Goal: Communication & Community: Answer question/provide support

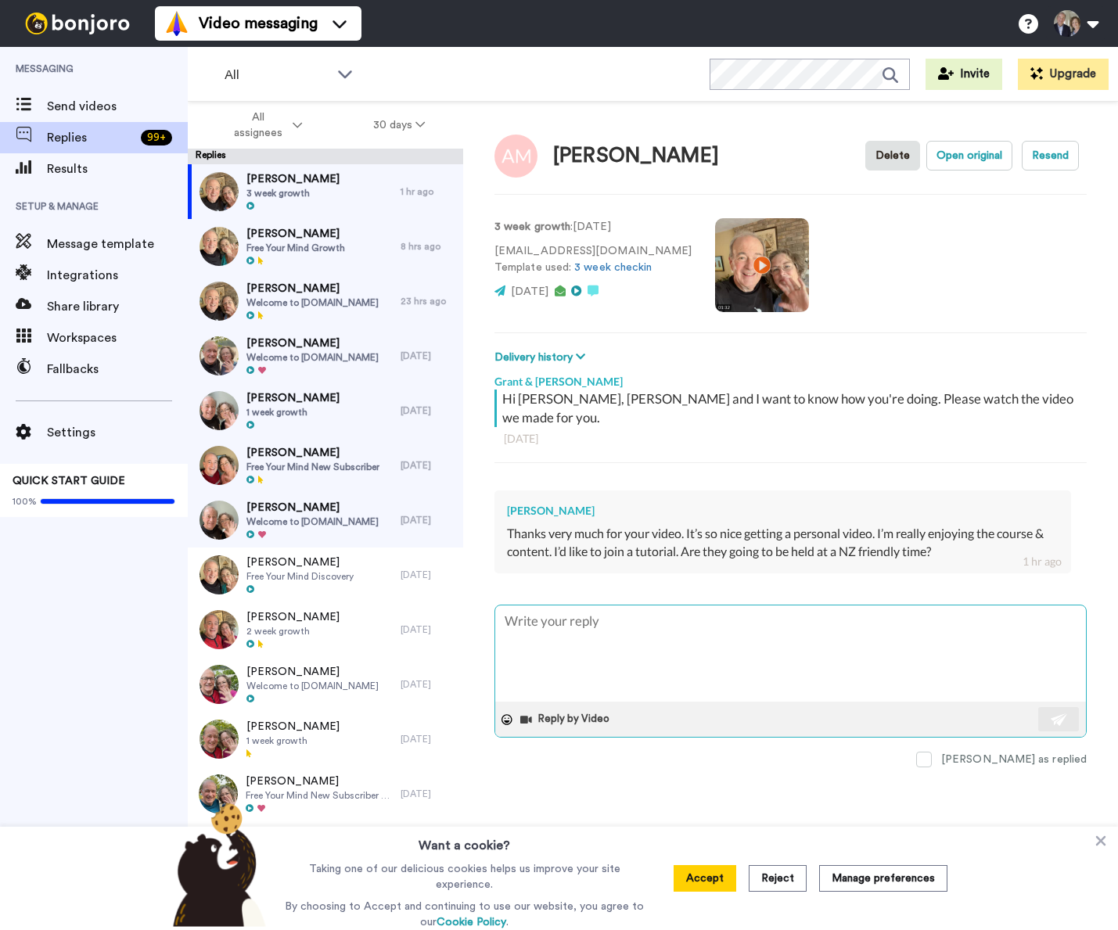
click at [598, 642] on textarea at bounding box center [790, 653] width 591 height 96
type textarea "H"
type textarea "x"
type textarea "Hi"
type textarea "x"
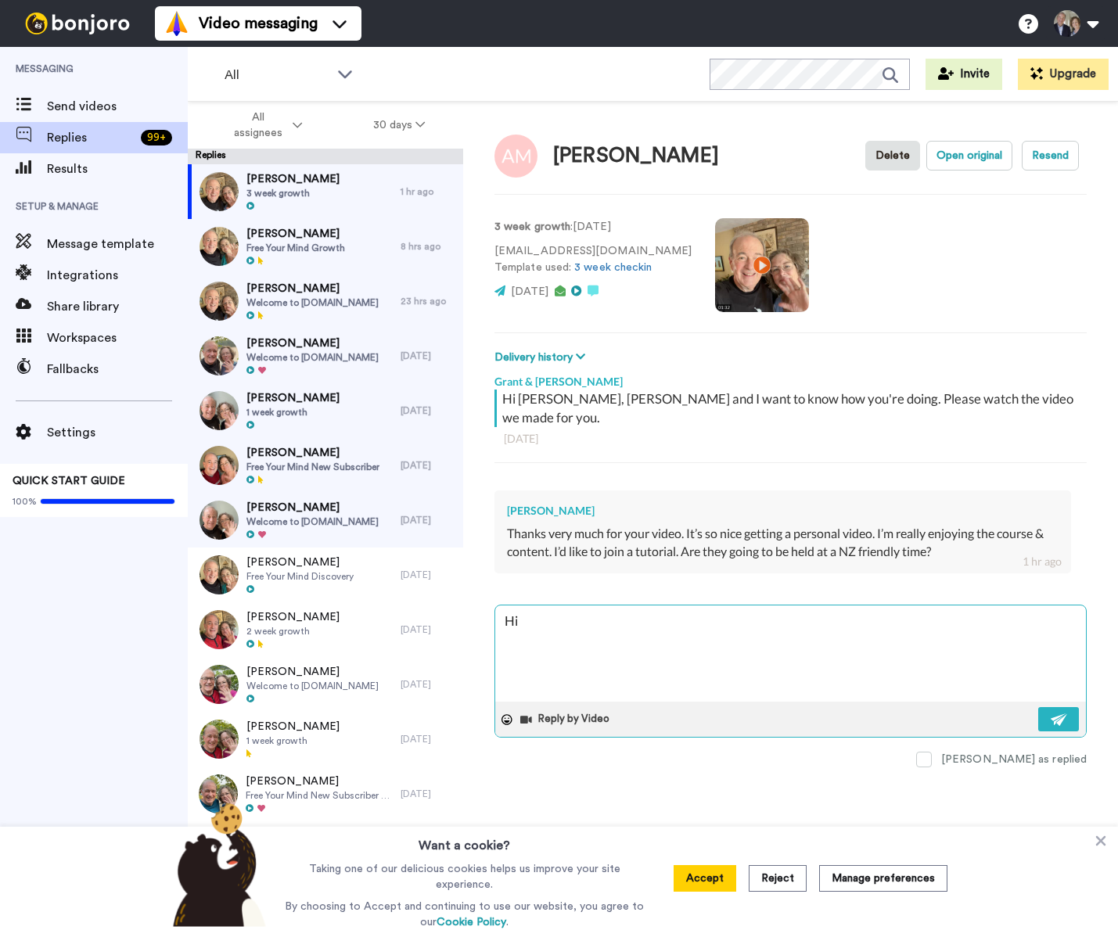
type textarea "H"
type textarea "x"
type textarea "K"
type textarea "x"
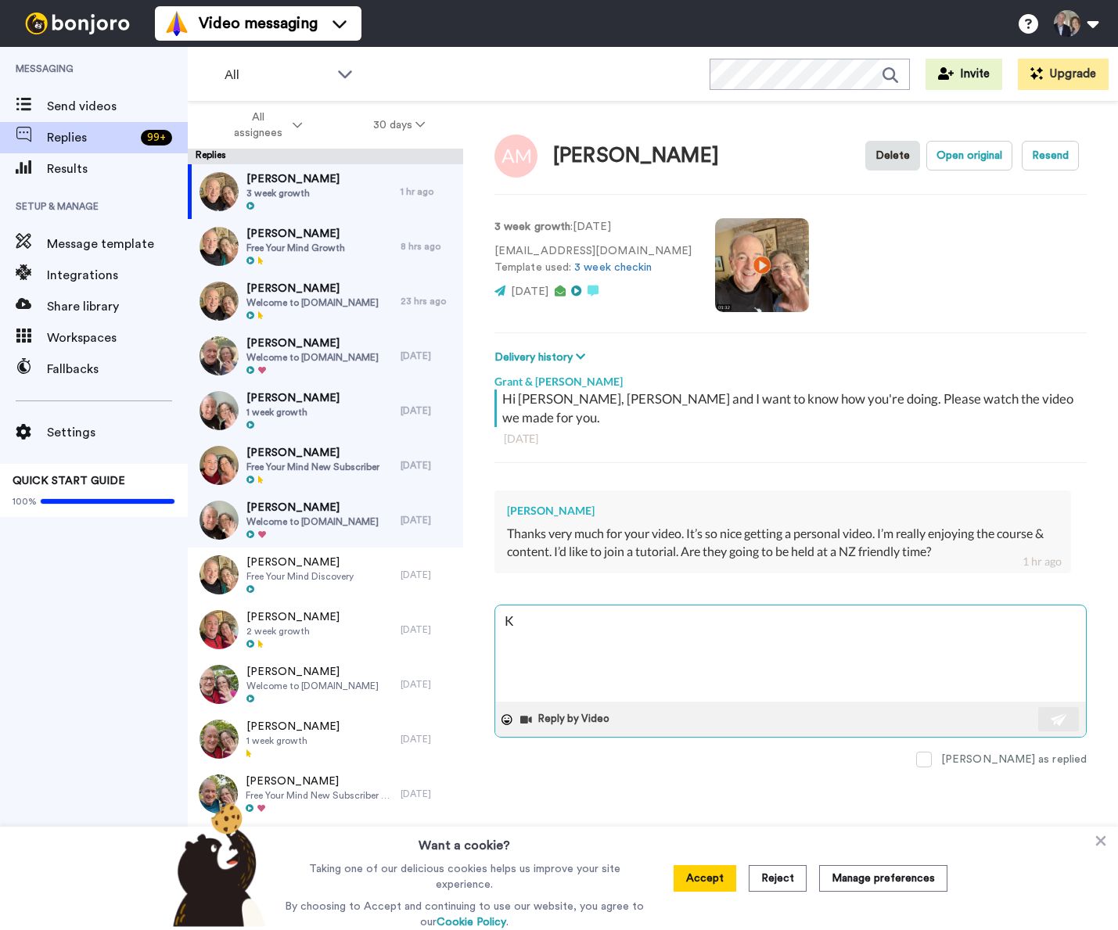
type textarea "Ki"
type textarea "x"
type textarea "Kia"
type textarea "x"
type textarea "KiaO"
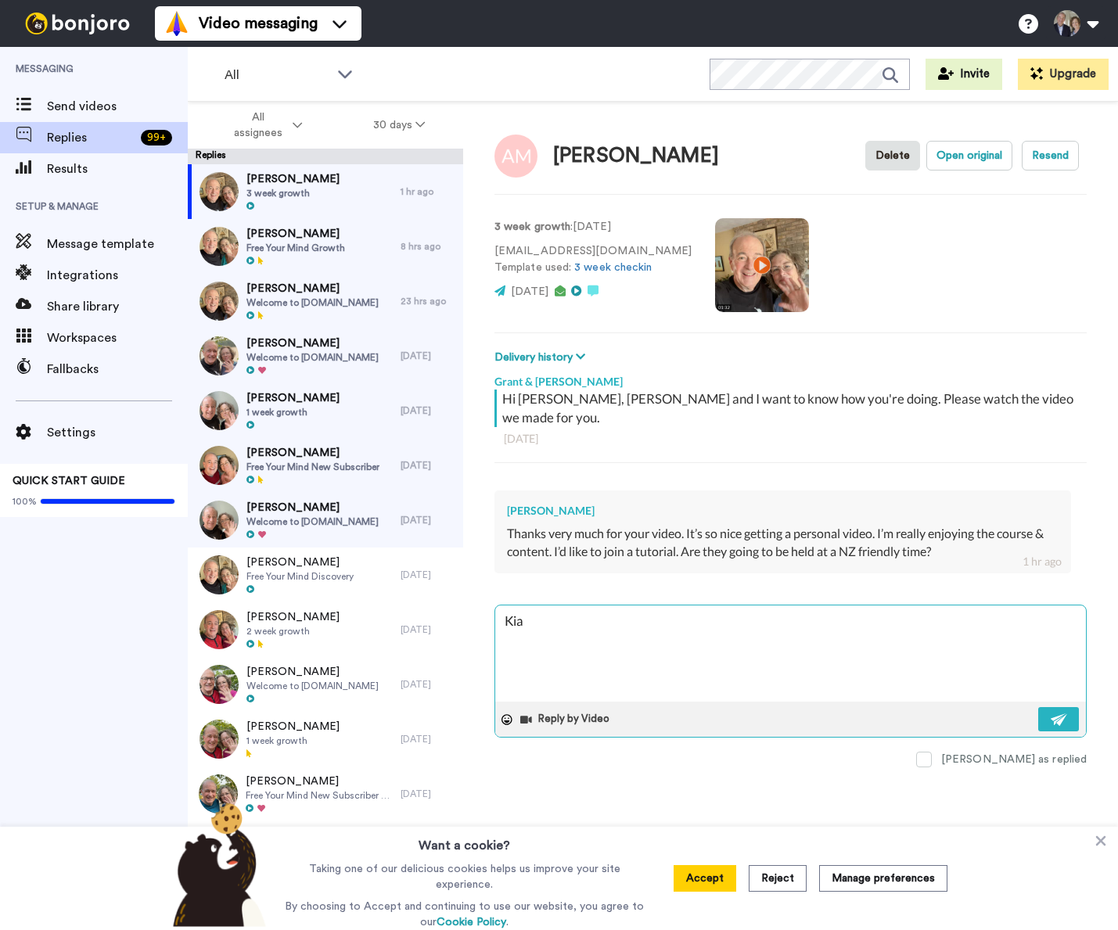
type textarea "x"
type textarea "KiaOr"
type textarea "x"
type textarea "KiaOra"
type textarea "x"
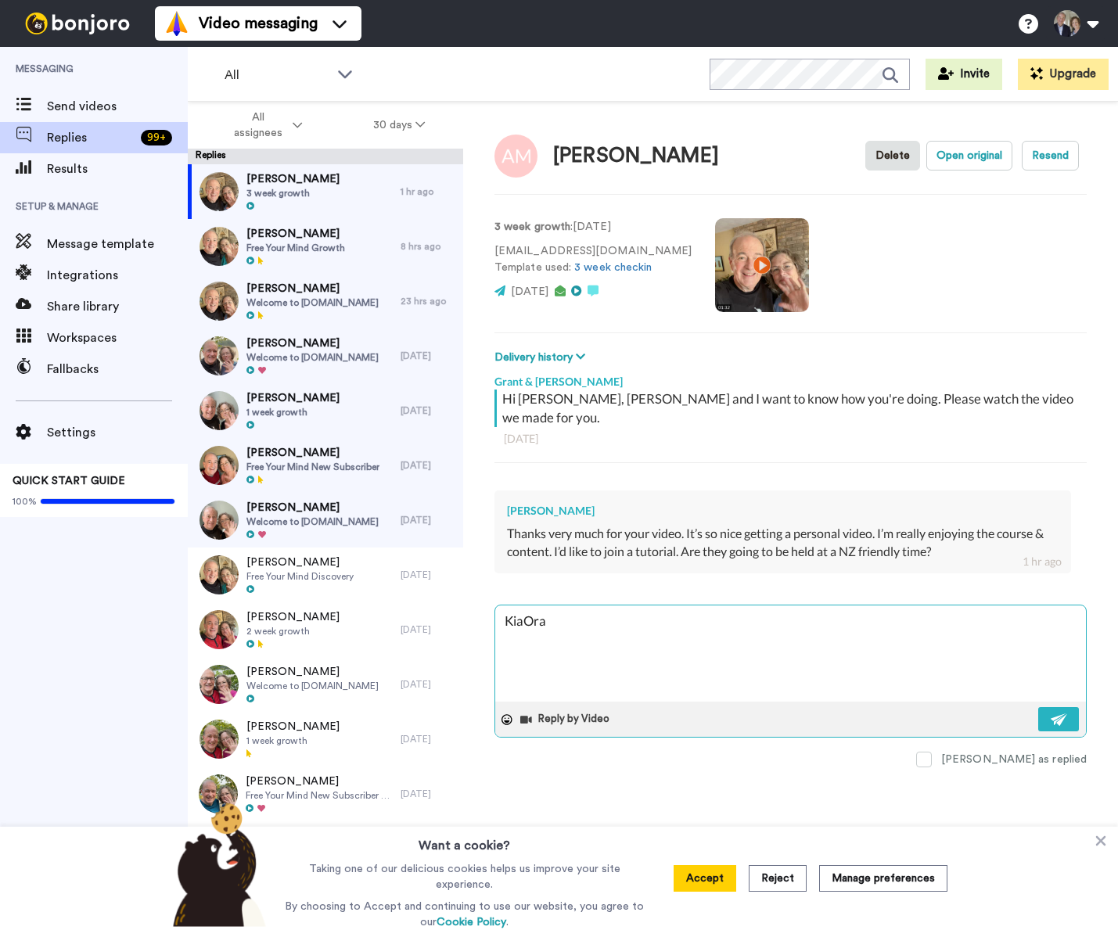
type textarea "KiaOra"
type textarea "x"
type textarea "KiaOra A"
type textarea "x"
type textarea "KiaOra An"
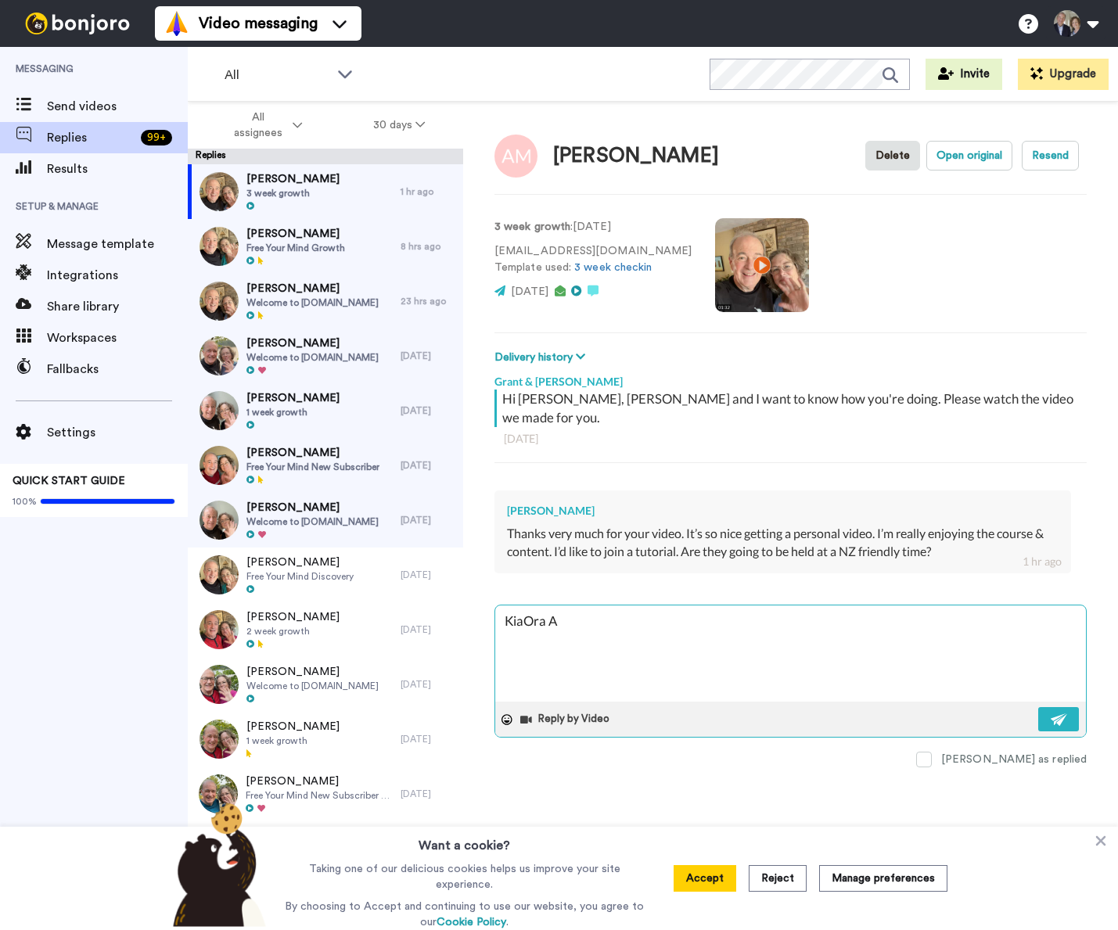
type textarea "x"
type textarea "KiaOra And"
type textarea "x"
type textarea "KiaOra Andr"
type textarea "x"
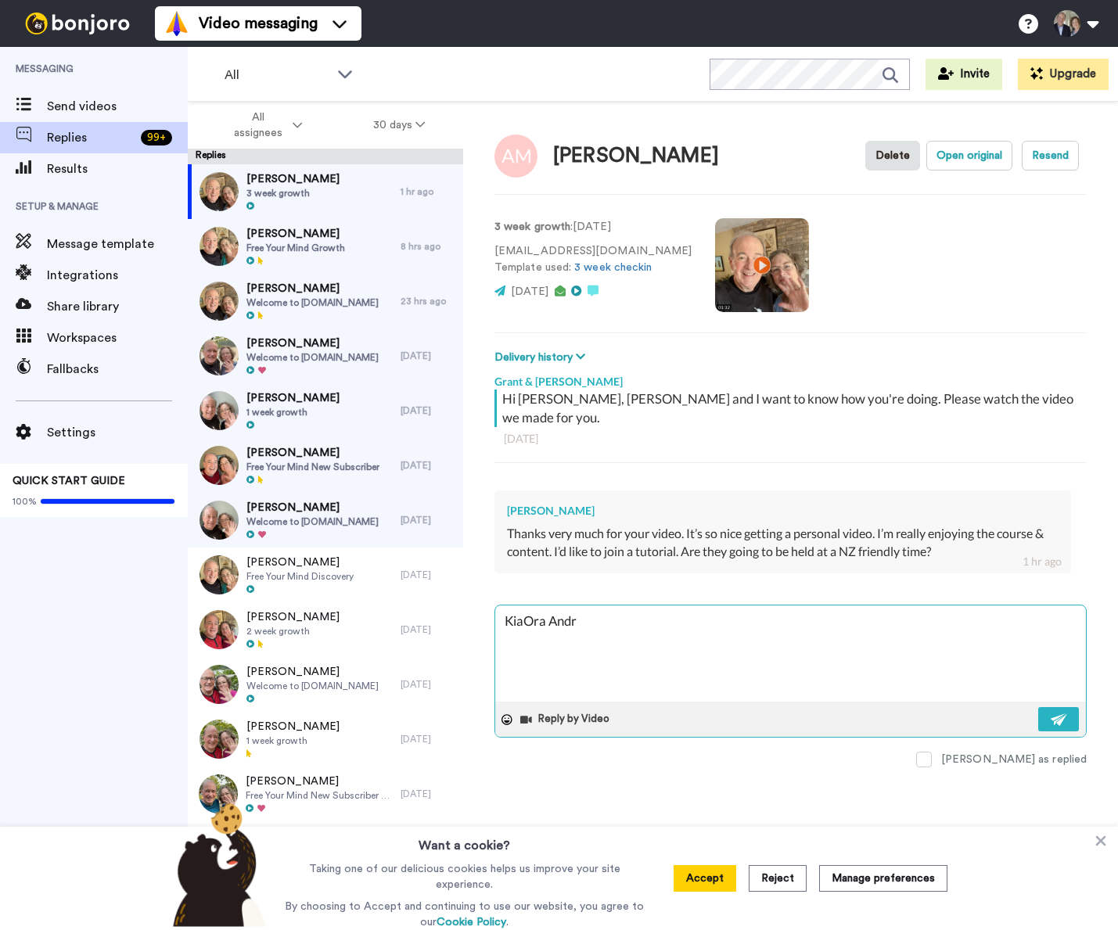
type textarea "[PERSON_NAME]"
type textarea "x"
type textarea "[PERSON_NAME]"
type textarea "x"
type textarea "KiaOra [PERSON_NAME]!"
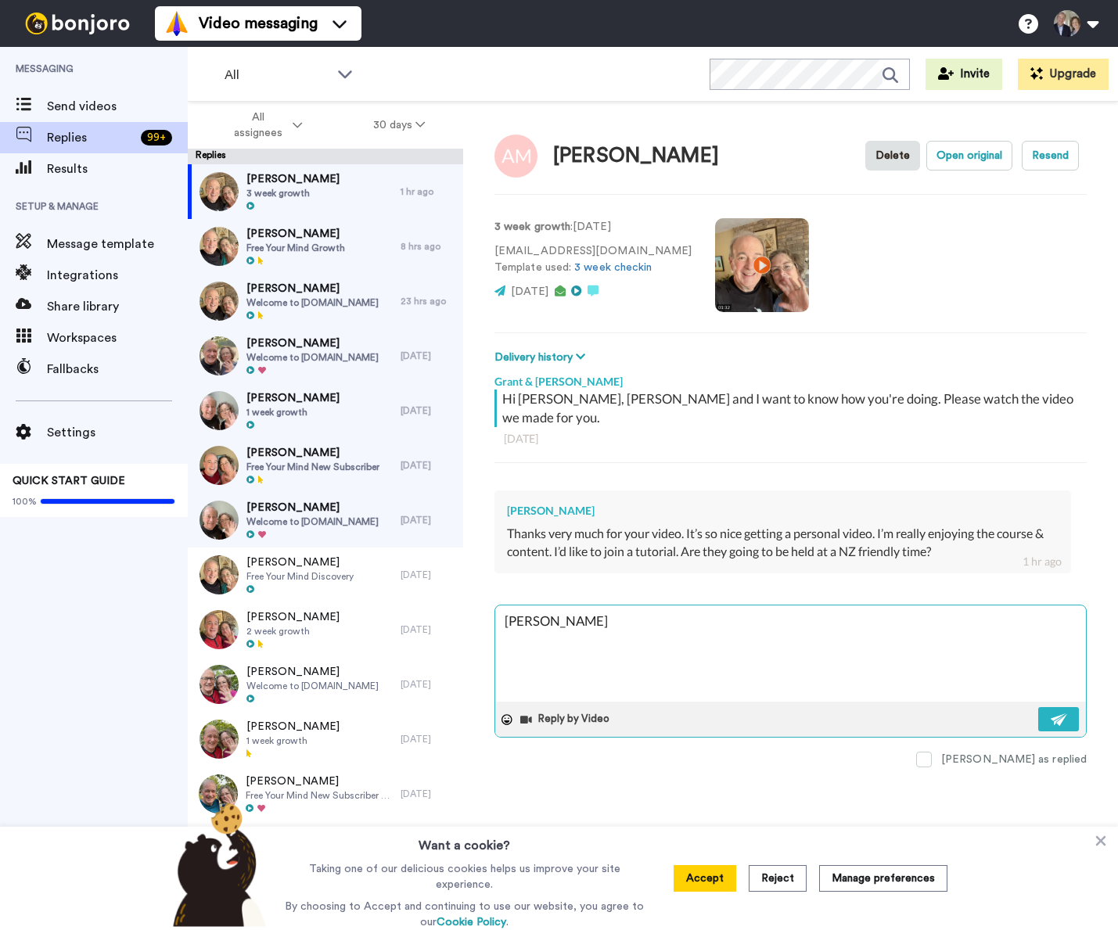
type textarea "x"
click at [524, 607] on textarea "KiaOra [PERSON_NAME]!" at bounding box center [790, 653] width 591 height 96
type textarea "Kia [PERSON_NAME] [PERSON_NAME]!"
type textarea "x"
click at [622, 605] on textarea "Kia [PERSON_NAME] [PERSON_NAME]!" at bounding box center [790, 653] width 591 height 96
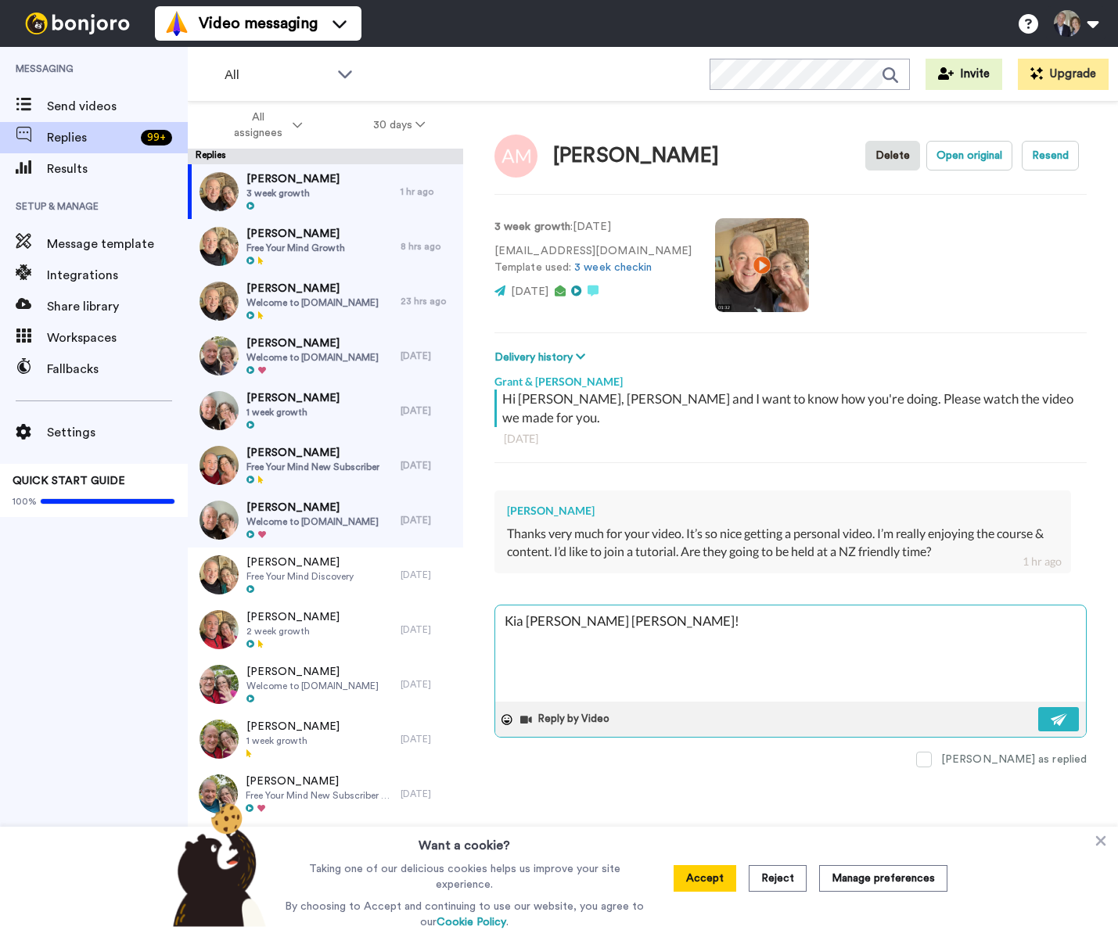
type textarea "Kia [PERSON_NAME] [PERSON_NAME]!"
type textarea "x"
type textarea "Kia [PERSON_NAME] [PERSON_NAME]! H"
type textarea "x"
type textarea "Kia [PERSON_NAME] [PERSON_NAME]! Ho"
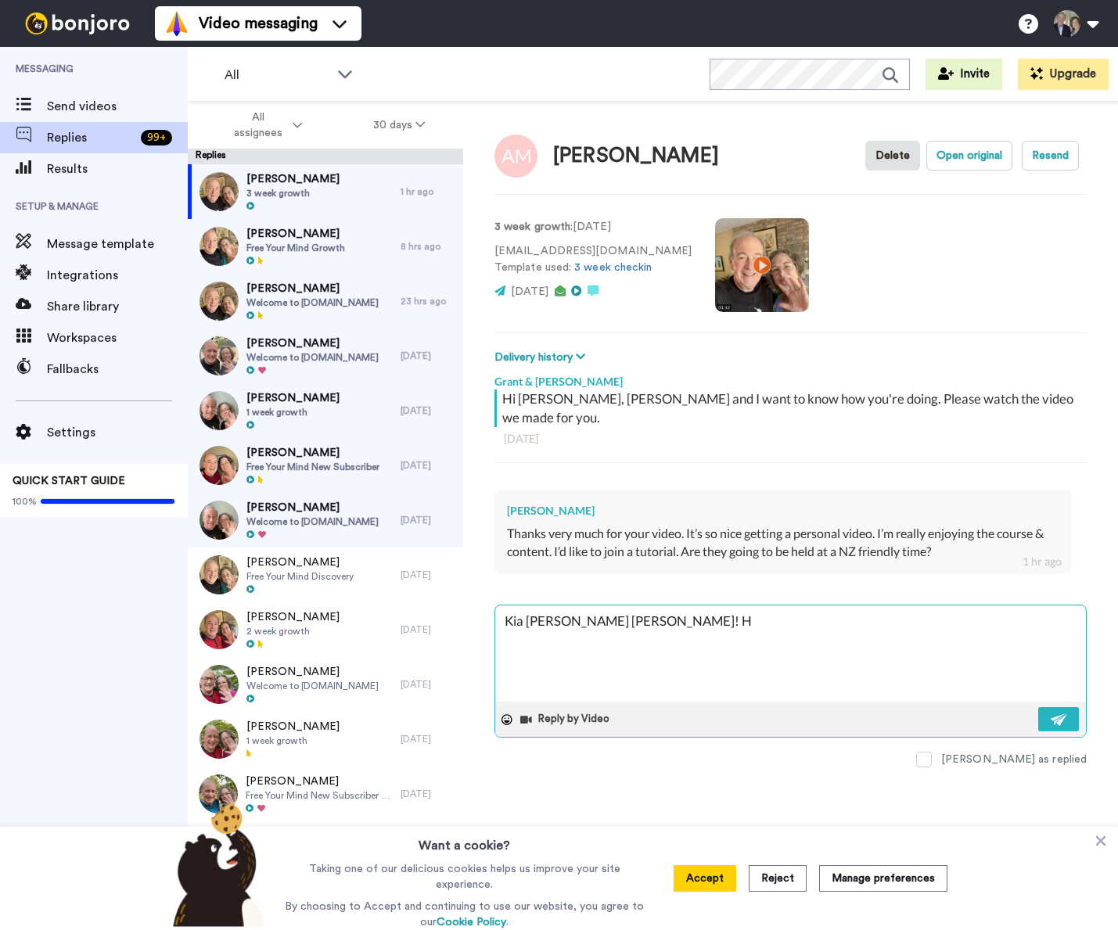
type textarea "x"
type textarea "Kia [PERSON_NAME] [PERSON_NAME]! How"
type textarea "x"
type textarea "Kia [PERSON_NAME] [PERSON_NAME]! How"
type textarea "x"
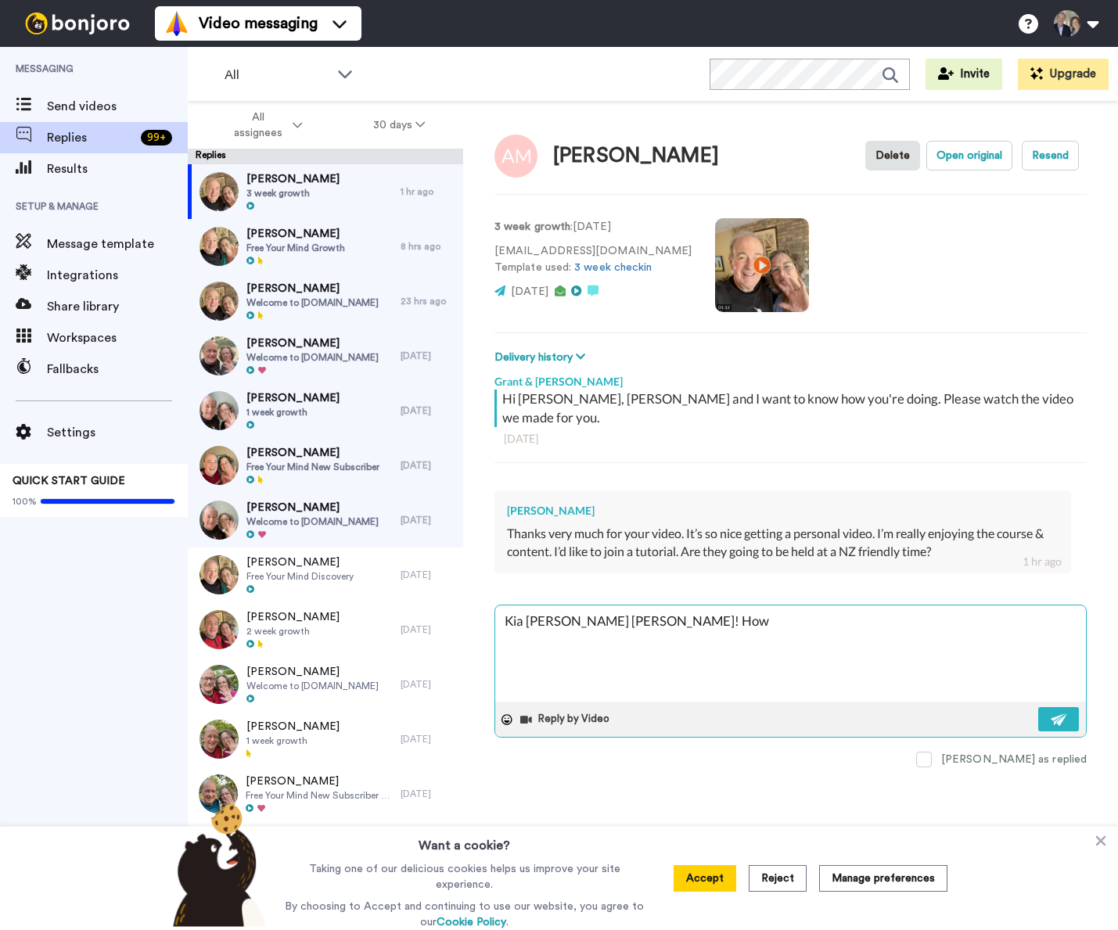
type textarea "Kia [PERSON_NAME] [PERSON_NAME]! How d"
type textarea "x"
type textarea "Kia [PERSON_NAME] [PERSON_NAME]! How di"
type textarea "x"
type textarea "Kia [PERSON_NAME] [PERSON_NAME]! How did"
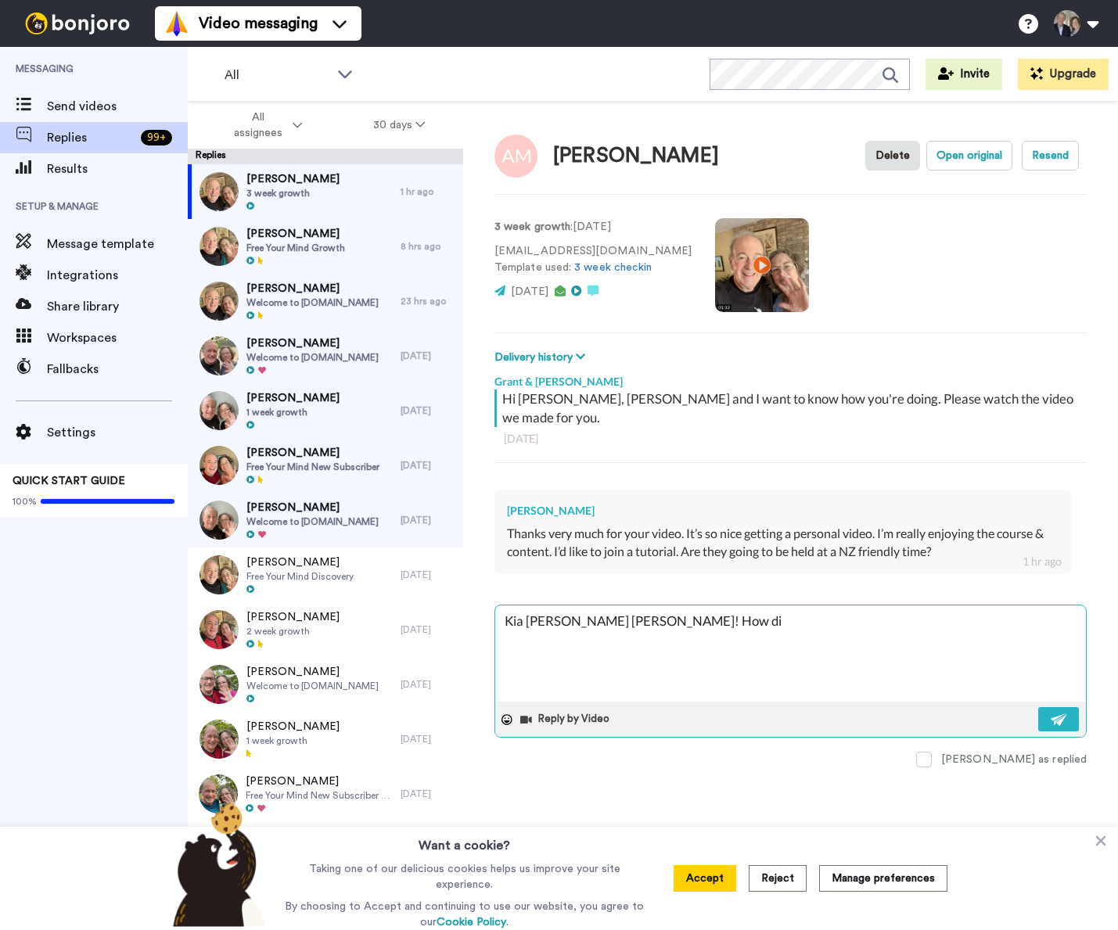
type textarea "x"
type textarea "Kia [PERSON_NAME] [PERSON_NAME]! How did"
type textarea "x"
type textarea "Kia [PERSON_NAME] [PERSON_NAME]! How did y"
type textarea "x"
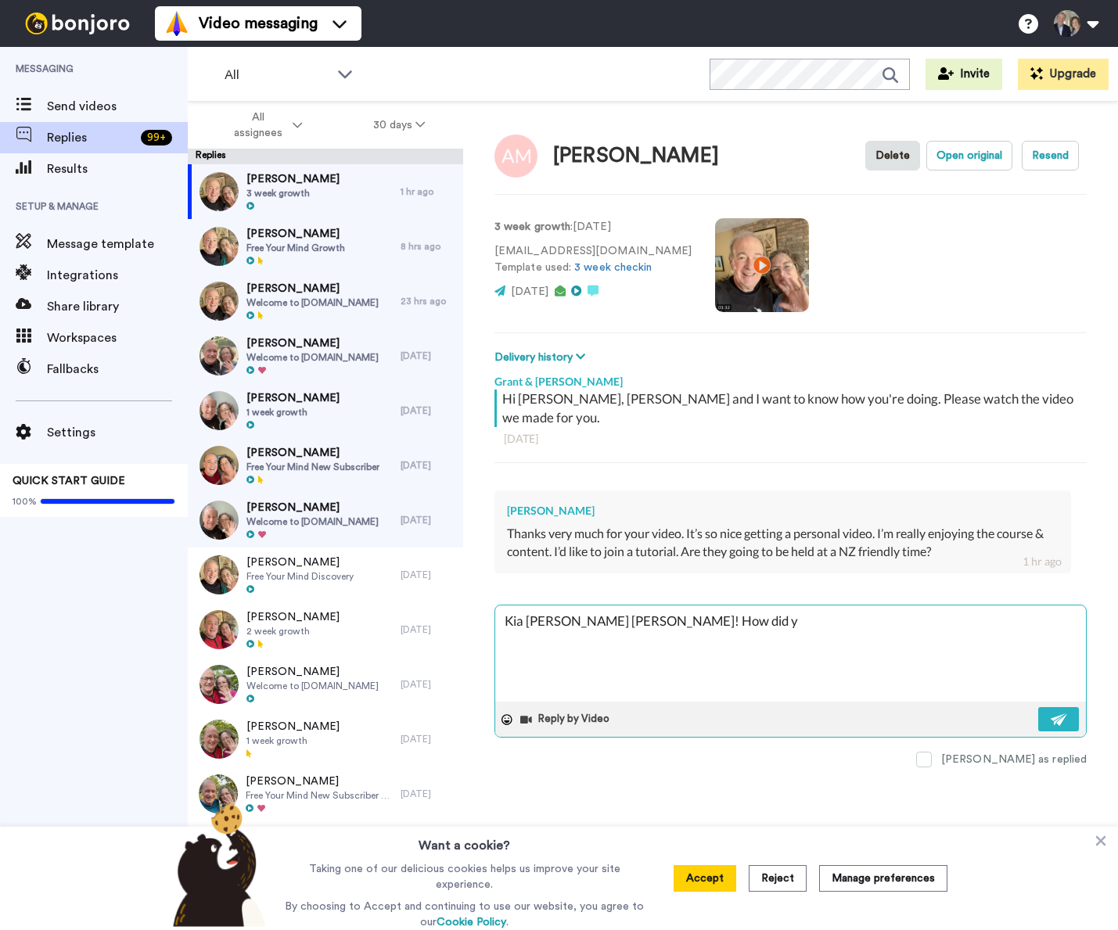
type textarea "Kia [PERSON_NAME] [PERSON_NAME]! How did yo"
type textarea "x"
type textarea "Kia [PERSON_NAME] [PERSON_NAME]! How did you"
type textarea "x"
type textarea "Kia [PERSON_NAME] [PERSON_NAME]! How did you"
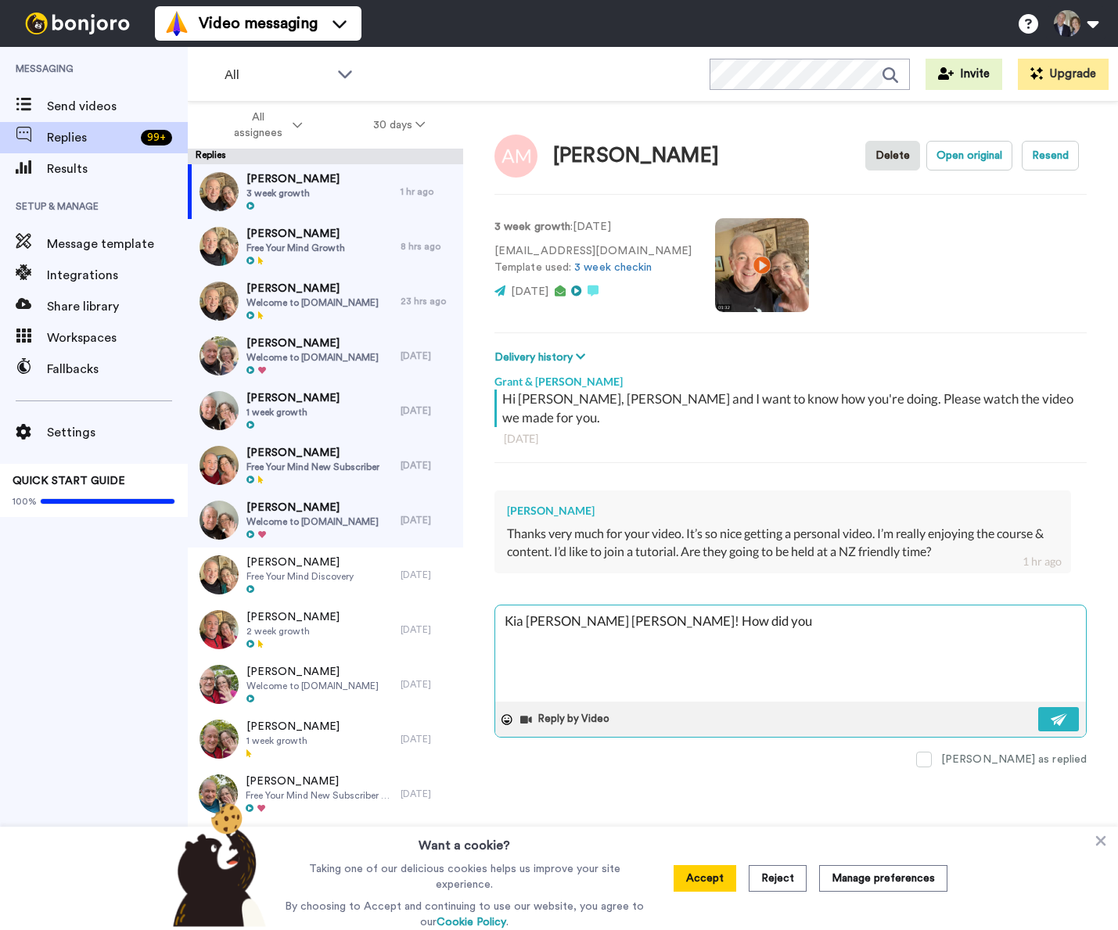
type textarea "x"
type textarea "Kia [PERSON_NAME] [PERSON_NAME]! How did you l"
type textarea "x"
type textarea "Kia [PERSON_NAME] [PERSON_NAME]! How did you le"
type textarea "x"
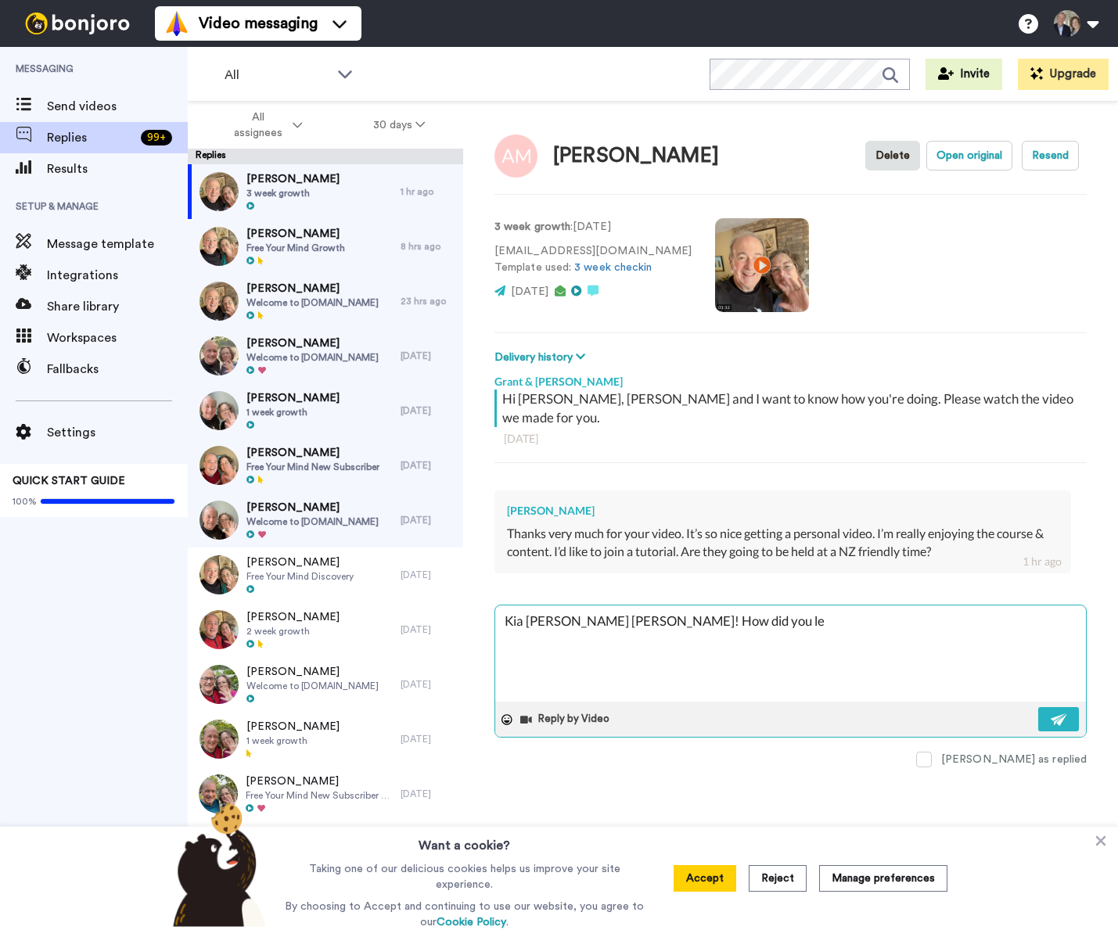
type textarea "Kia [PERSON_NAME] [PERSON_NAME]! How did you lea"
type textarea "x"
type textarea "Kia [PERSON_NAME] [PERSON_NAME]! How did you [PERSON_NAME]"
type textarea "x"
type textarea "Kia [PERSON_NAME] [PERSON_NAME]! How did you learn"
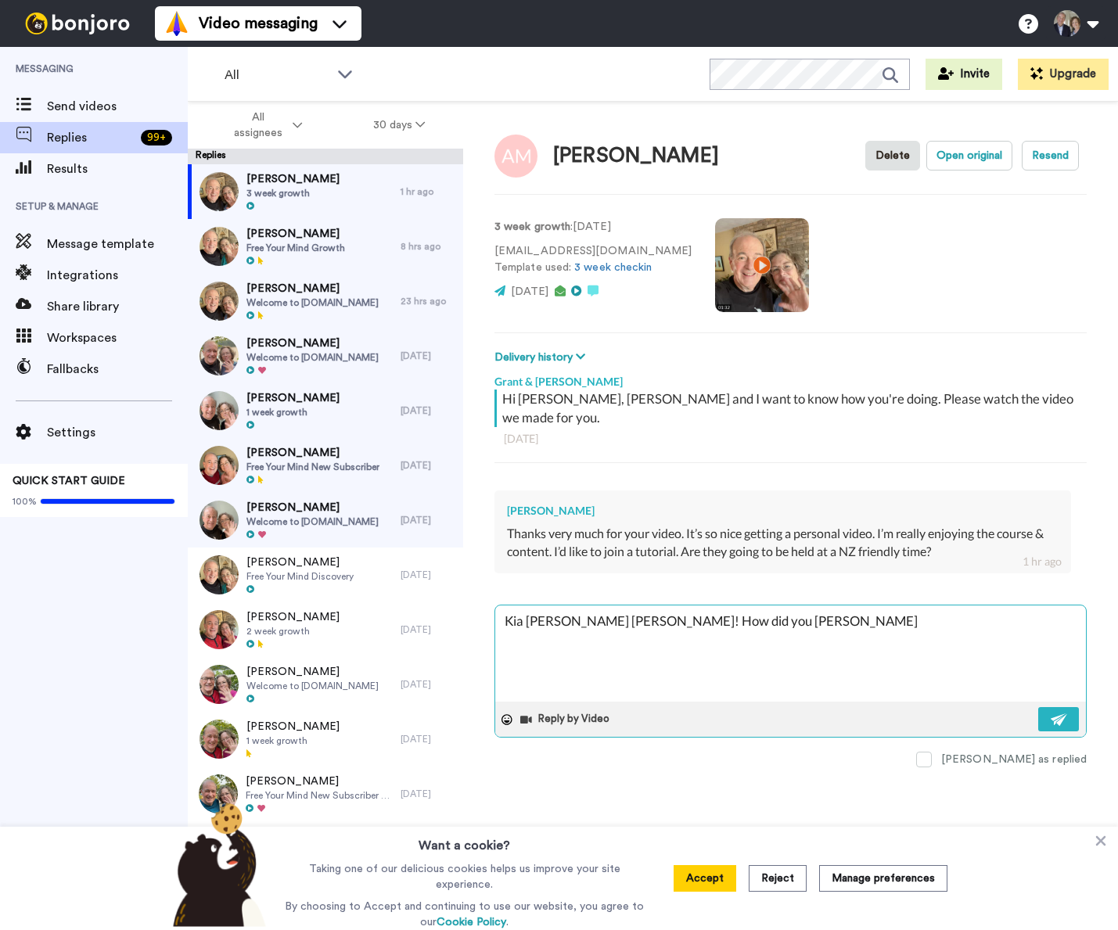
type textarea "x"
type textarea "Kia [PERSON_NAME] [PERSON_NAME]! How did you learn"
type textarea "x"
type textarea "Kia [PERSON_NAME] [PERSON_NAME]! How did you learn a"
type textarea "x"
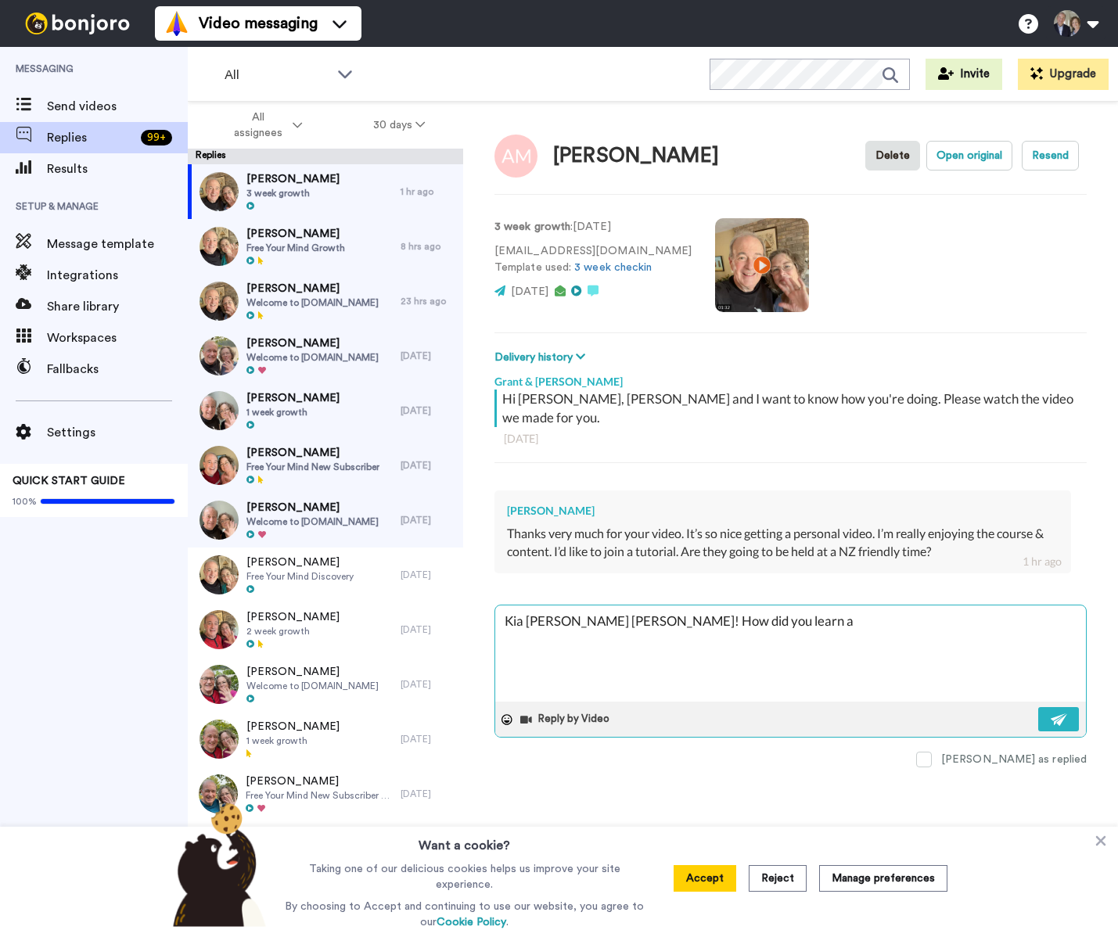
type textarea "Kia [PERSON_NAME] [PERSON_NAME]! How did you learn ab"
type textarea "x"
type textarea "Kia [PERSON_NAME] [PERSON_NAME]! How did you learn abo"
type textarea "x"
type textarea "Kia [PERSON_NAME] [PERSON_NAME]! How did you learn abou"
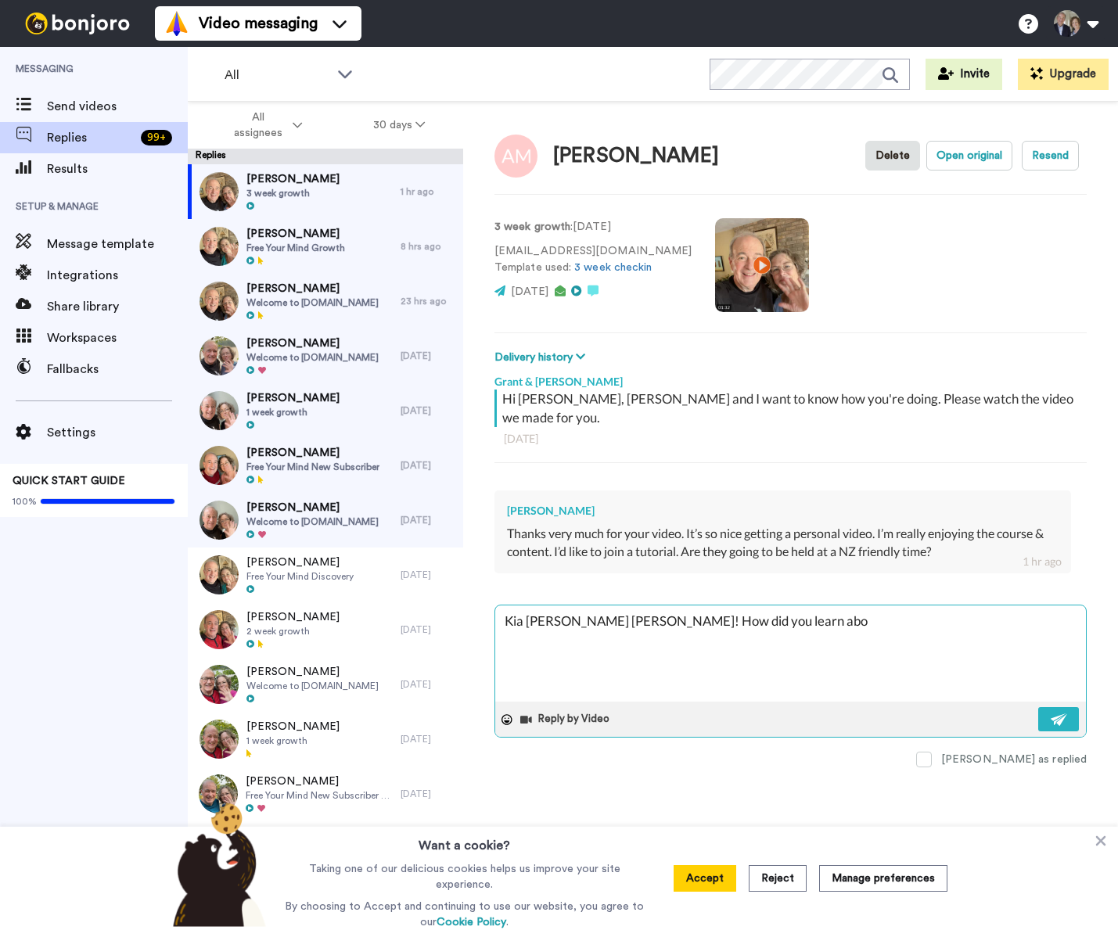
type textarea "x"
type textarea "Kia [PERSON_NAME] [PERSON_NAME]! How did you learn about"
type textarea "x"
type textarea "Kia [PERSON_NAME] [PERSON_NAME]! How did you learn about"
type textarea "x"
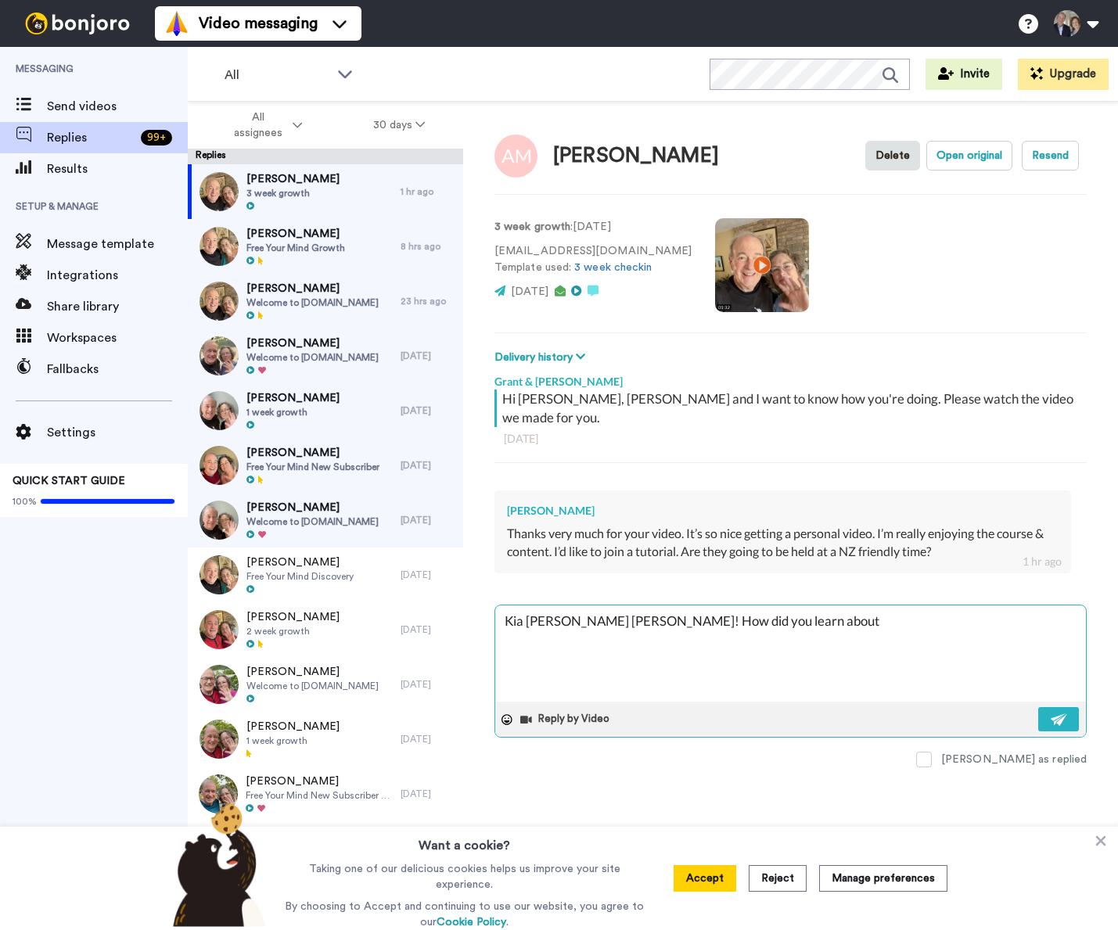
type textarea "Kia [PERSON_NAME] [PERSON_NAME]! How did you learn about u"
type textarea "x"
type textarea "Kia [PERSON_NAME] [PERSON_NAME]! How did you learn about us"
type textarea "x"
type textarea "Kia [PERSON_NAME] [PERSON_NAME]! How did you learn about us?"
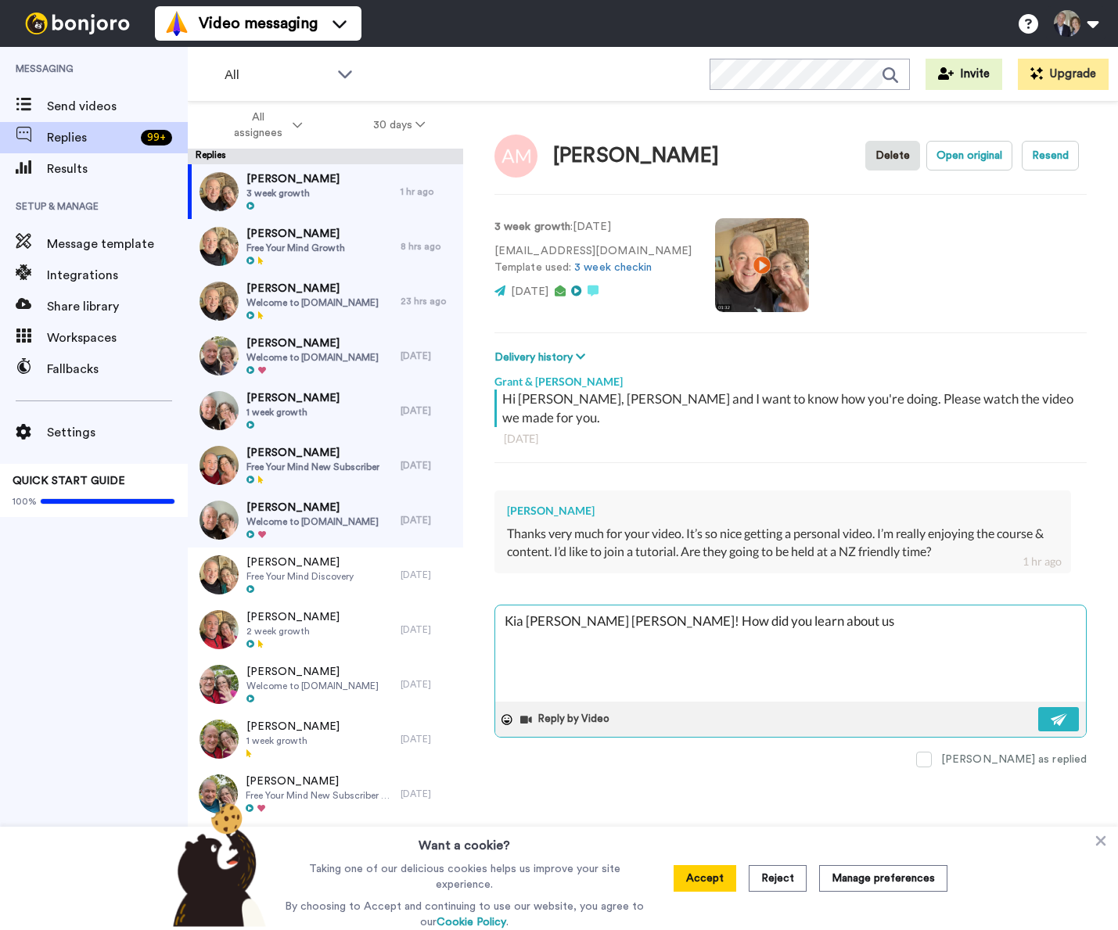
type textarea "x"
type textarea "Kia [PERSON_NAME] [PERSON_NAME]! How did you learn about us?"
type textarea "x"
type textarea "Kia [PERSON_NAME] [PERSON_NAME]! How did you learn about us? W"
type textarea "x"
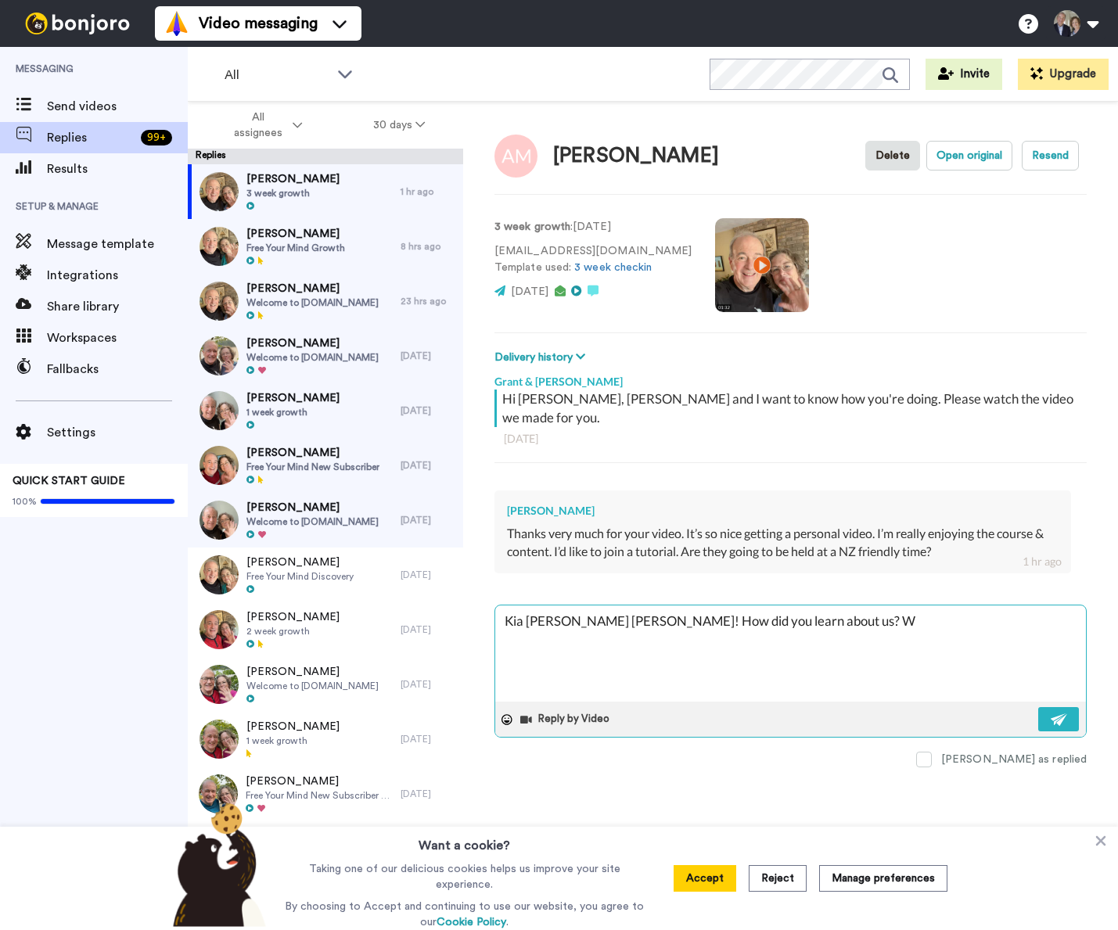
type textarea "Kia [PERSON_NAME] [PERSON_NAME]! How did you learn about us? We"
type textarea "x"
type textarea "Kia [PERSON_NAME] [PERSON_NAME]! How did you learn about us? Wer"
type textarea "x"
type textarea "Kia [PERSON_NAME] [PERSON_NAME]! How did you learn about us? Were"
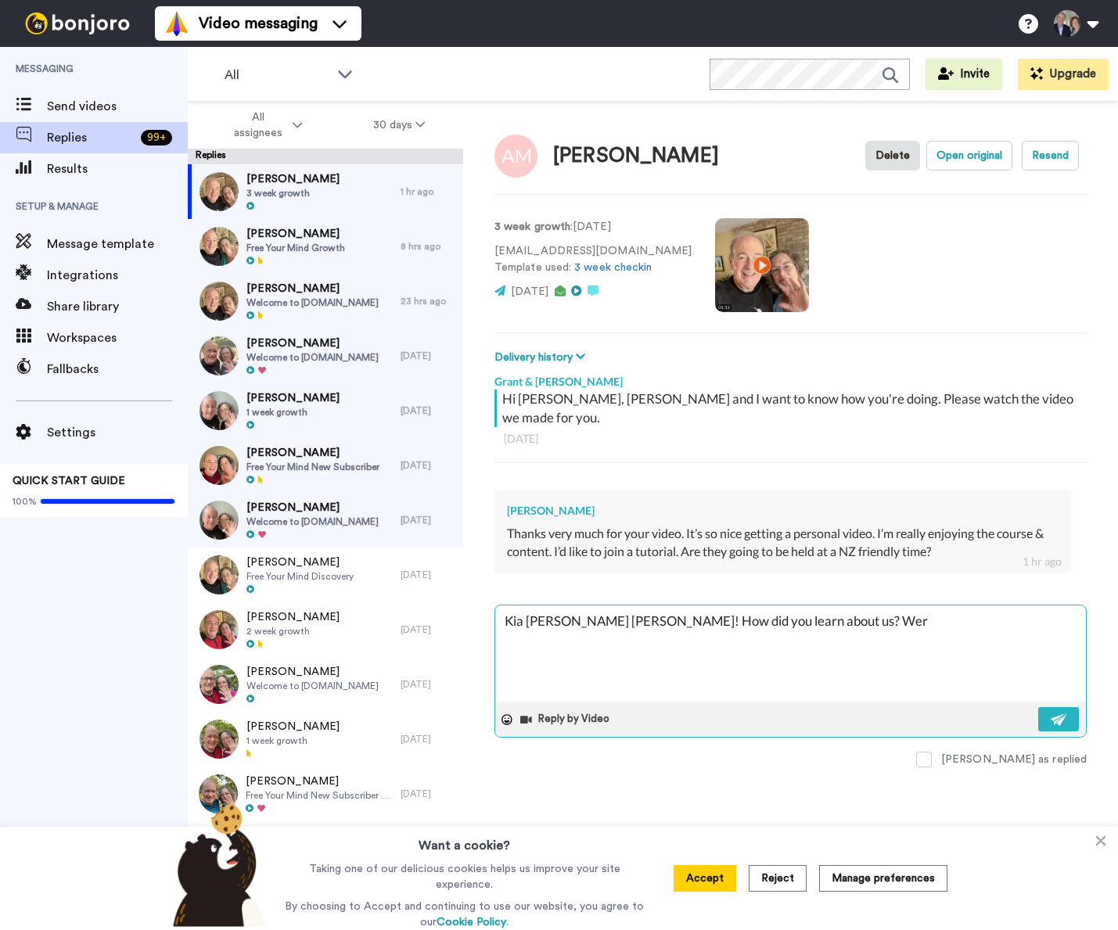
type textarea "x"
type textarea "Kia [PERSON_NAME] [PERSON_NAME]! How did you learn about us? Were"
type textarea "x"
type textarea "Kia [PERSON_NAME] [PERSON_NAME]! How did you learn about us? Were y"
type textarea "x"
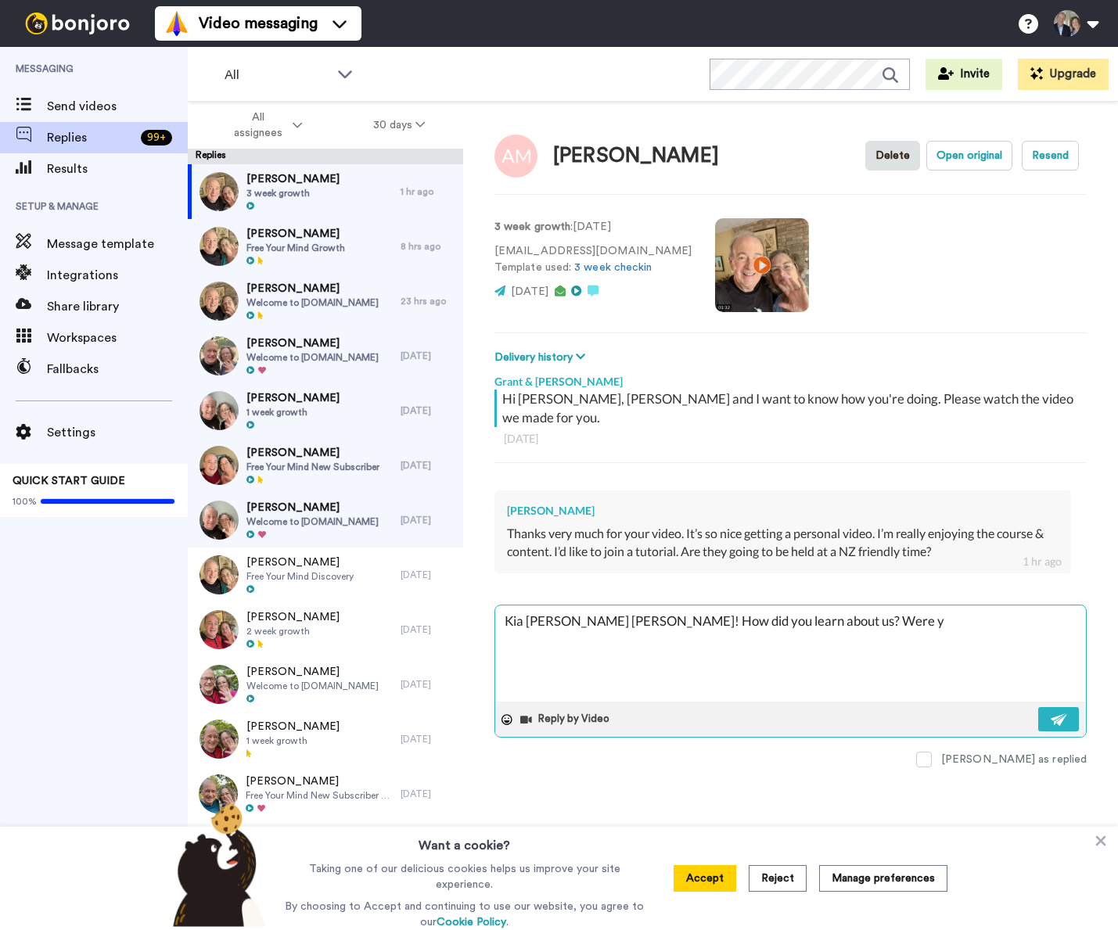
type textarea "Kia [PERSON_NAME] [PERSON_NAME]! How did you learn about us? Were yo"
type textarea "x"
type textarea "Kia [PERSON_NAME] [PERSON_NAME]! How did you learn about us? Were you"
type textarea "x"
type textarea "Kia [PERSON_NAME] [PERSON_NAME]! How did you learn about us? Were you"
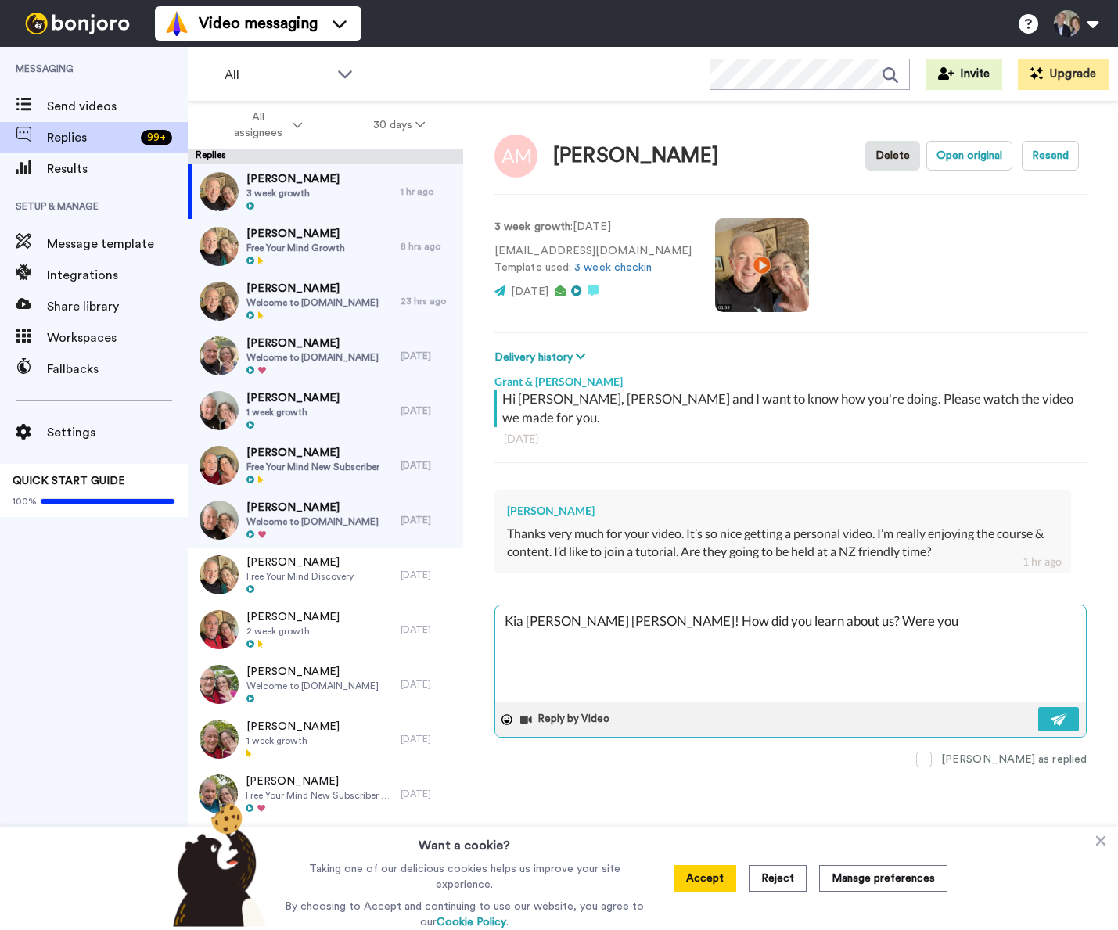
type textarea "x"
type textarea "Kia [PERSON_NAME] [PERSON_NAME]! How did you learn about us? Were you a"
type textarea "x"
type textarea "Kia [PERSON_NAME] [PERSON_NAME]! How did you learn about us? Were you at"
type textarea "x"
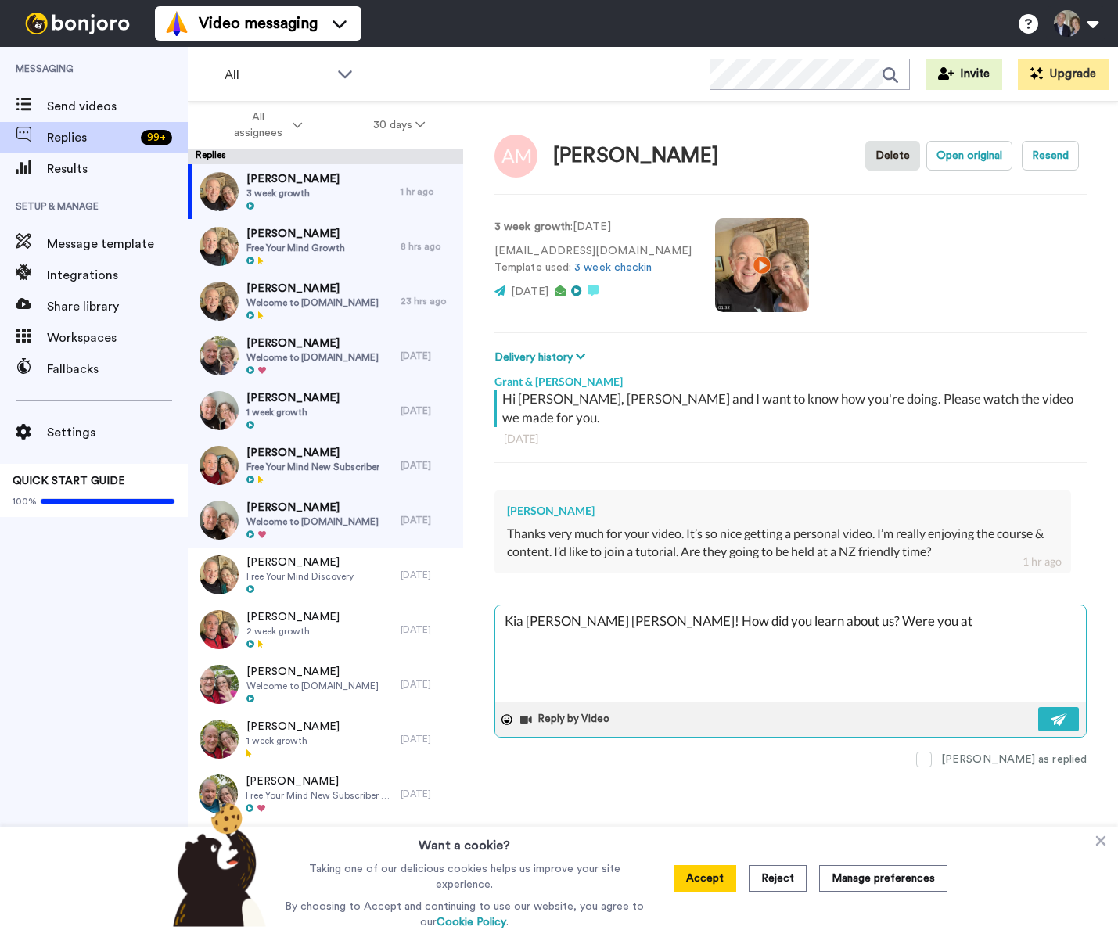
type textarea "Kia [PERSON_NAME] [PERSON_NAME]! How did you learn about us? Were you at"
type textarea "x"
type textarea "Kia [PERSON_NAME] [PERSON_NAME]! How did you learn about us? Were you at a"
type textarea "x"
type textarea "Kia [PERSON_NAME] [PERSON_NAME]! How did you learn about us? Were you at an"
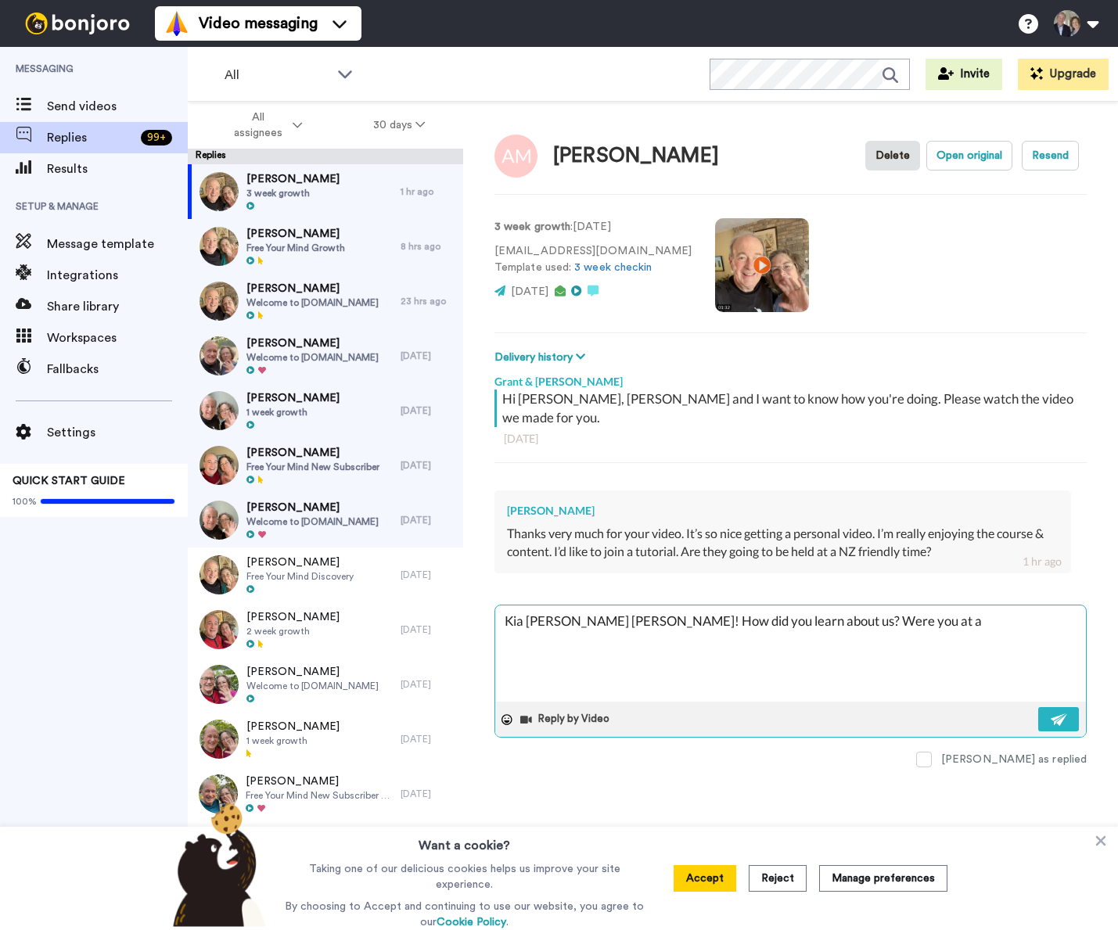
type textarea "x"
type textarea "Kia [PERSON_NAME] [PERSON_NAME]! How did you learn about us? Were you at any"
type textarea "x"
type textarea "Kia [PERSON_NAME] [PERSON_NAME]! How did you learn about us? Were you at any"
type textarea "x"
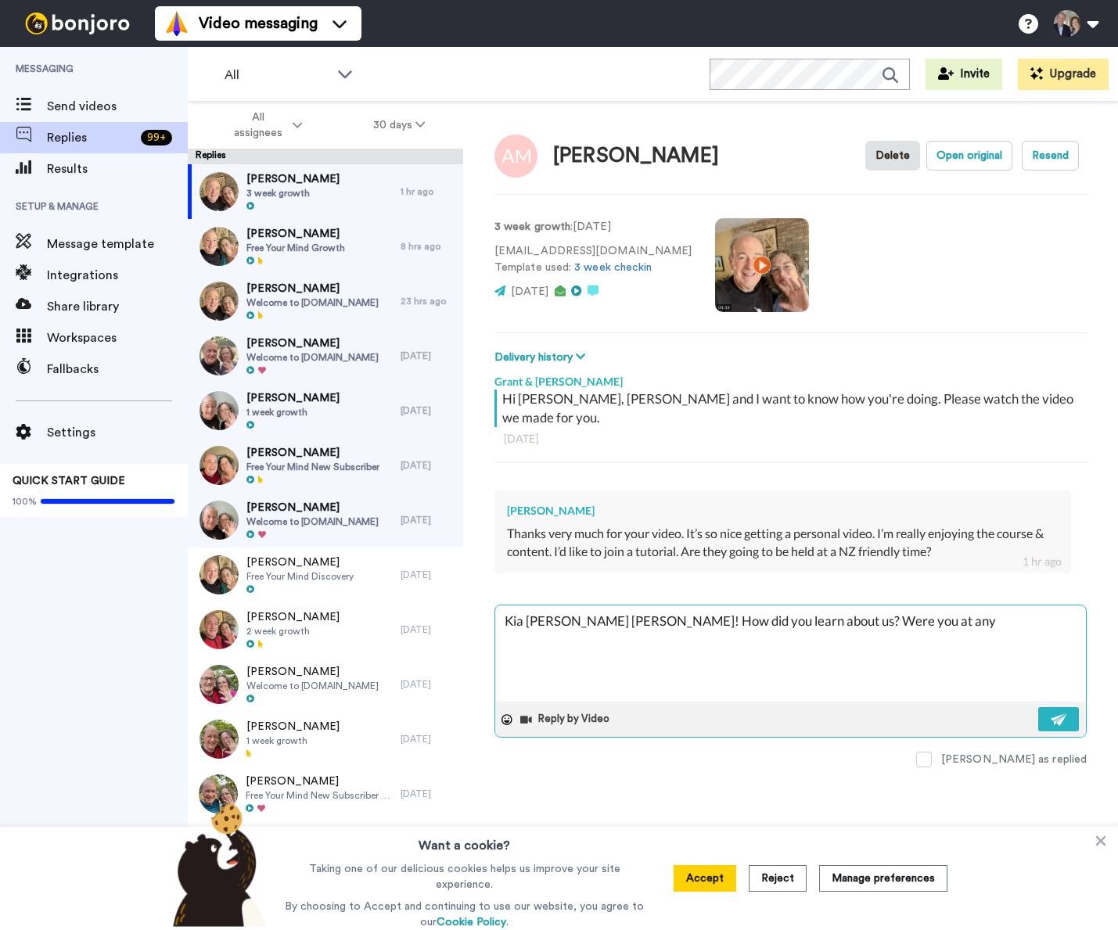
type textarea "Kia [PERSON_NAME] [PERSON_NAME]! How did you learn about us? Were you at any o"
type textarea "x"
type textarea "Kia [PERSON_NAME] [PERSON_NAME]! How did you learn about us? Were you at any of"
type textarea "x"
type textarea "Kia [PERSON_NAME] [PERSON_NAME]! How did you learn about us? Were you at any of"
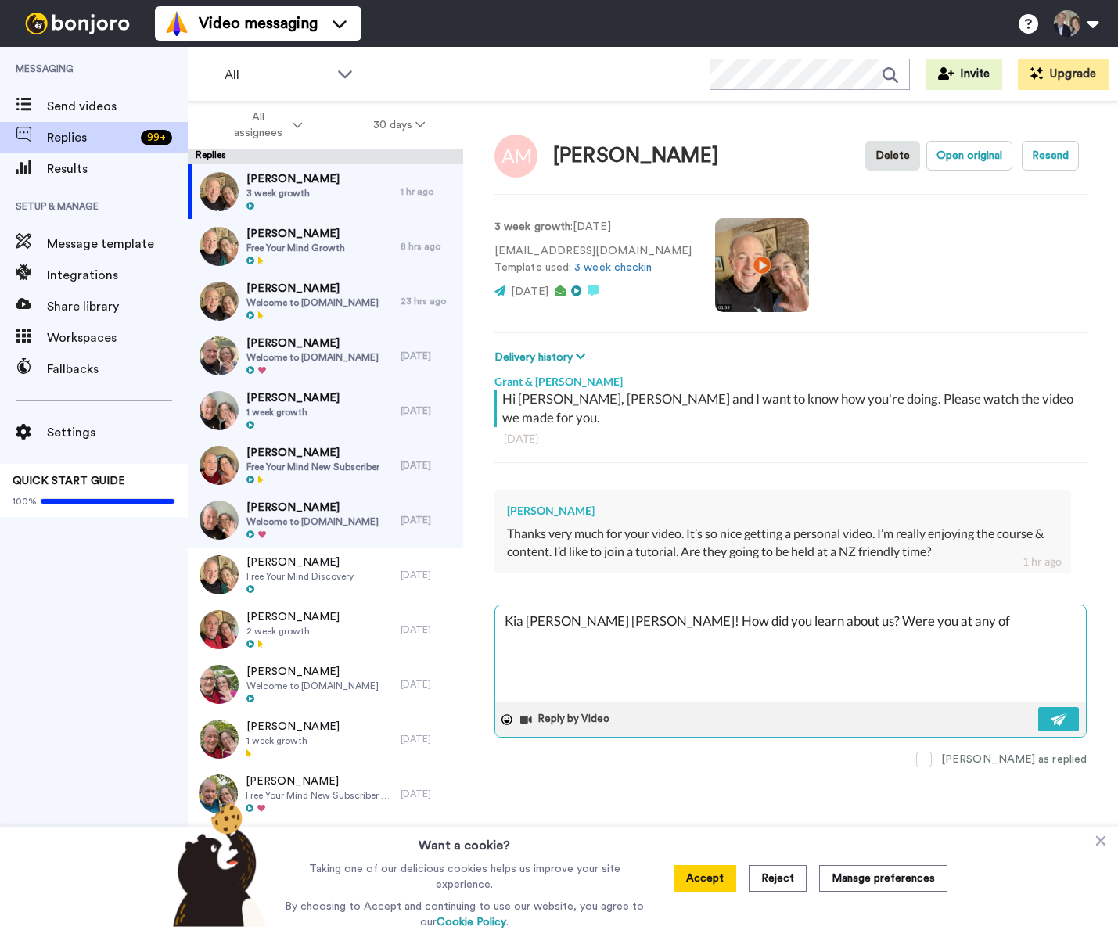
type textarea "x"
type textarea "Kia [PERSON_NAME] [PERSON_NAME]! How did you learn about us? Were you at any of…"
type textarea "x"
type textarea "Kia [PERSON_NAME] [PERSON_NAME]! How did you learn about us? Were you at any of…"
type textarea "x"
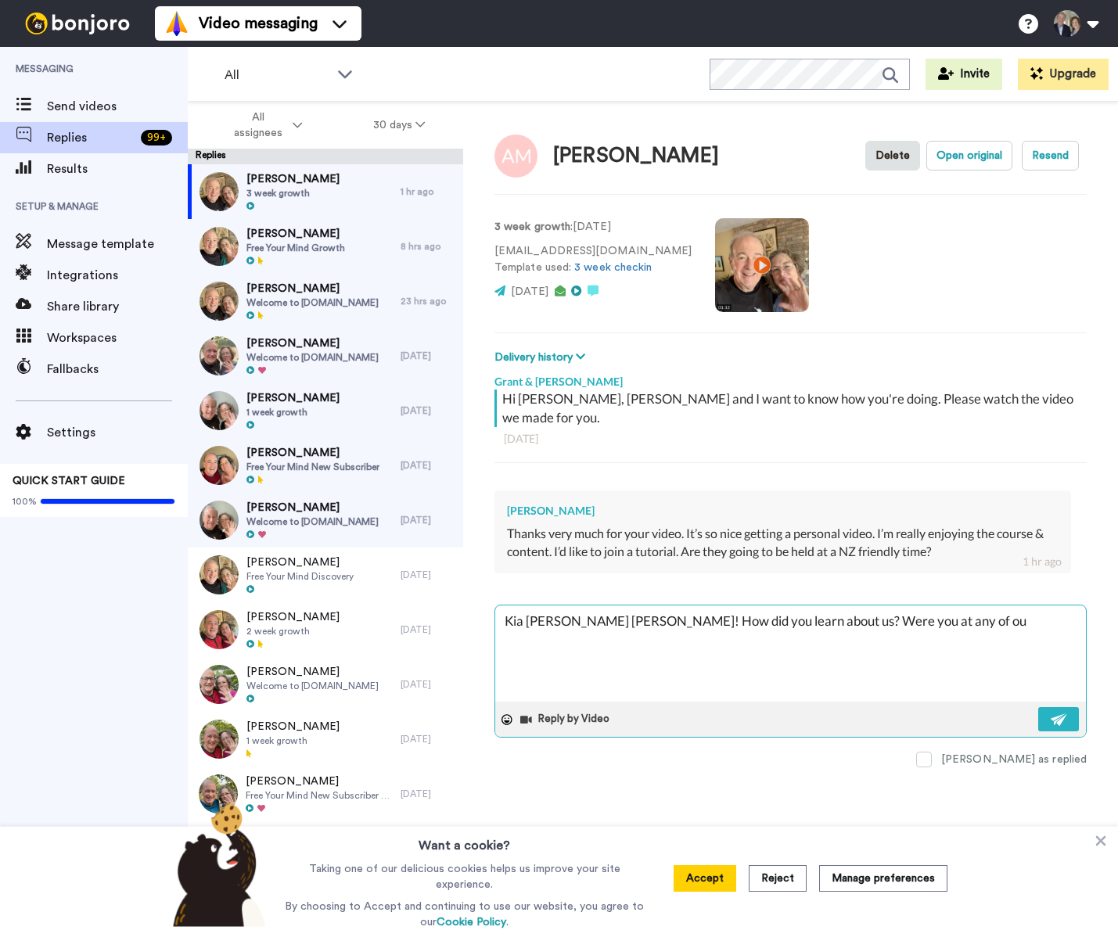
type textarea "Kia [PERSON_NAME] [PERSON_NAME]! How did you learn about us? Were you at any of…"
type textarea "x"
type textarea "Kia [PERSON_NAME] [PERSON_NAME]! How did you learn about us? Were you at any of…"
type textarea "x"
type textarea "Kia [PERSON_NAME] [PERSON_NAME]! How did you learn about us? Were you at any of…"
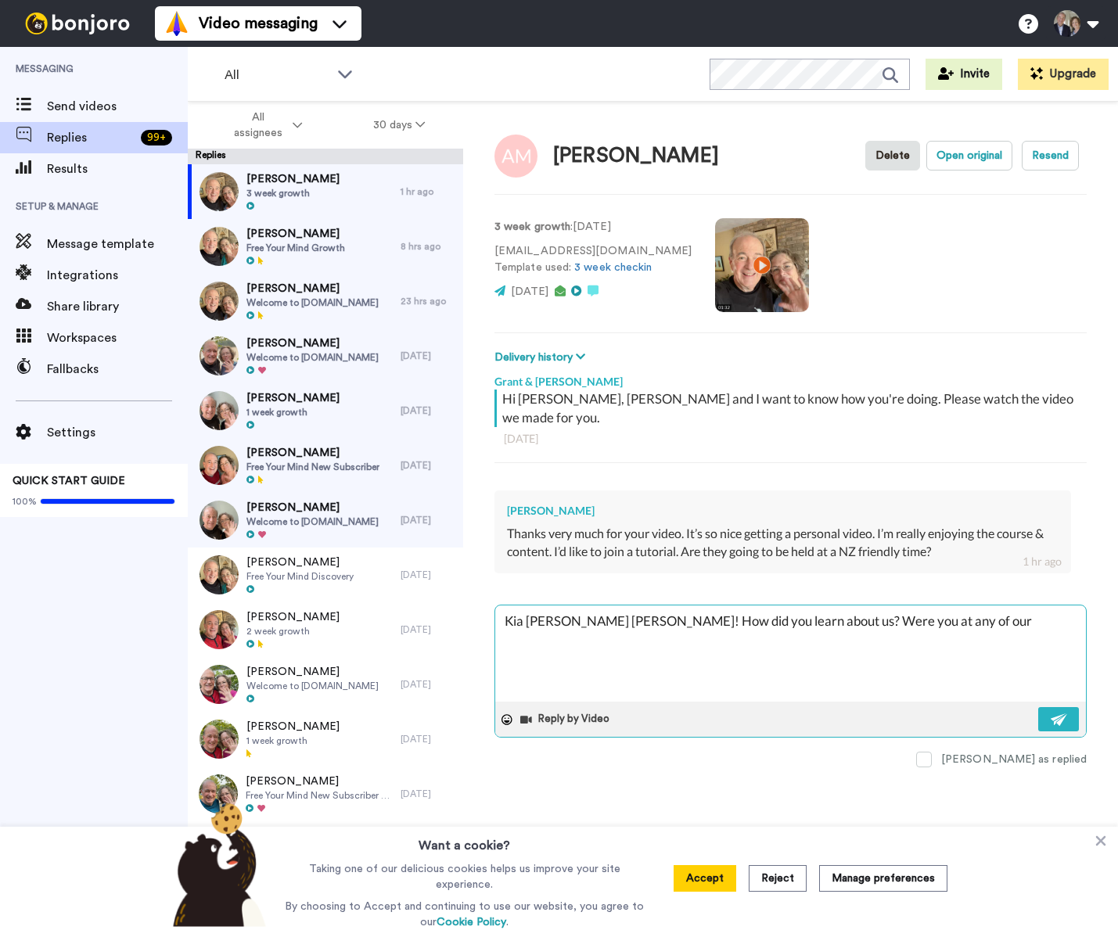
type textarea "x"
type textarea "Kia [PERSON_NAME] [PERSON_NAME]! How did you learn about us? Were you at any of…"
type textarea "x"
type textarea "Kia [PERSON_NAME] [PERSON_NAME]! How did you learn about us? Were you at any of…"
type textarea "x"
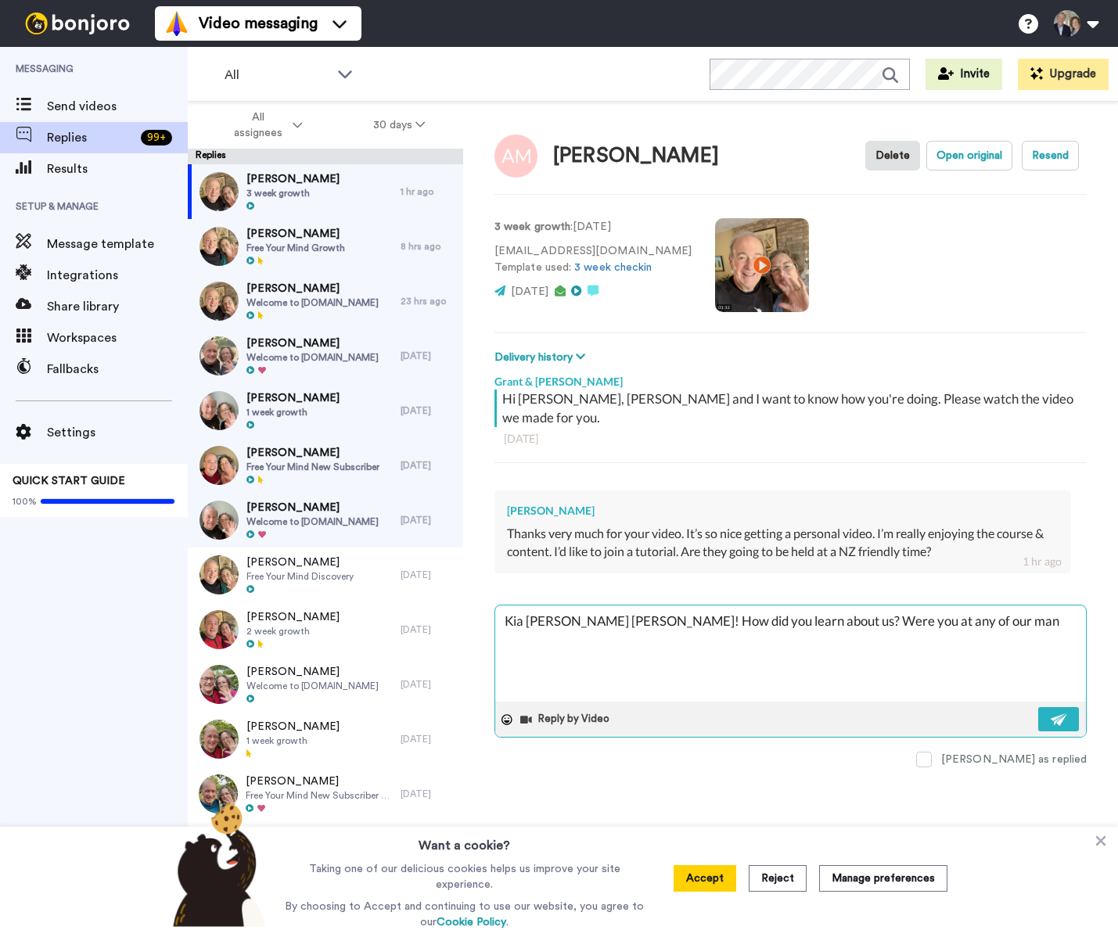
type textarea "Kia [PERSON_NAME] [PERSON_NAME]! How did you learn about us? Were you at any of…"
type textarea "x"
type textarea "Kia [PERSON_NAME] [PERSON_NAME]! How did you learn about us? Were you at any of…"
type textarea "x"
type textarea "Kia [PERSON_NAME] [PERSON_NAME]! How did you learn about us? Were you at any of…"
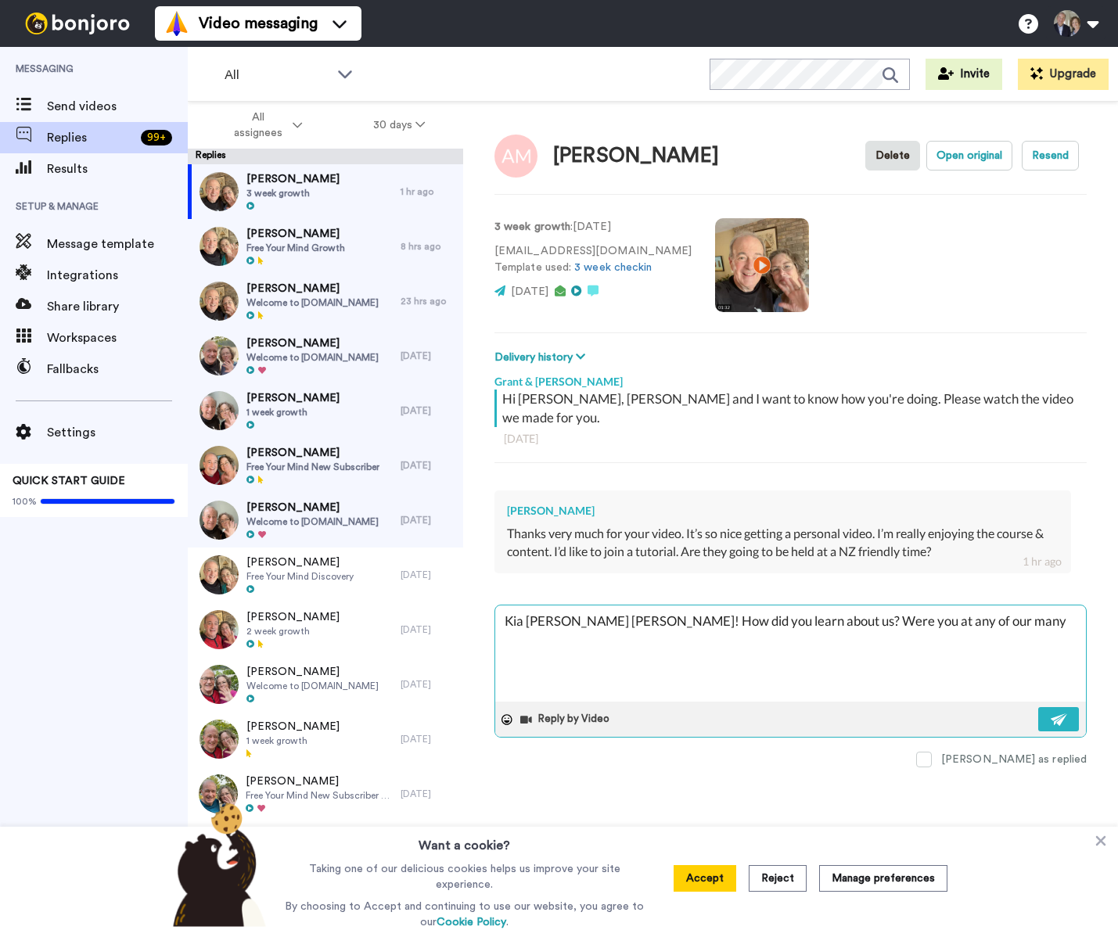
type textarea "x"
type textarea "Kia [PERSON_NAME] [PERSON_NAME]! How did you learn about us? Were you at any of…"
type textarea "x"
type textarea "Kia [PERSON_NAME] [PERSON_NAME]! How did you learn about us? Were you at any of…"
type textarea "x"
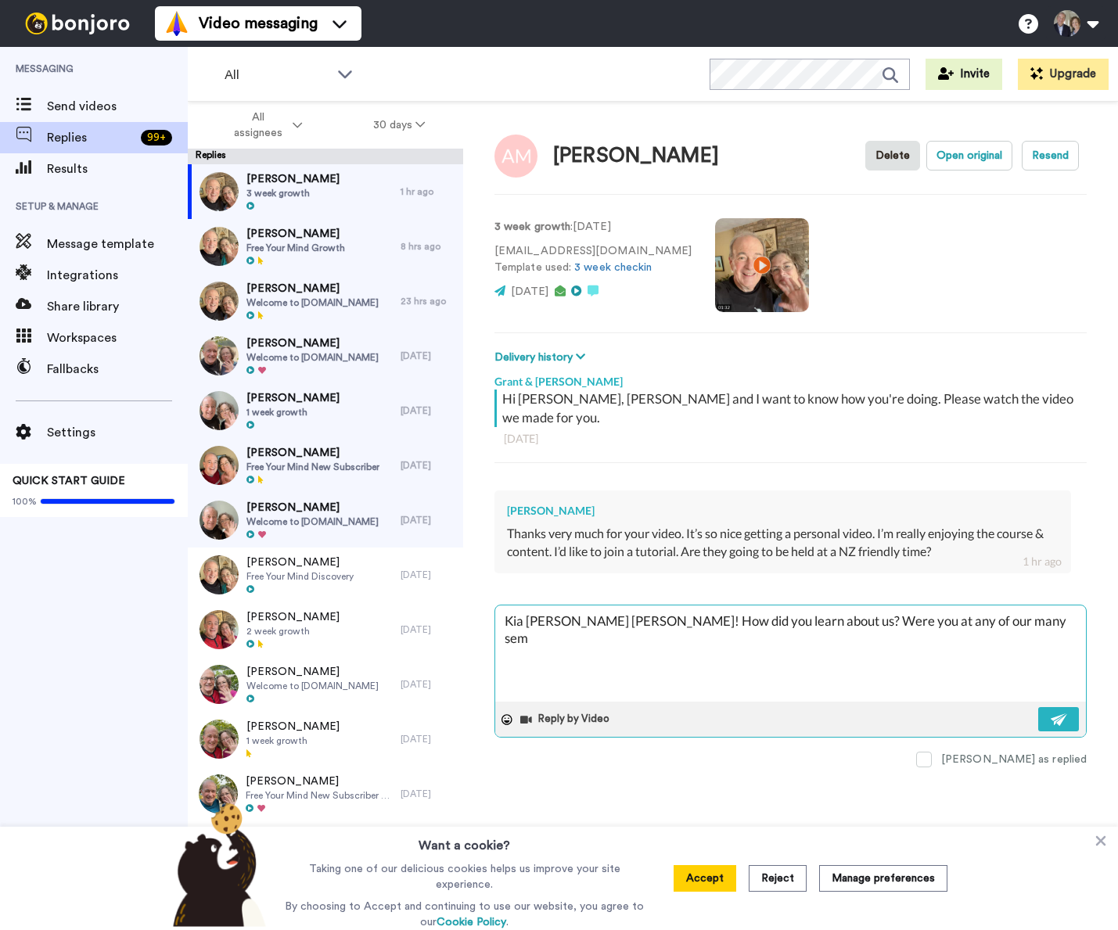
type textarea "Kia [PERSON_NAME] [PERSON_NAME]! How did you learn about us? Were you at any of…"
type textarea "x"
type textarea "Kia [PERSON_NAME] [PERSON_NAME]! How did you learn about us? Were you at any of…"
type textarea "x"
type textarea "Kia [PERSON_NAME] [PERSON_NAME]! How did you learn about us? Were you at any of…"
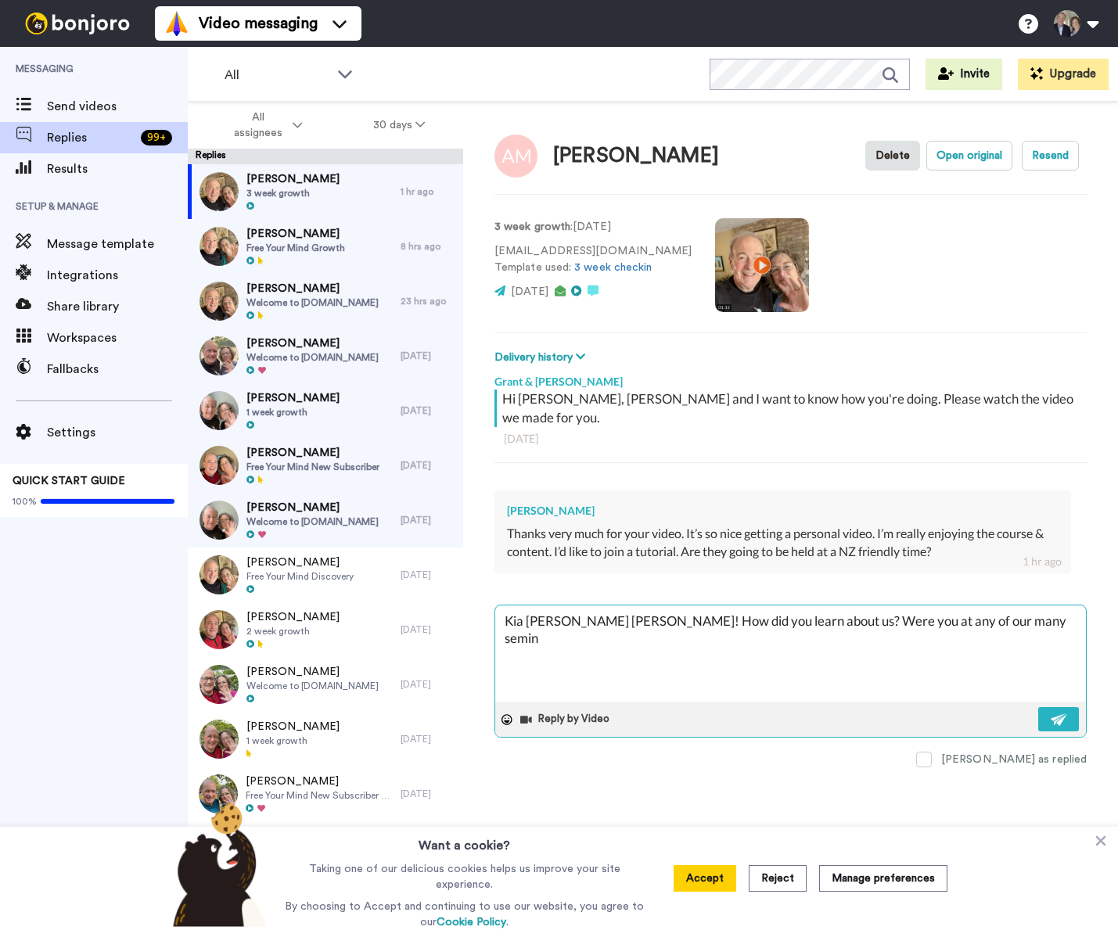
type textarea "x"
type textarea "Kia [PERSON_NAME] [PERSON_NAME]! How did you learn about us? Were you at any of…"
type textarea "x"
type textarea "Kia [PERSON_NAME] [PERSON_NAME]! How did you learn about us? Were you at any of…"
type textarea "x"
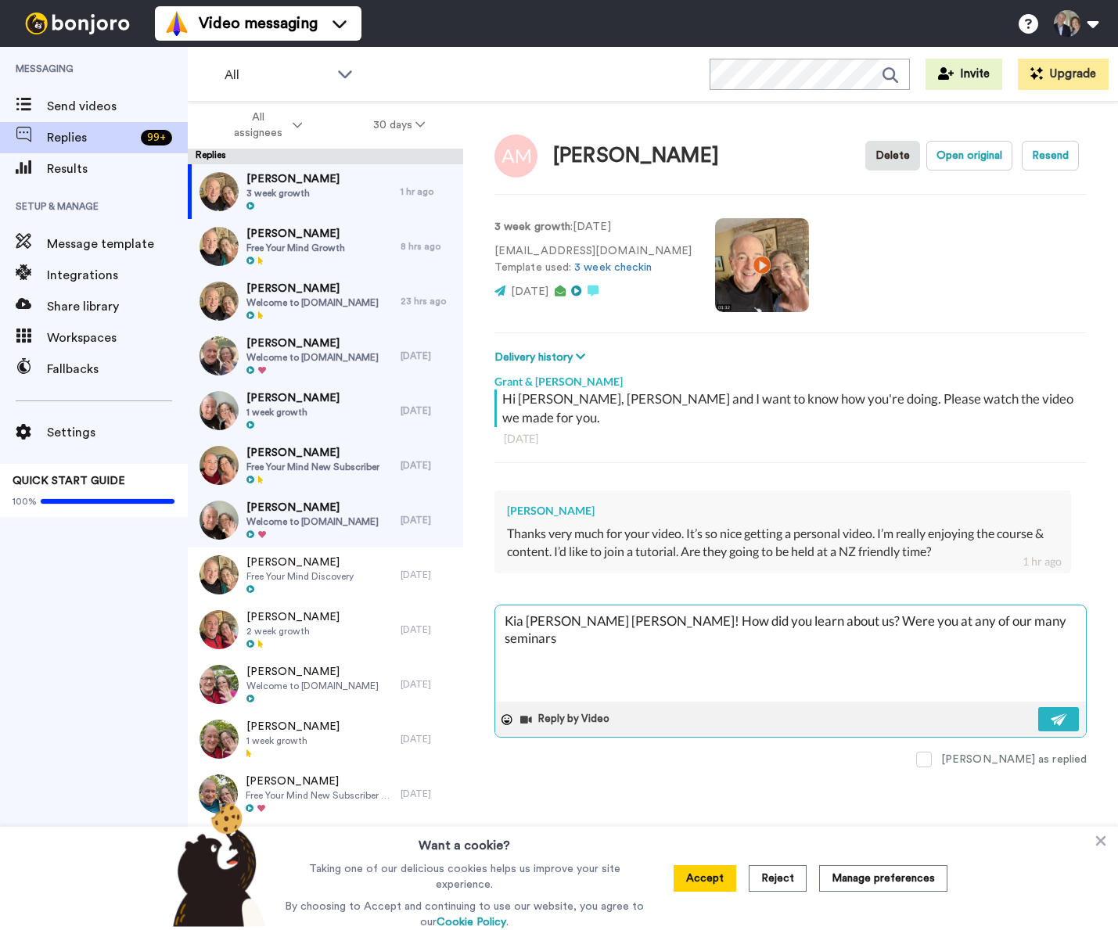
type textarea "Kia [PERSON_NAME] [PERSON_NAME]! How did you learn about us? Were you at any of…"
type textarea "x"
type textarea "Kia [PERSON_NAME] [PERSON_NAME]! How did you learn about us? Were you at any of…"
type textarea "x"
type textarea "Kia [PERSON_NAME] [PERSON_NAME]! How did you learn about us? Were you at any of…"
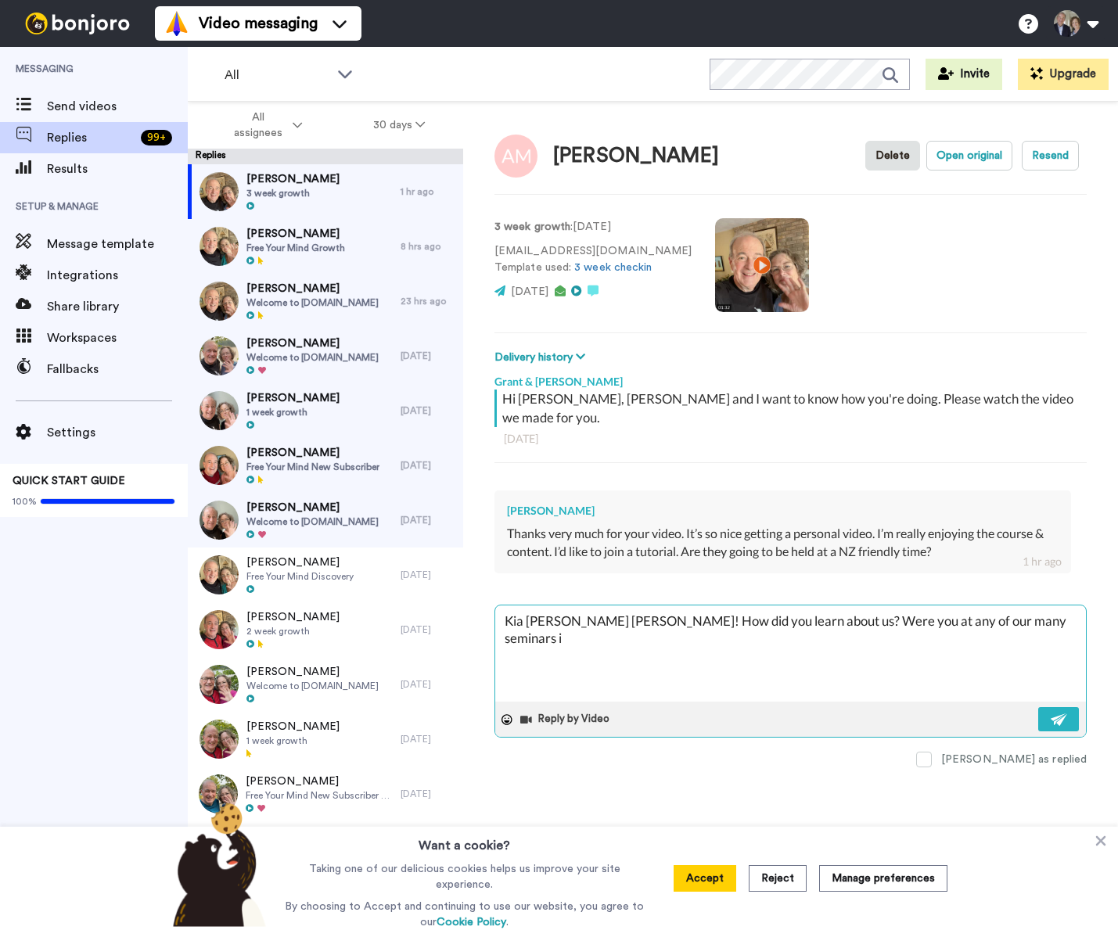
type textarea "x"
type textarea "Kia [PERSON_NAME] [PERSON_NAME]! How did you learn about us? Were you at any of…"
type textarea "x"
type textarea "Kia [PERSON_NAME] [PERSON_NAME]! How did you learn about us? Were you at any of…"
type textarea "x"
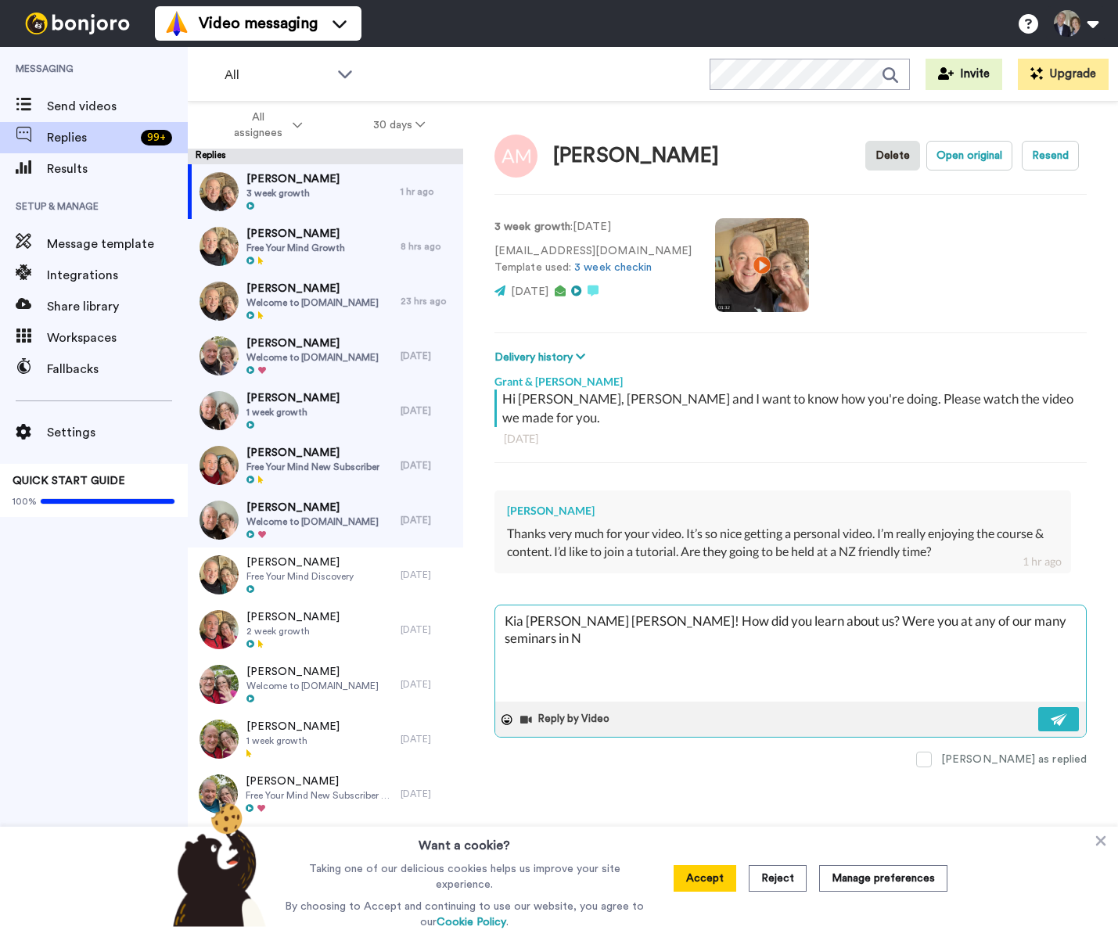
type textarea "Kia [PERSON_NAME] [PERSON_NAME]! How did you learn about us? Were you at any of…"
type textarea "x"
type textarea "Kia [PERSON_NAME] [PERSON_NAME]! How did you learn about us? Were you at any of…"
type textarea "x"
type textarea "Kia [PERSON_NAME] [PERSON_NAME]! How did you learn about us? Were you at any of…"
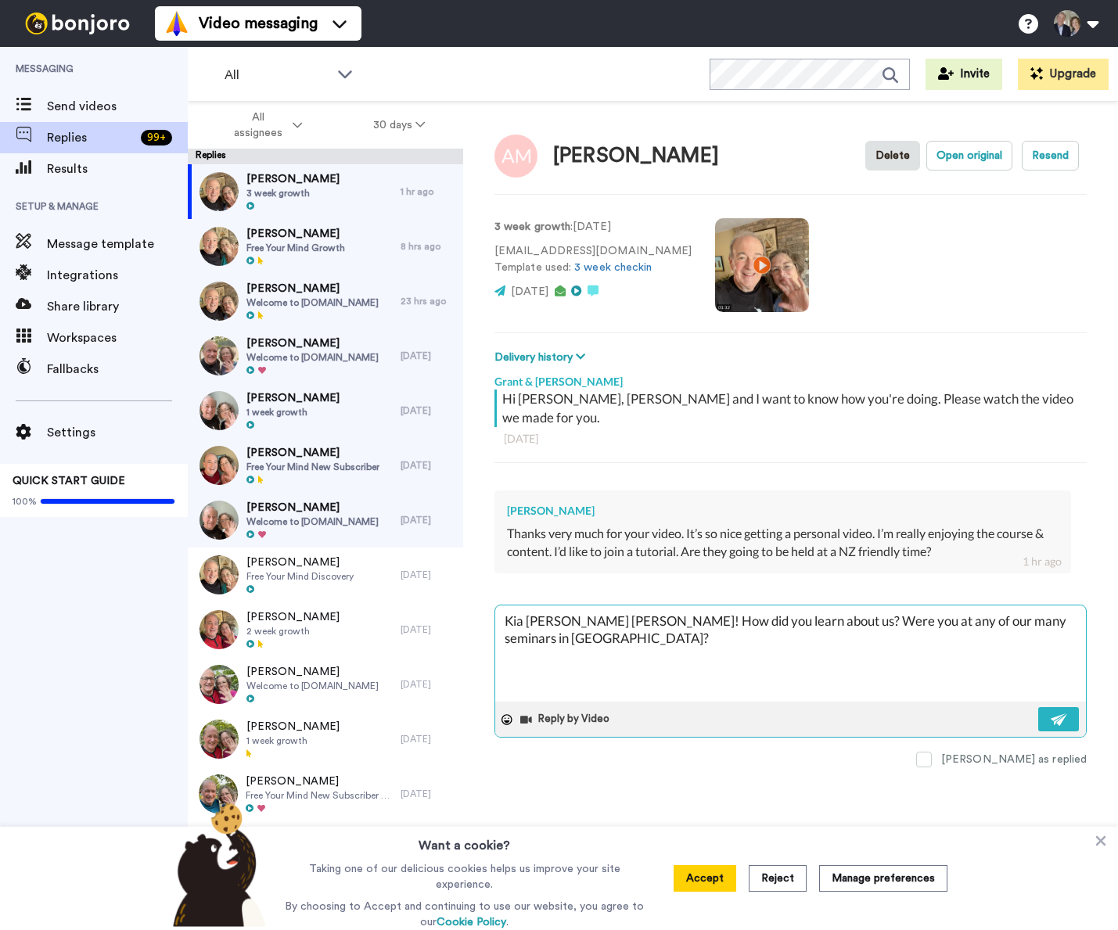
type textarea "x"
type textarea "Kia [PERSON_NAME] [PERSON_NAME]! How did you learn about us? Were you at any of…"
type textarea "x"
type textarea "Kia [PERSON_NAME] [PERSON_NAME]! How did you learn about us? Were you at any of…"
type textarea "x"
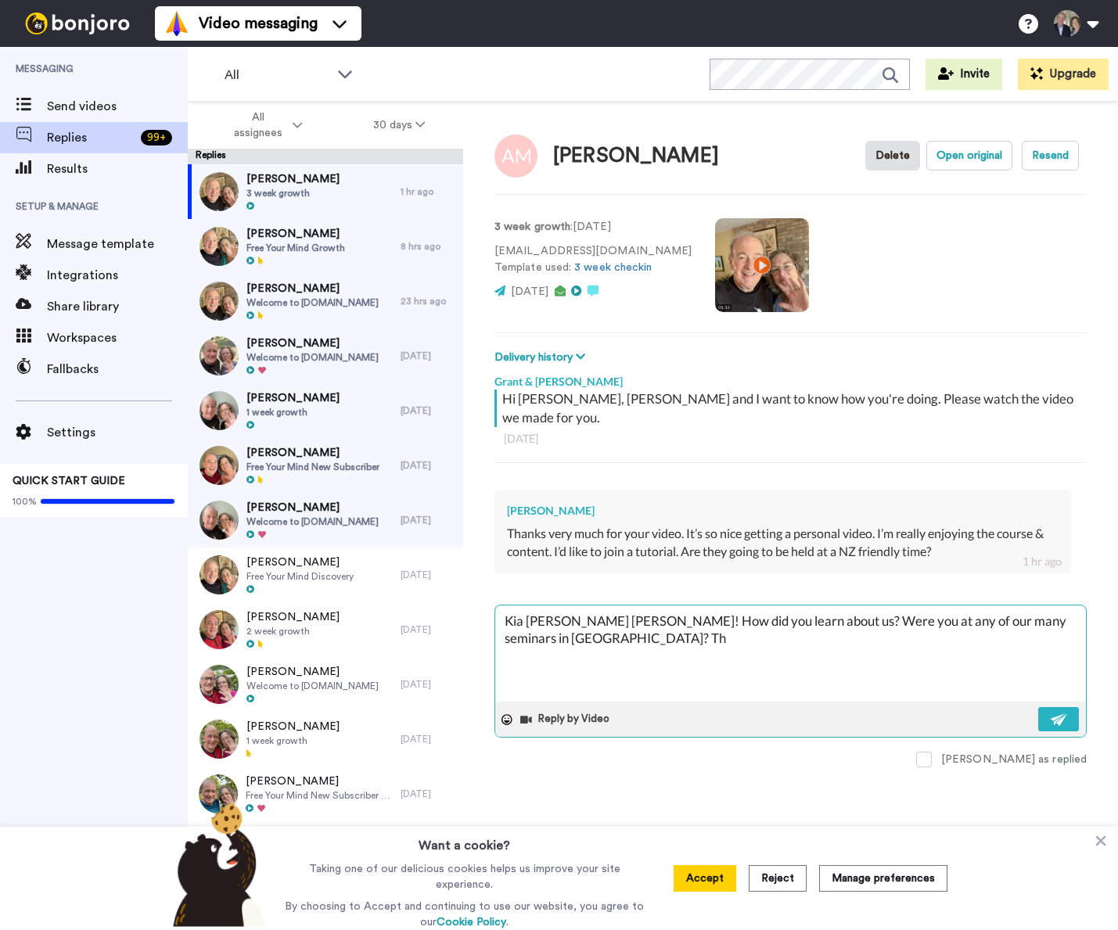
type textarea "Kia [PERSON_NAME] [PERSON_NAME]! How did you learn about us? Were you at any of…"
type textarea "x"
type textarea "Kia [PERSON_NAME] [PERSON_NAME]! How did you learn about us? Were you at any of…"
type textarea "x"
type textarea "Kia [PERSON_NAME] [PERSON_NAME]! How did you learn about us? Were you at any of…"
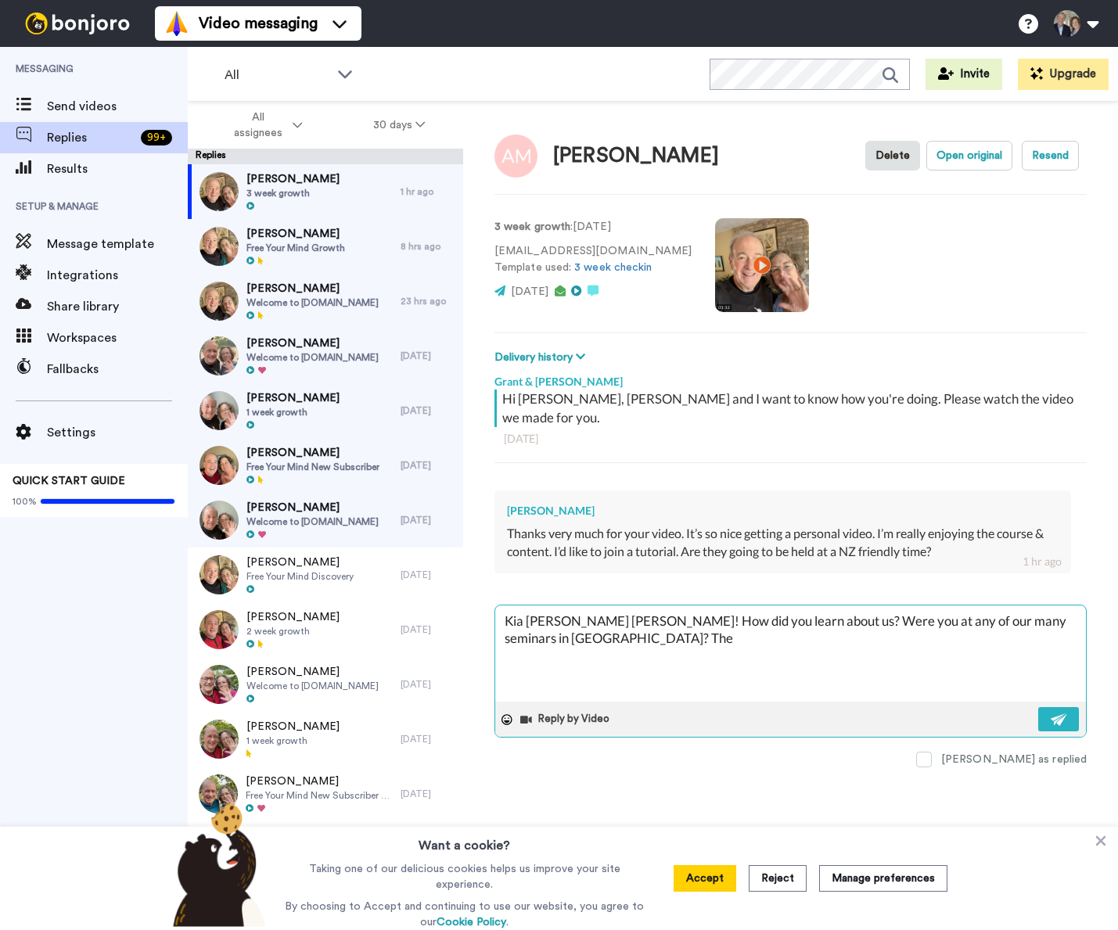
type textarea "x"
type textarea "Kia [PERSON_NAME] [PERSON_NAME]! How did you learn about us? Were you at any of…"
type textarea "x"
type textarea "Kia [PERSON_NAME] [PERSON_NAME]! How did you learn about us? Were you at any of…"
type textarea "x"
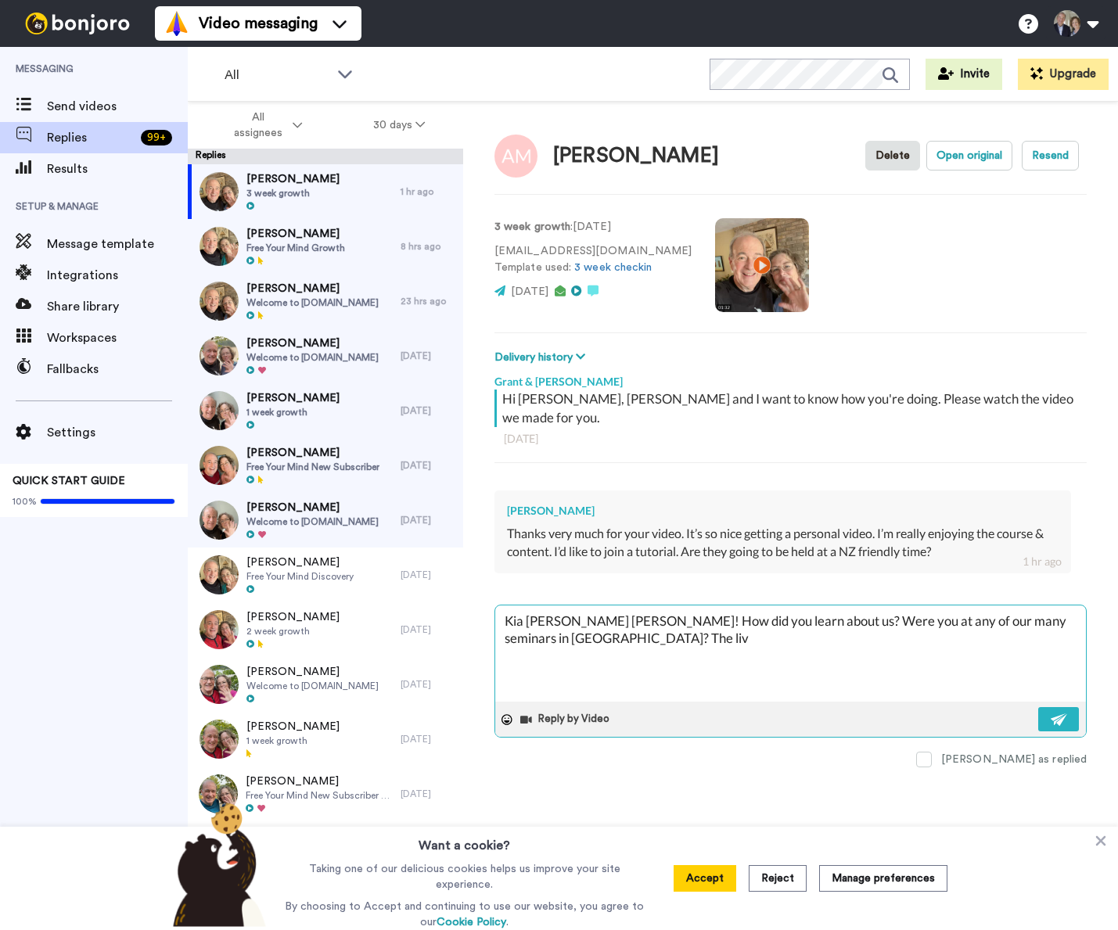
type textarea "Kia [PERSON_NAME] [PERSON_NAME]! How did you learn about us? Were you at any of…"
type textarea "x"
click at [1055, 713] on img at bounding box center [1058, 719] width 17 height 13
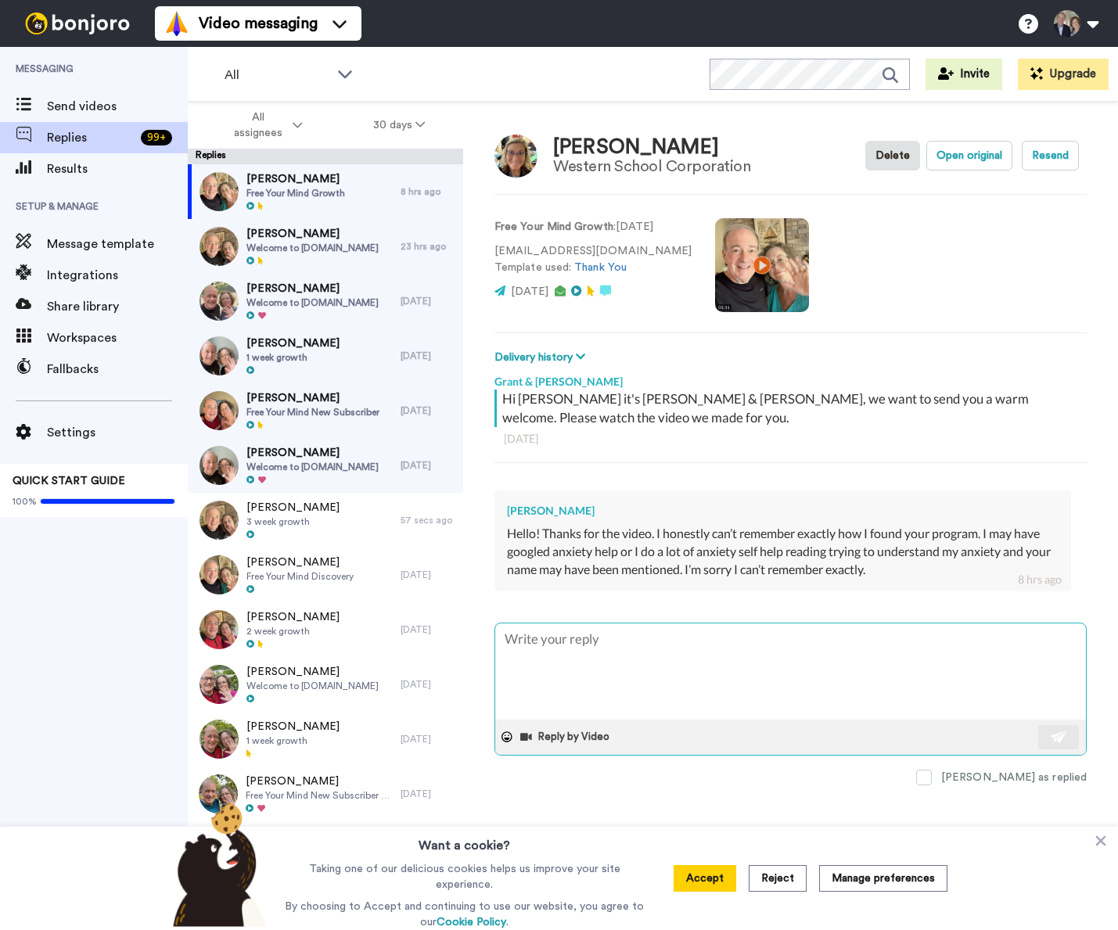
type textarea "x"
type textarea "N"
type textarea "x"
type textarea "No"
type textarea "x"
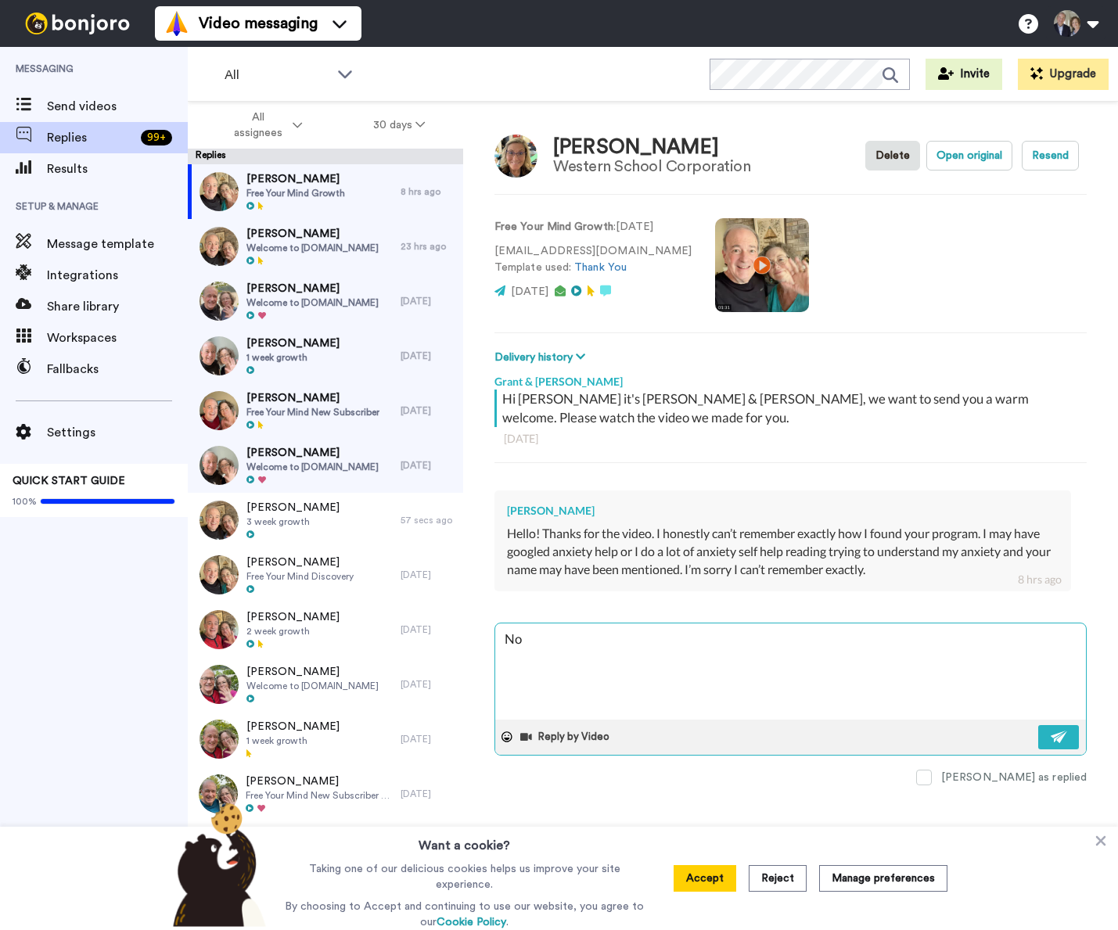
type textarea "No"
type textarea "x"
type textarea "No r"
type textarea "x"
type textarea "No"
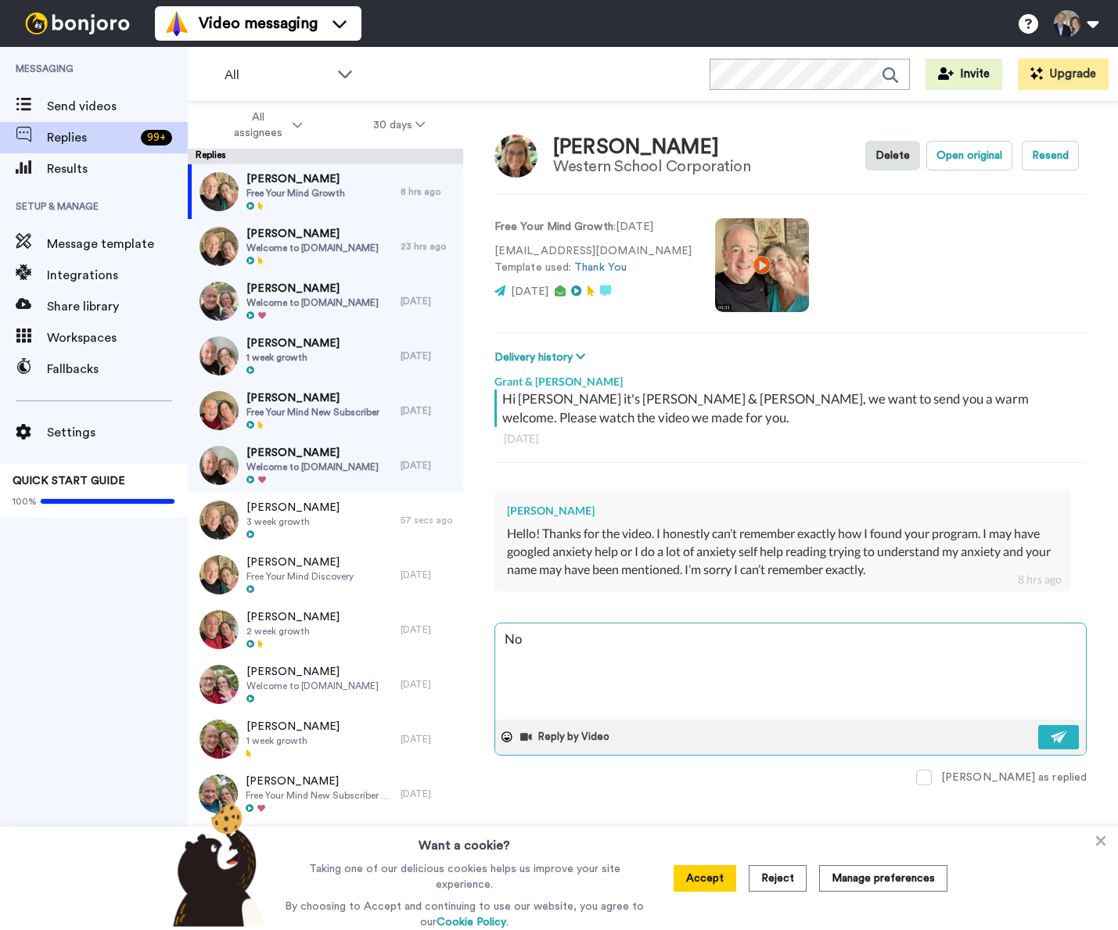
type textarea "x"
type textarea "No p"
type textarea "x"
type textarea "No pr"
type textarea "x"
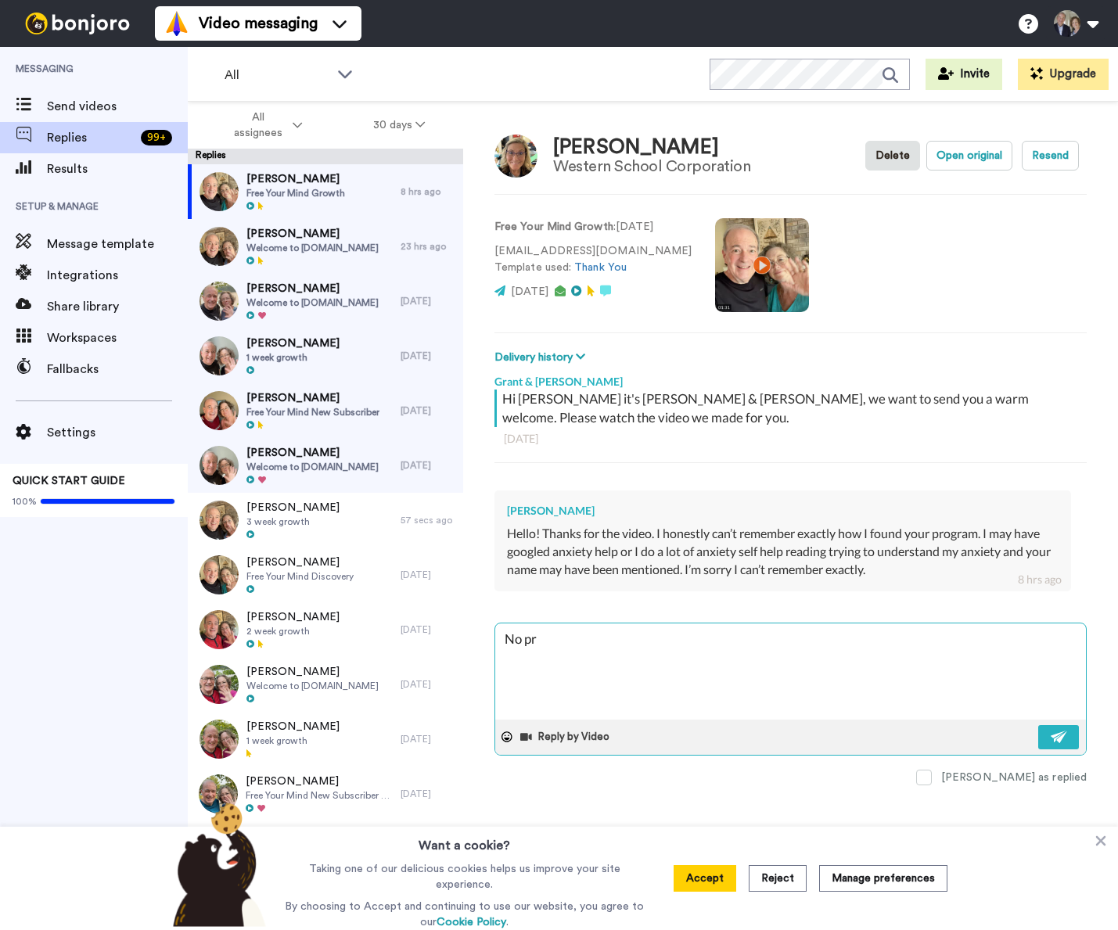
type textarea "No pro"
type textarea "x"
type textarea "No prob"
type textarea "x"
type textarea "No probl"
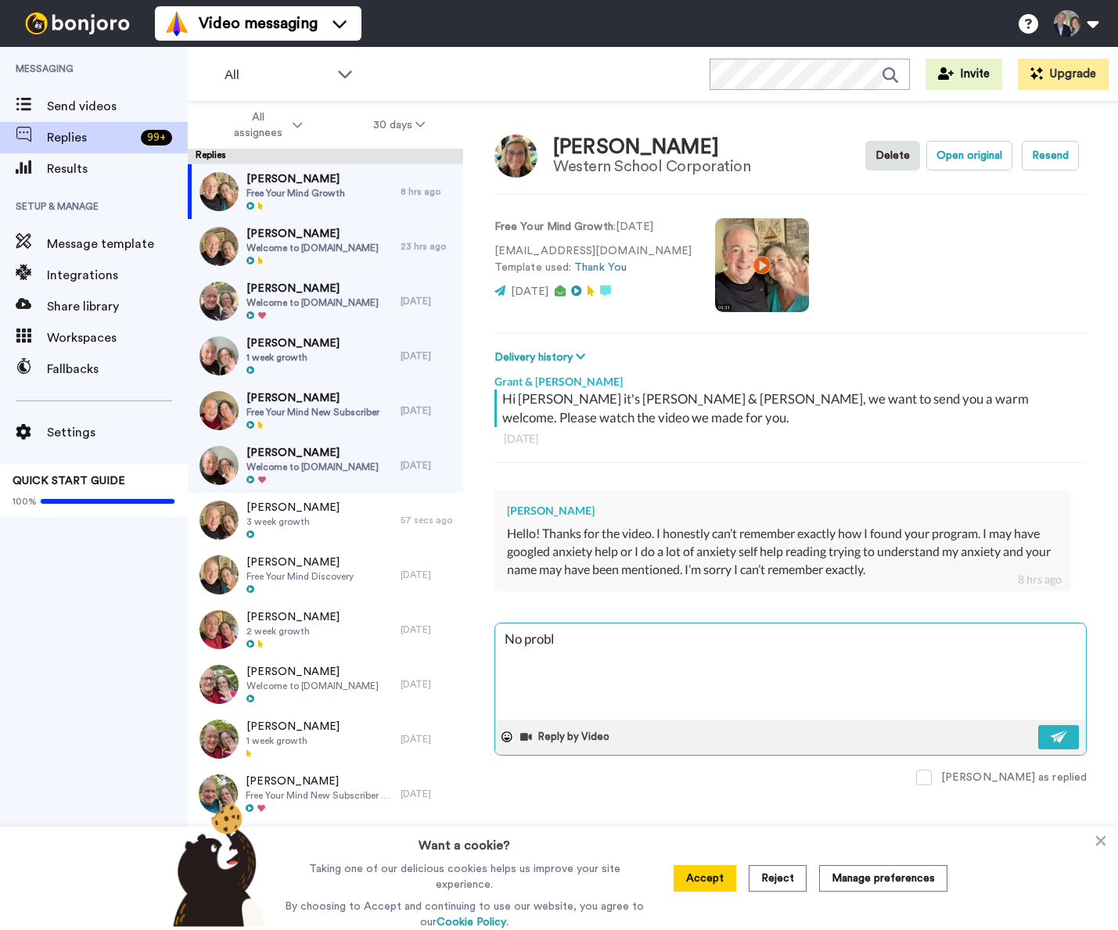
type textarea "x"
type textarea "No proble"
type textarea "x"
type textarea "No problem"
type textarea "x"
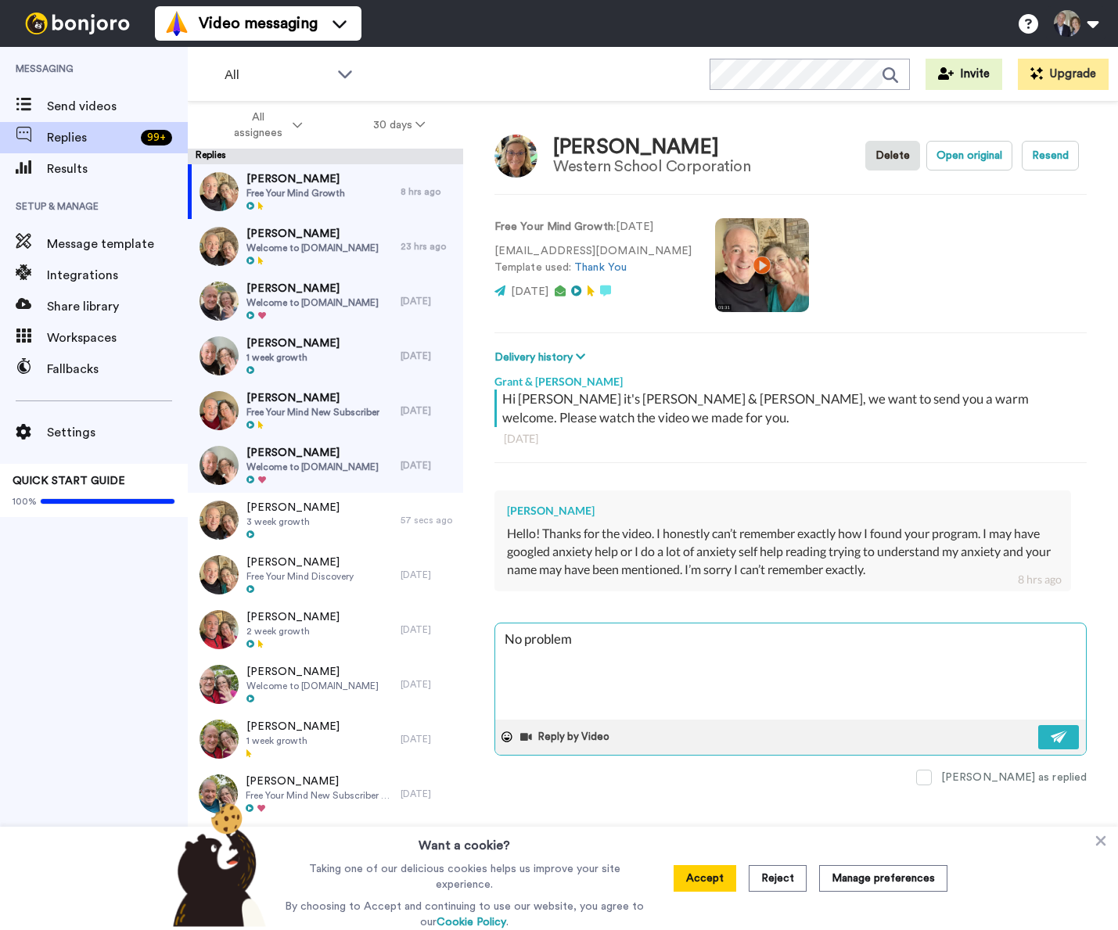
type textarea "No problem"
type textarea "x"
type textarea "No problem G"
type textarea "x"
type textarea "No problem Ge"
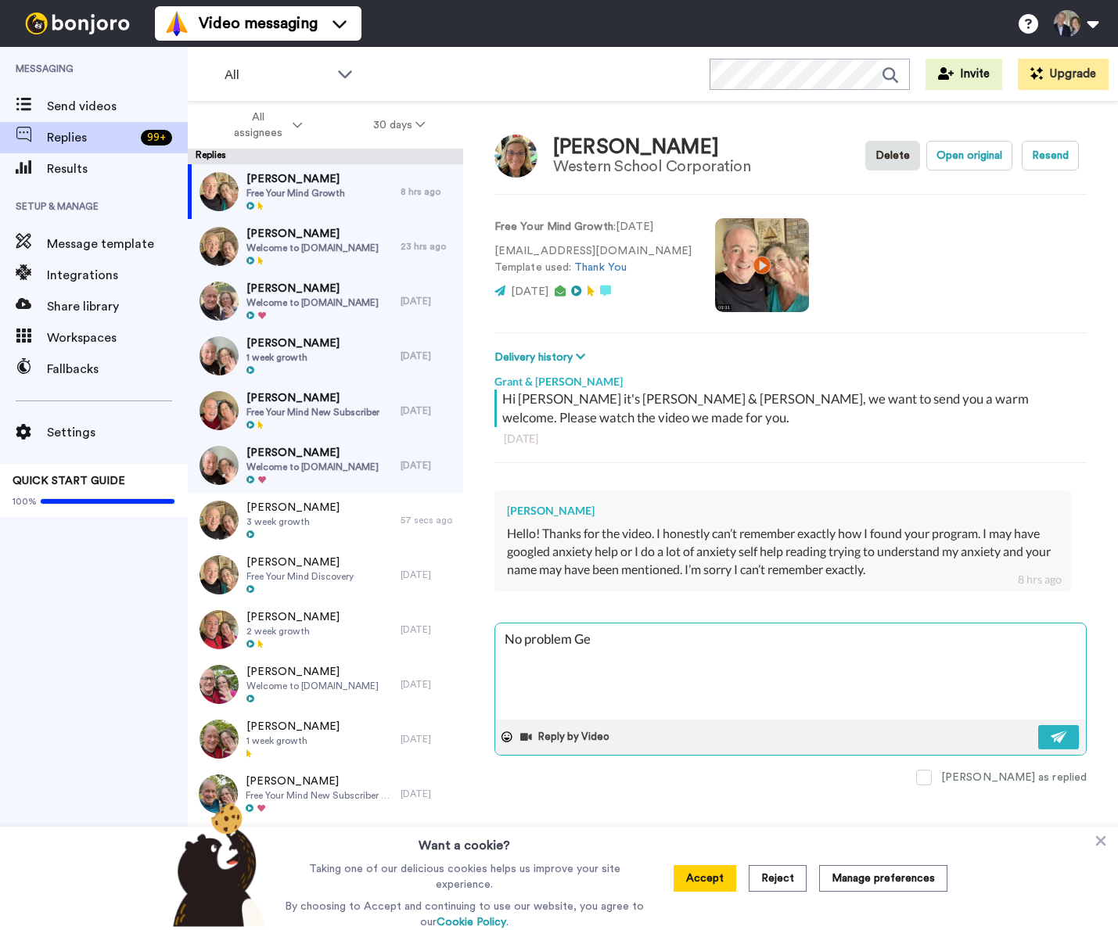
type textarea "x"
type textarea "No problem Gen"
type textarea "x"
type textarea "No problem Gena"
type textarea "x"
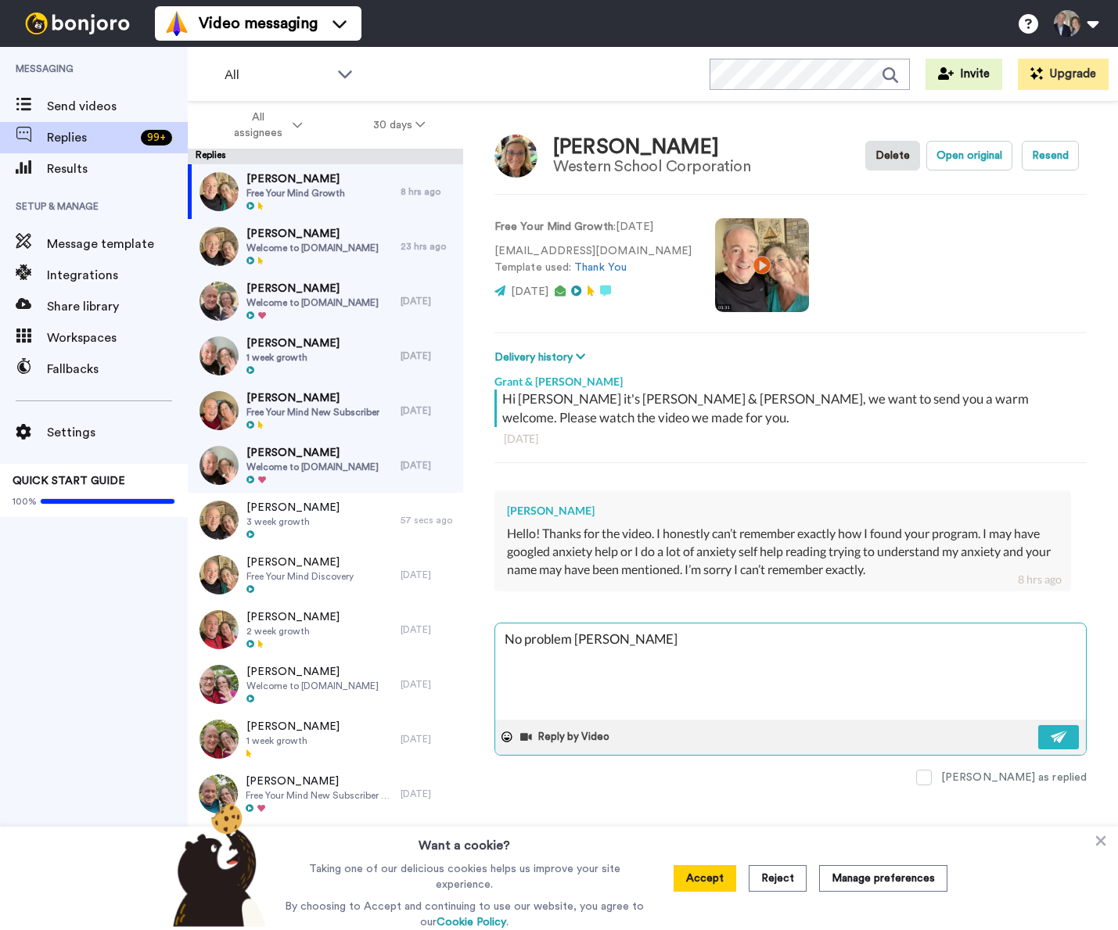
type textarea "No problem Gena."
type textarea "x"
type textarea "No problem Gena."
type textarea "x"
type textarea "No problem Gena. W"
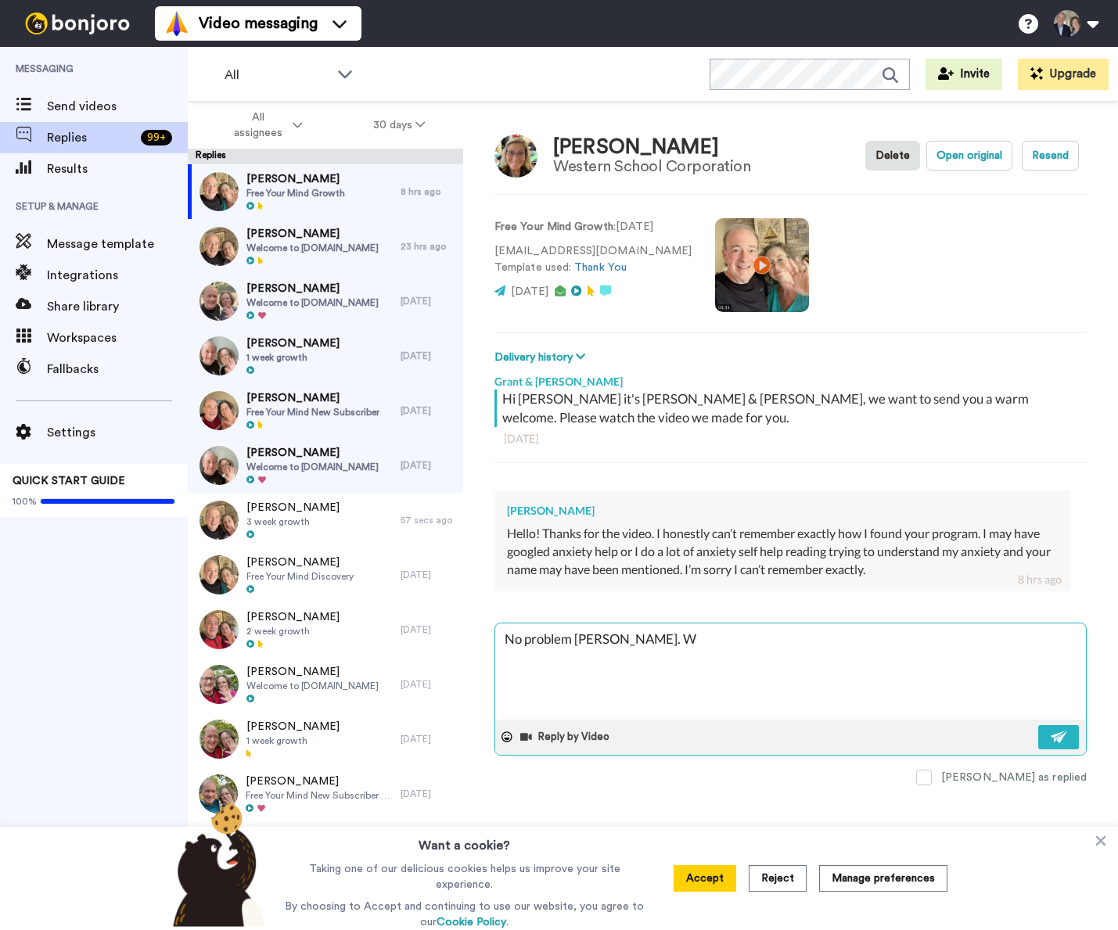
type textarea "x"
type textarea "No problem Gena. We"
type textarea "x"
type textarea "No problem Gena. We'"
type textarea "x"
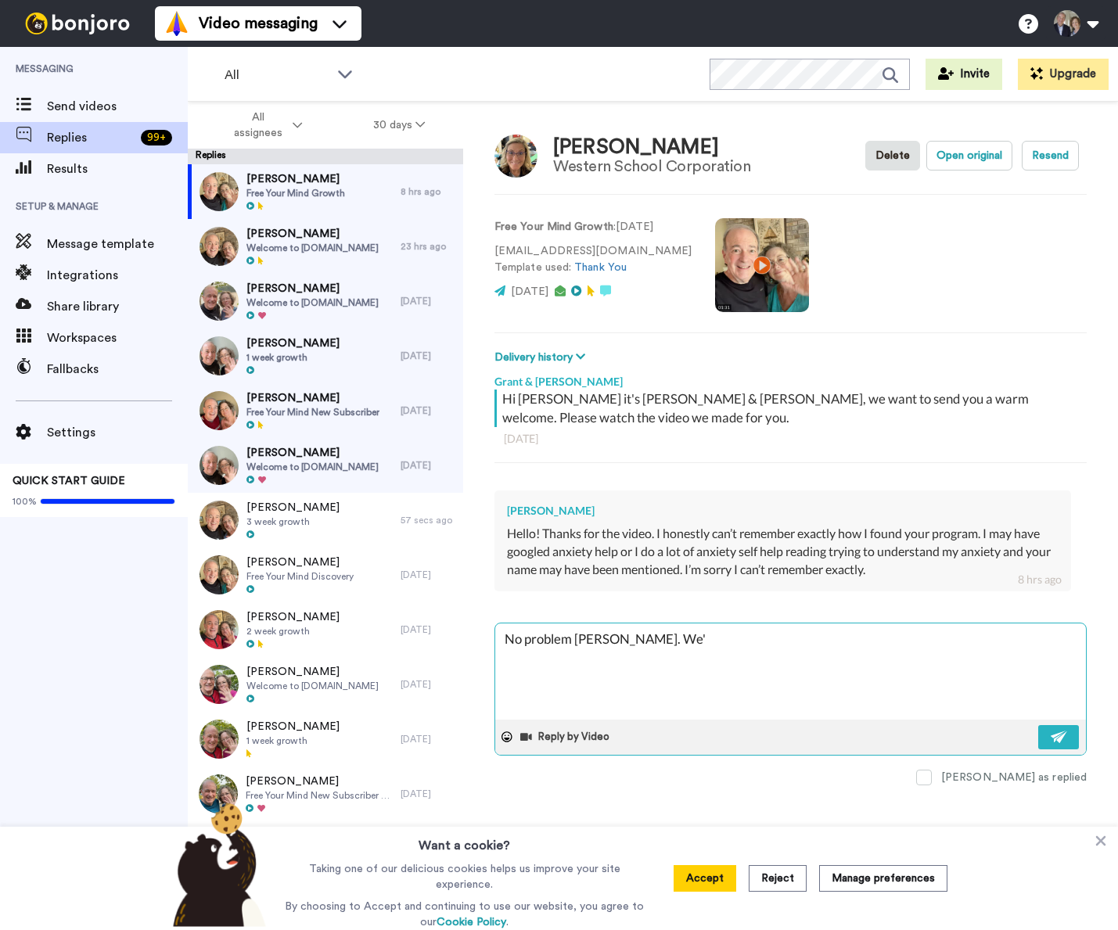
type textarea "No problem Gena. We'r"
type textarea "x"
type textarea "No problem Gena. We're"
type textarea "x"
type textarea "No problem Gena. We're"
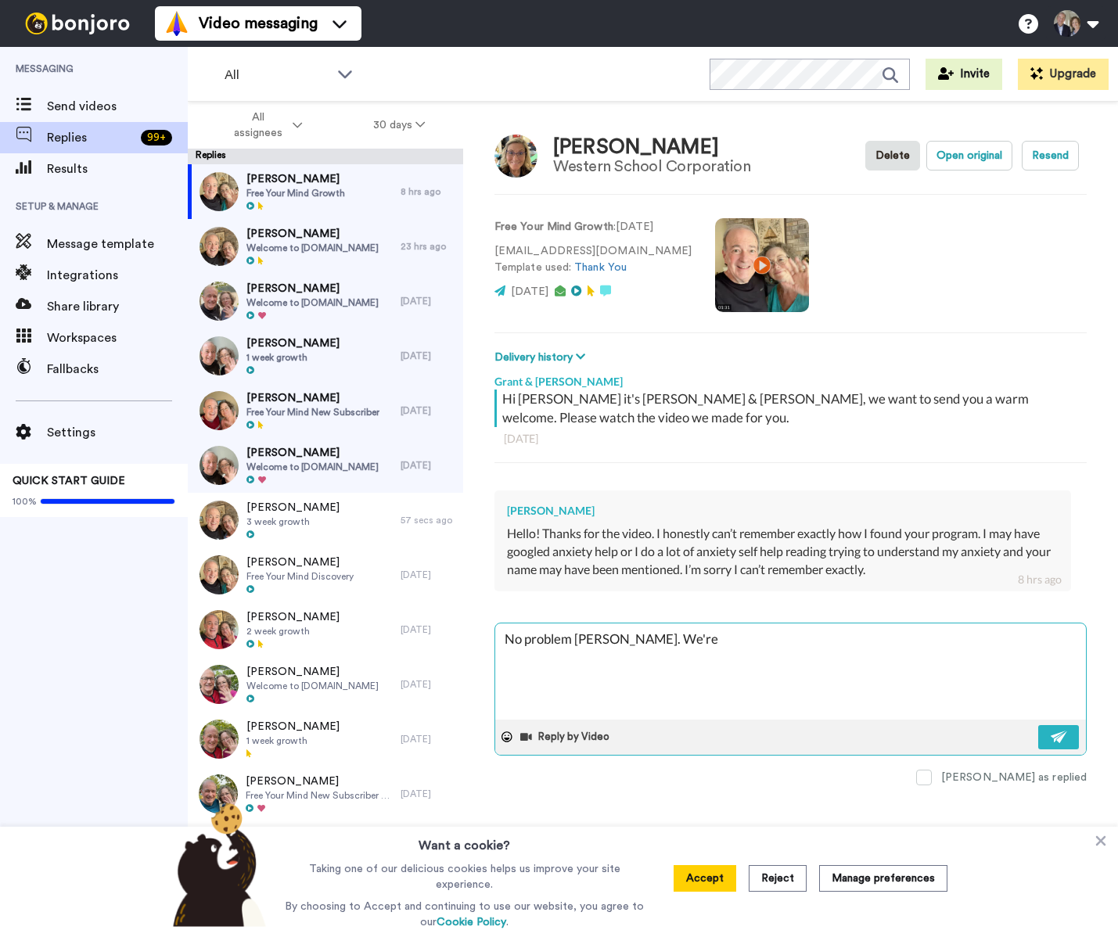
type textarea "x"
type textarea "No problem Gena. We're a"
type textarea "x"
type textarea "No problem Gena. We're"
type textarea "x"
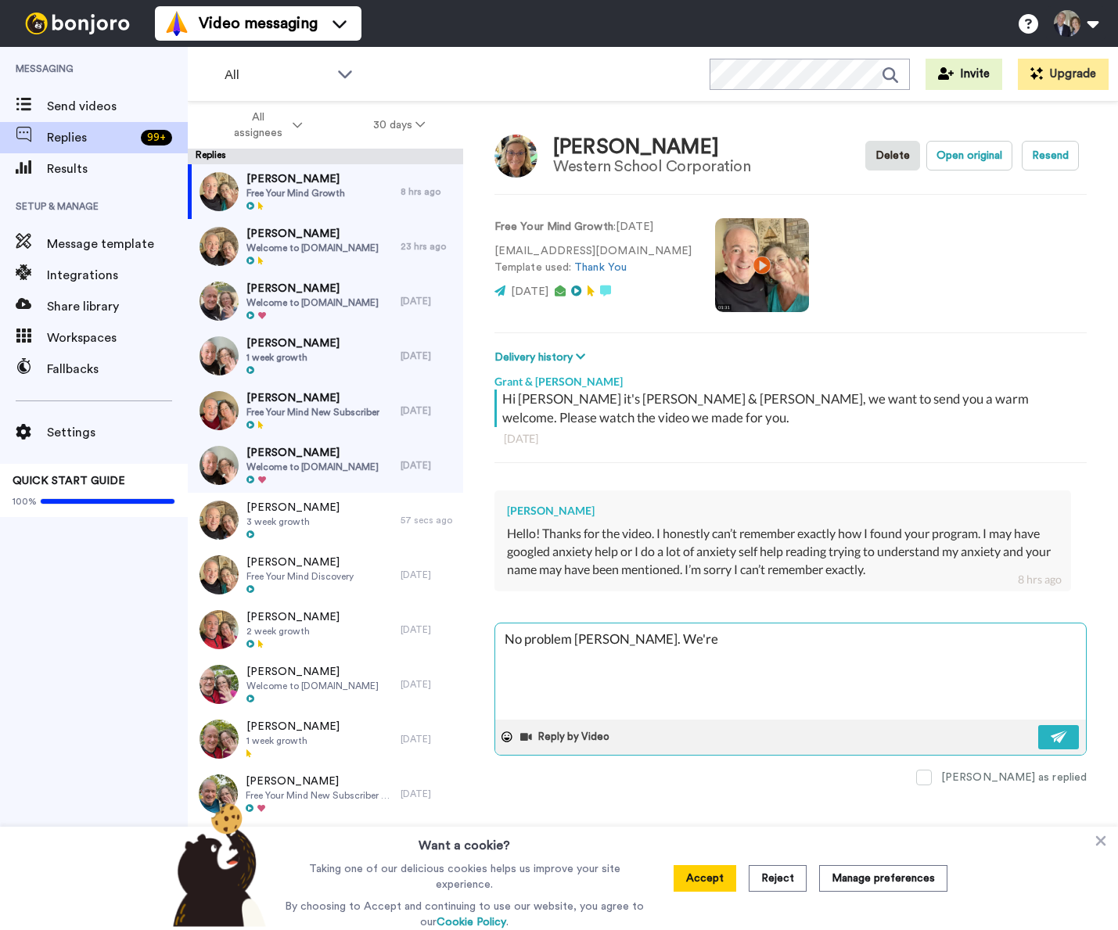
type textarea "No problem Gena. We're g"
type textarea "x"
type textarea "No problem Gena. We're gl"
type textarea "x"
type textarea "No problem Gena. We're gla"
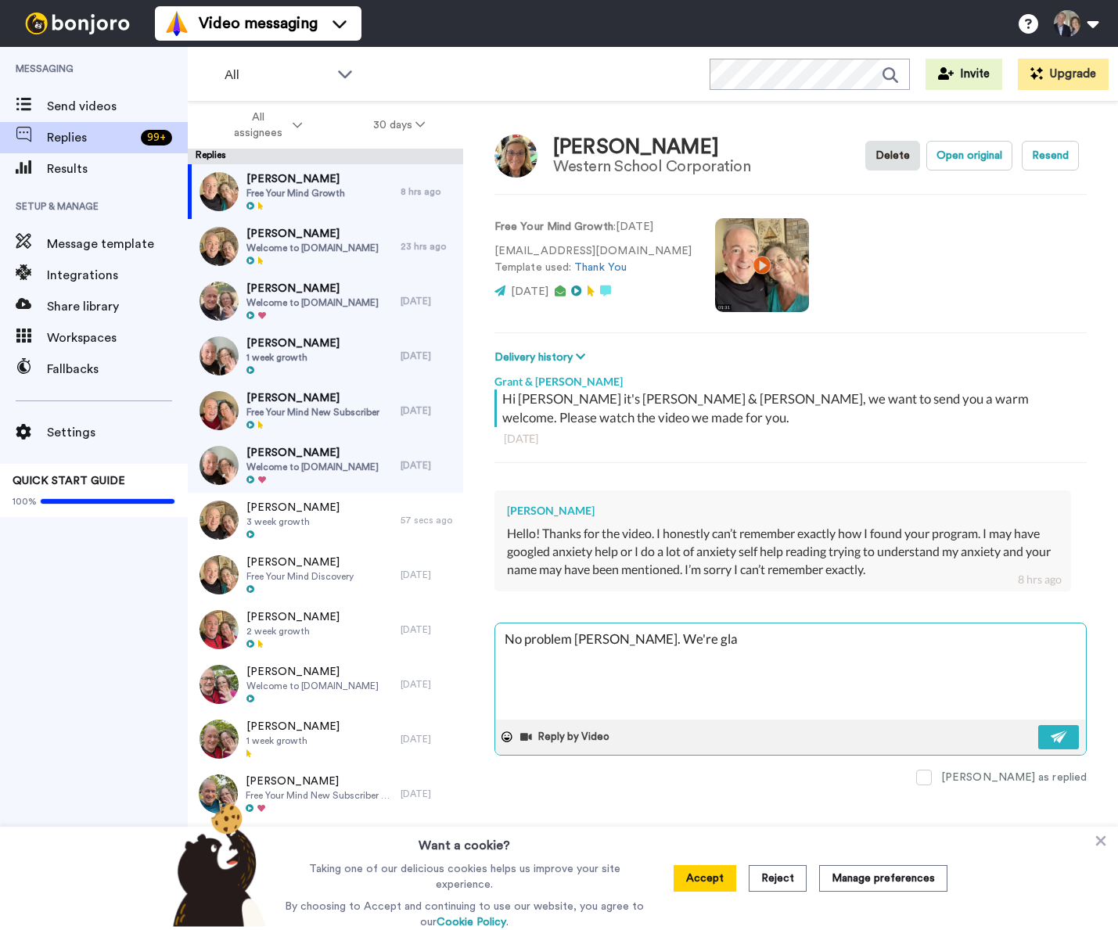
type textarea "x"
type textarea "No problem Gena. We're glad"
type textarea "x"
type textarea "No problem Gena. We're glad"
type textarea "x"
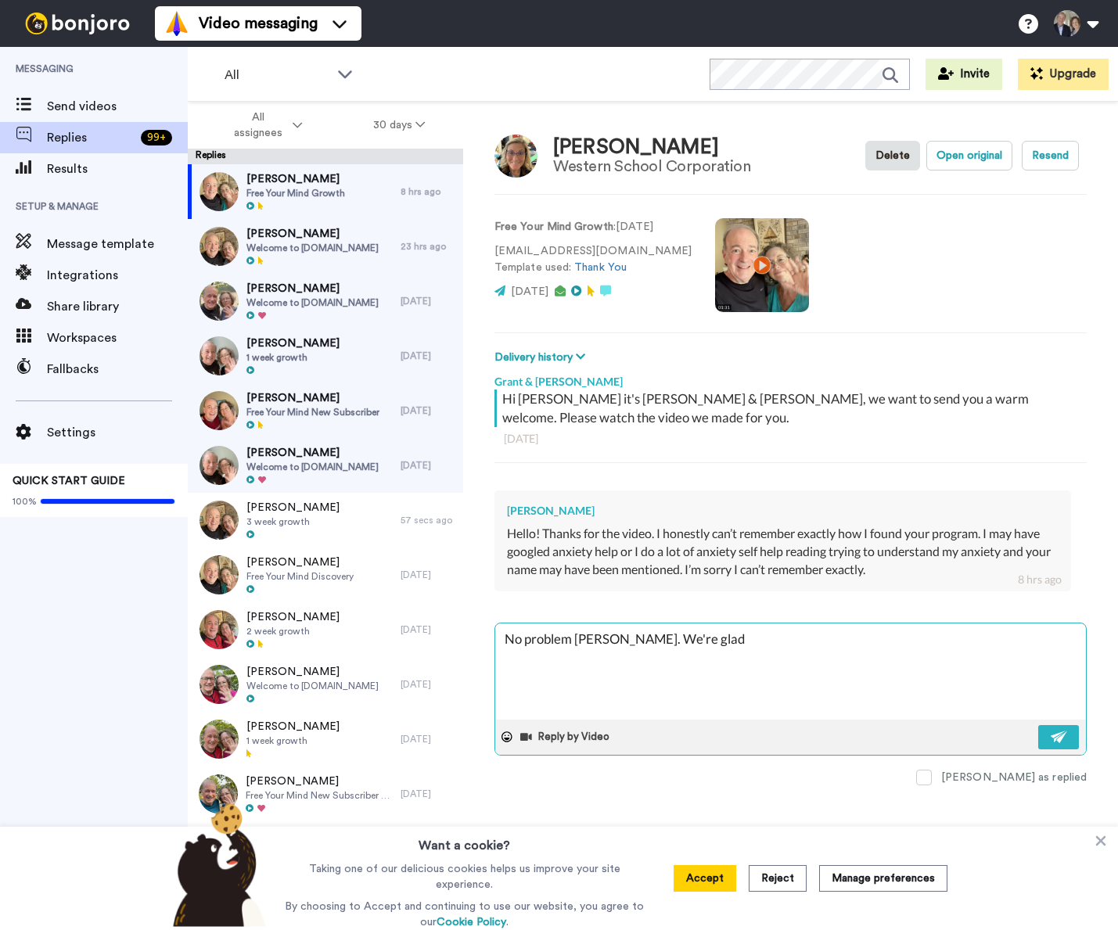
type textarea "No problem Gena. We're glad y"
type textarea "x"
type textarea "No problem Gena. We're glad yo"
type textarea "x"
type textarea "No problem Gena. We're glad you"
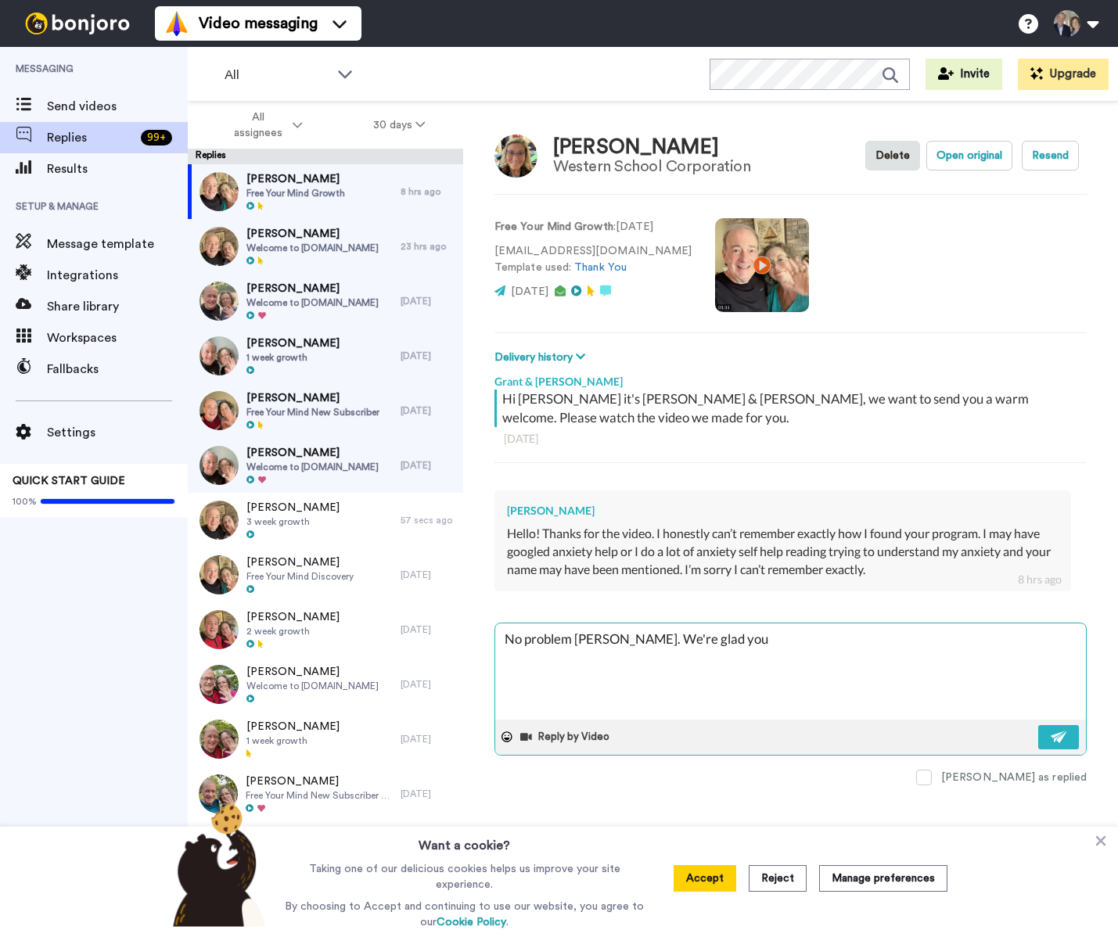
type textarea "x"
type textarea "No problem Gena. We're glad you'"
type textarea "x"
type textarea "No problem Gena. We're glad you'v"
type textarea "x"
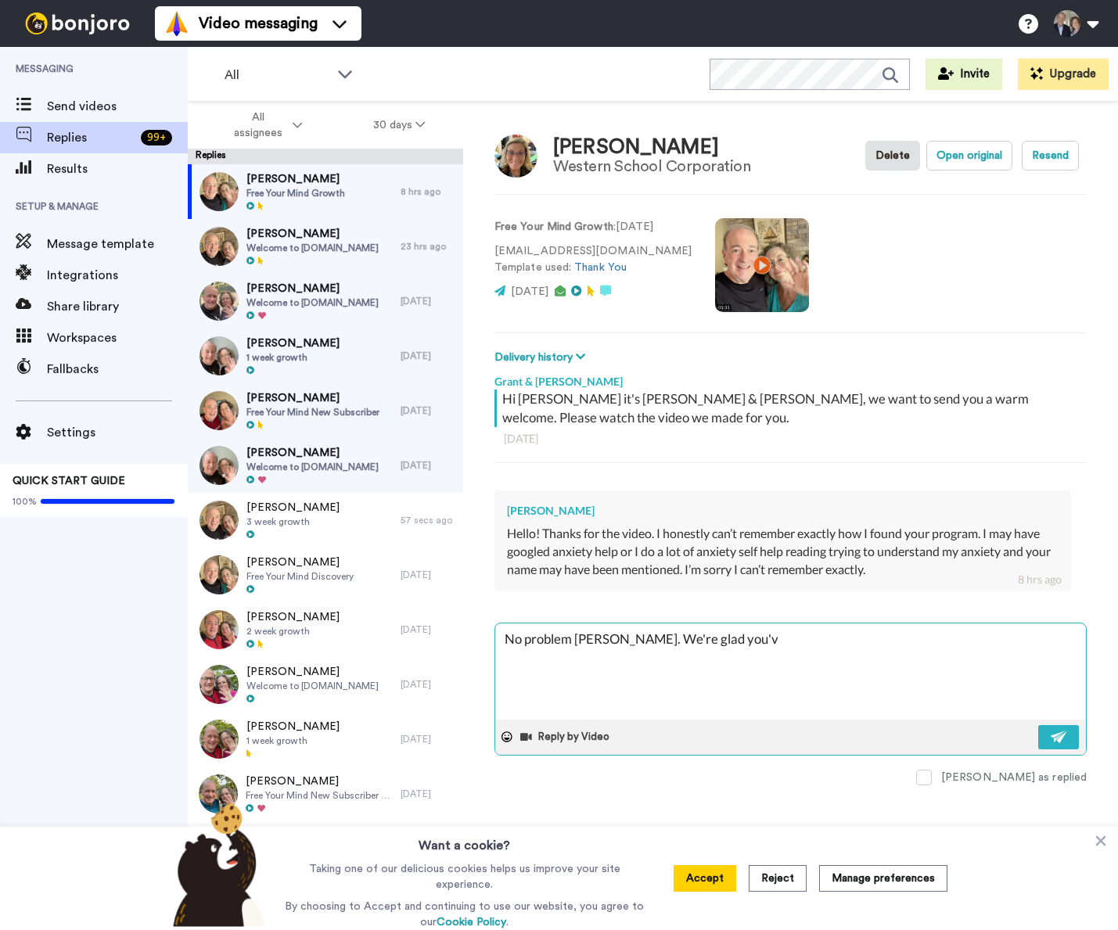
type textarea "No problem Gena. We're glad you've"
type textarea "x"
type textarea "No problem Gena. We're glad you've"
type textarea "x"
type textarea "No problem Gena. We're glad you've j"
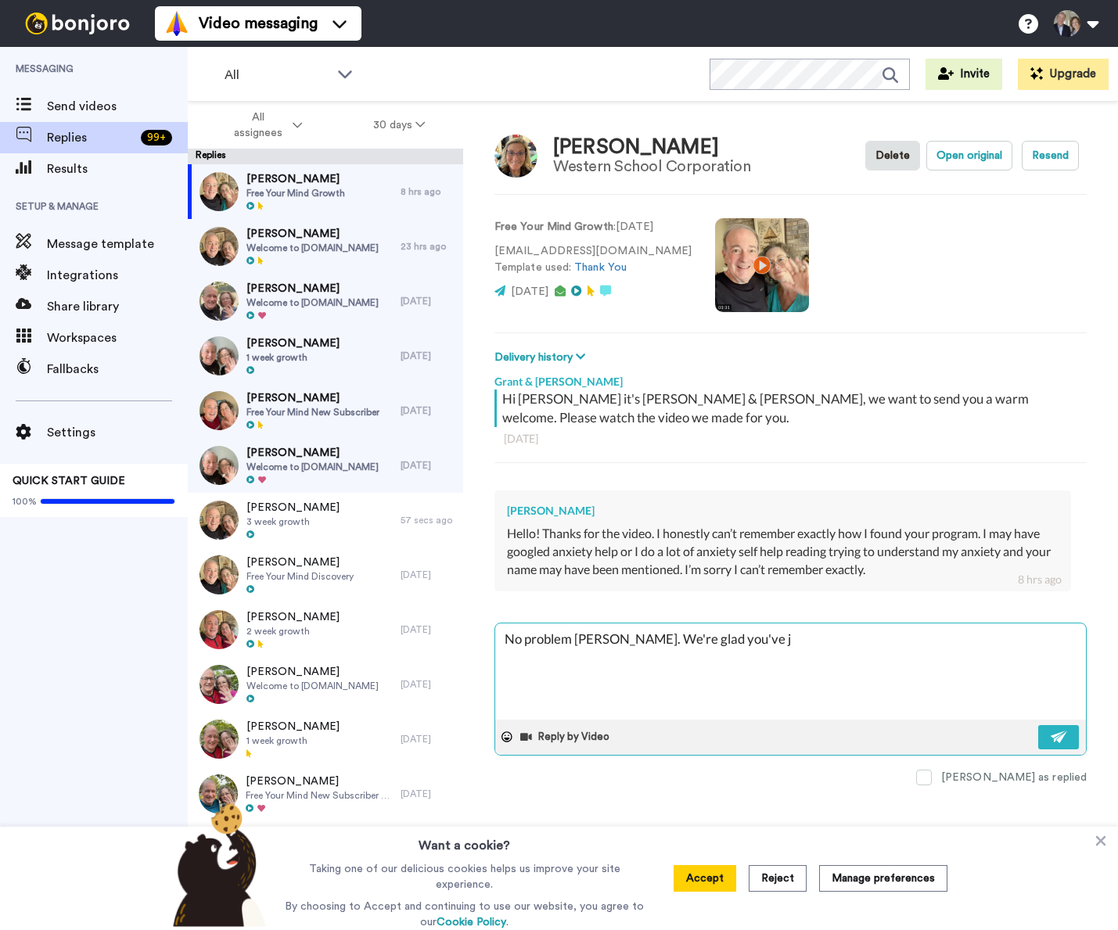
type textarea "x"
type textarea "No problem Gena. We're glad you've jo"
type textarea "x"
type textarea "No problem Gena. We're glad you've joi"
type textarea "x"
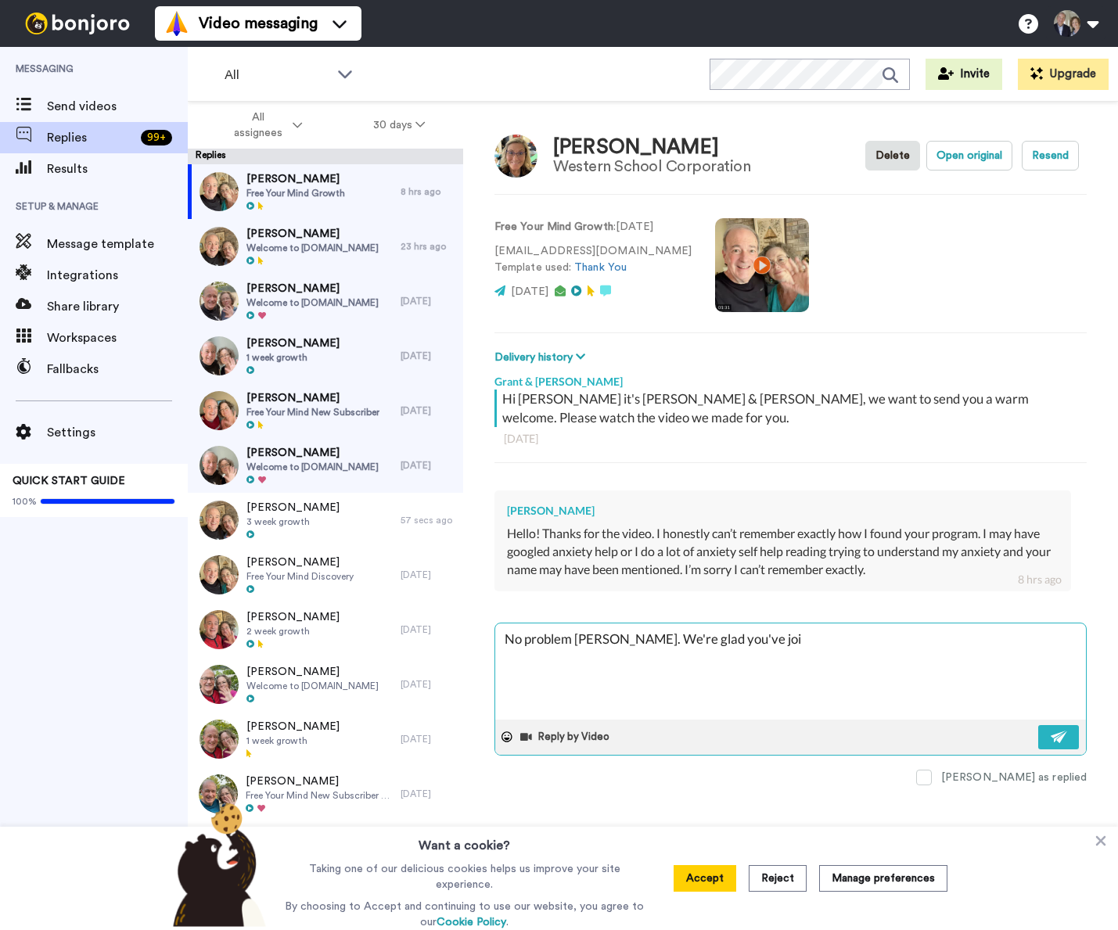
type textarea "No problem Gena. We're glad you've join"
type textarea "x"
type textarea "No problem Gena. We're glad you've joine"
type textarea "x"
type textarea "No problem Gena. We're glad you've joined"
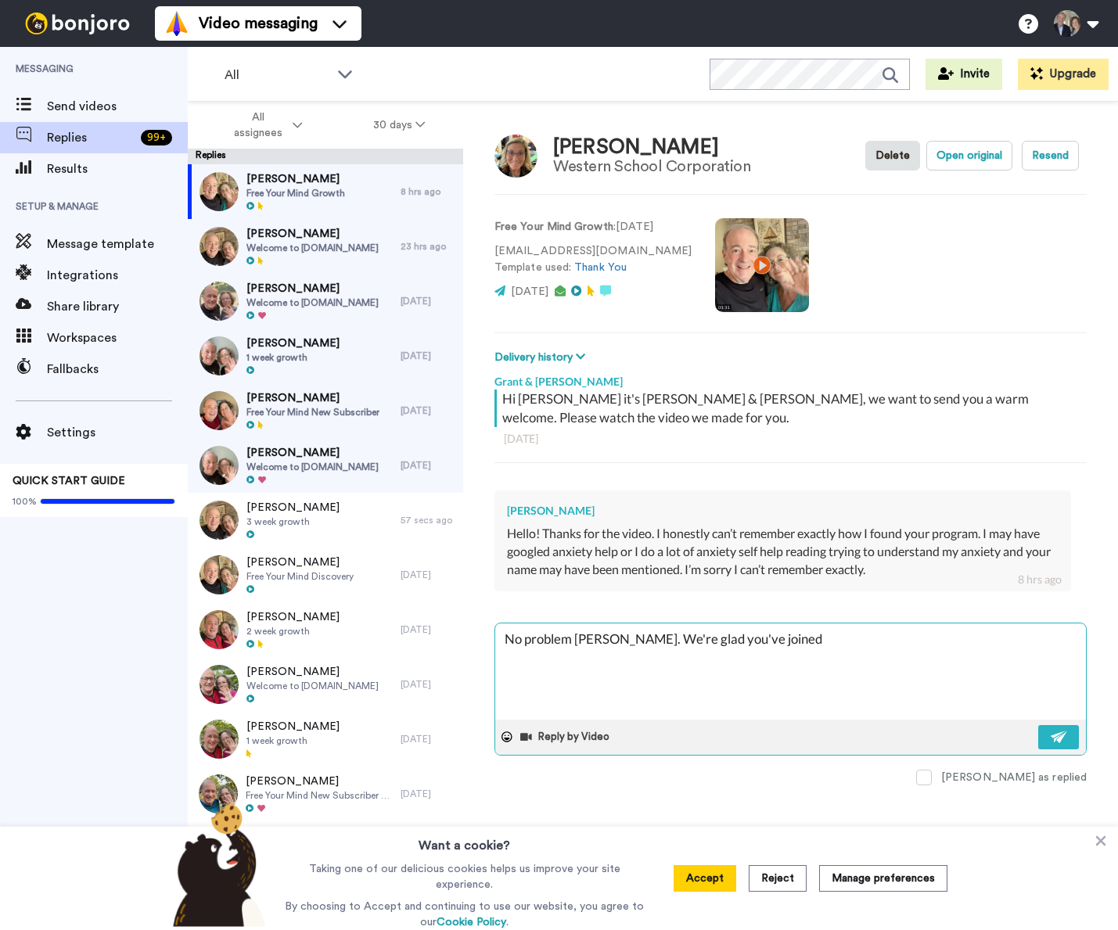
type textarea "x"
type textarea "No problem Gena. We're glad you've joined"
type textarea "x"
type textarea "No problem Gena. We're glad you've joined u"
type textarea "x"
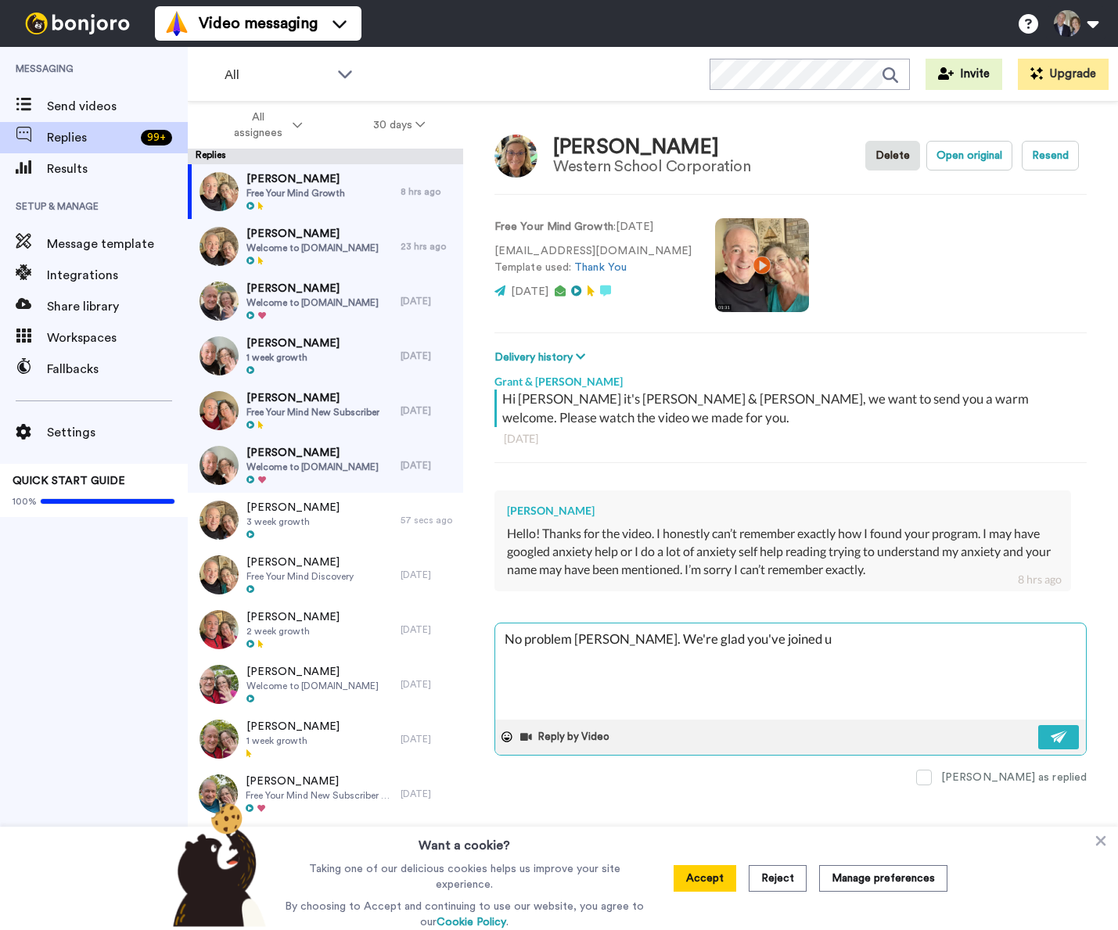
type textarea "No problem Gena. We're glad you've joined us"
type textarea "x"
type textarea "No problem Gena. We're glad you've joined us."
type textarea "x"
type textarea "No problem Gena. We're glad you've joined us."
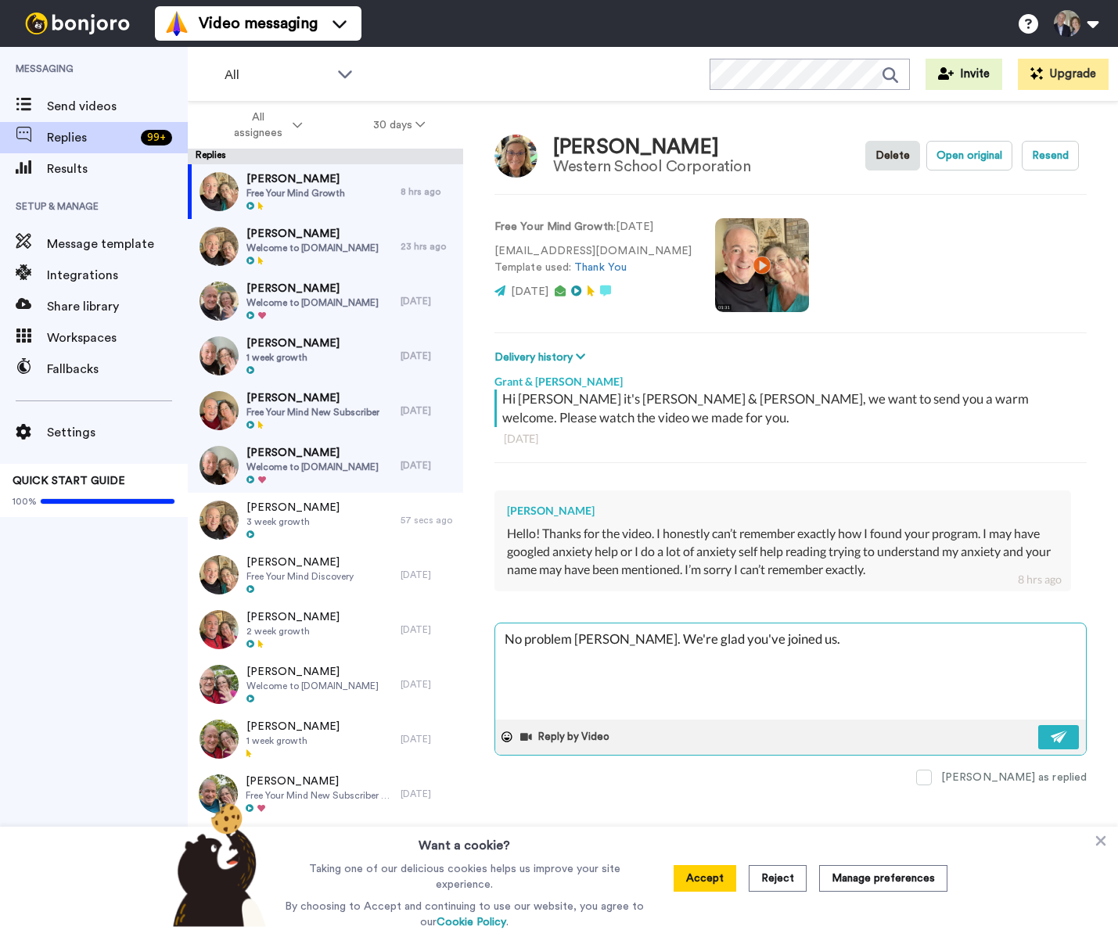
type textarea "x"
type textarea "No problem Gena. We're glad you've joined us. A"
type textarea "x"
type textarea "No problem Gena. We're glad you've joined us. An"
type textarea "x"
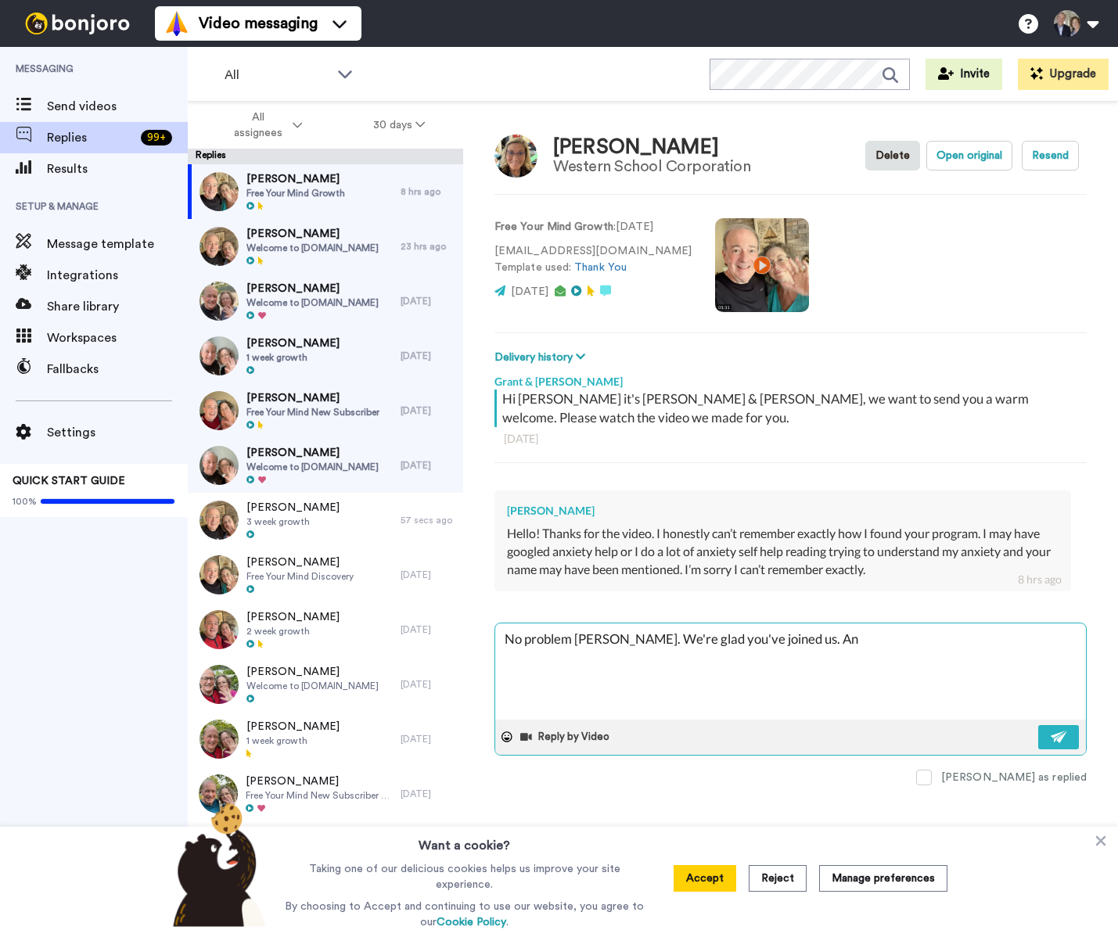
type textarea "No problem Gena. We're glad you've joined us. Anx"
type textarea "x"
type textarea "No problem Gena. We're glad you've joined us. Anxi"
type textarea "x"
type textarea "No problem Gena. We're glad you've joined us. Anxie"
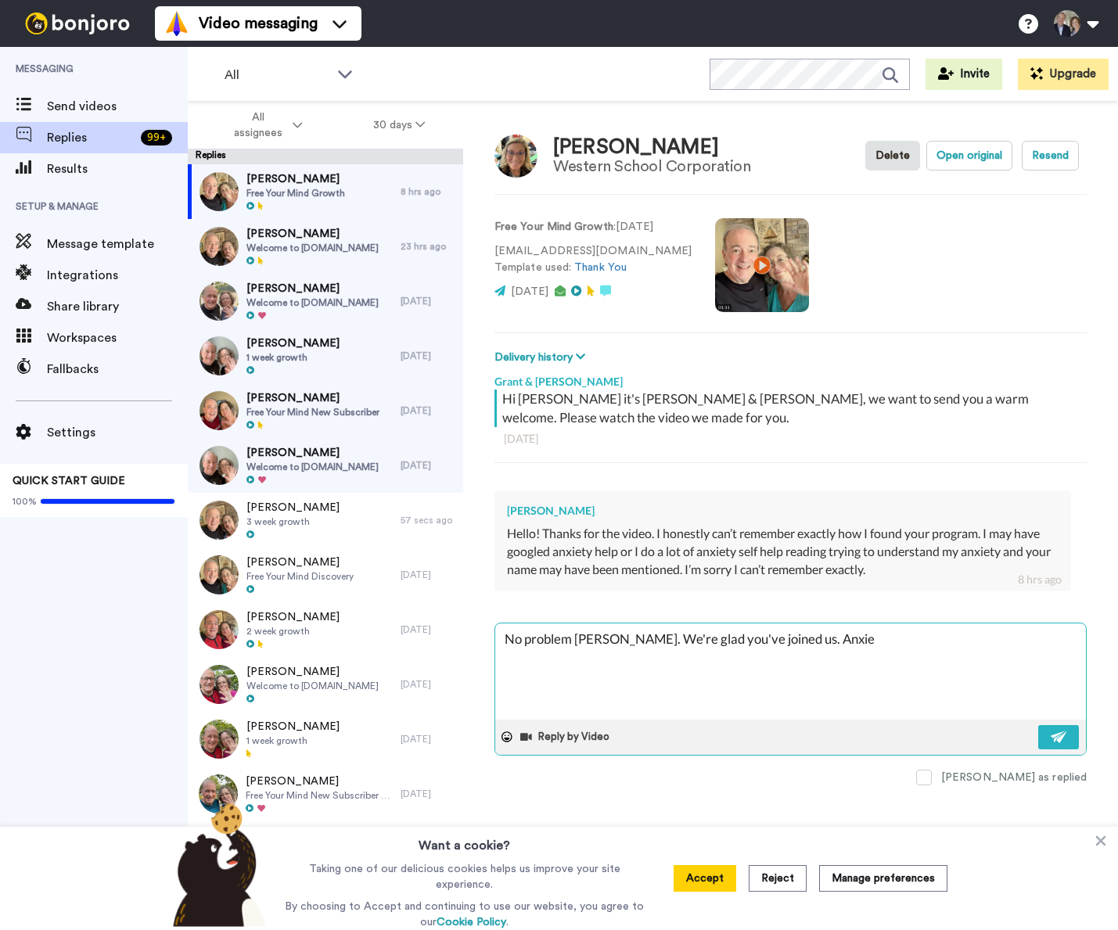
type textarea "x"
type textarea "No problem Gena. We're glad you've joined us. Anxiet"
type textarea "x"
type textarea "No problem Gena. We're glad you've joined us. Anxiety"
type textarea "x"
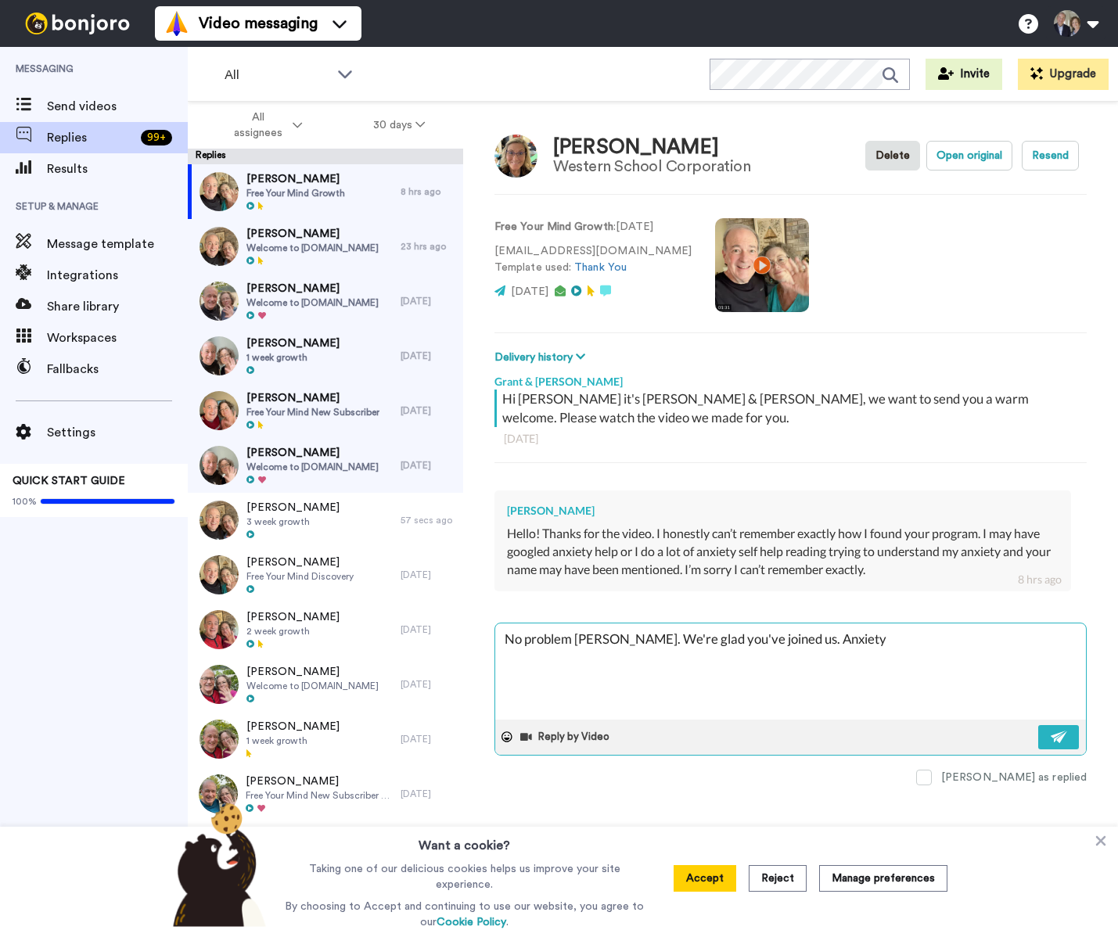
type textarea "No problem Gena. We're glad you've joined us. Anxiety"
type textarea "x"
type textarea "No problem Gena. We're glad you've joined us. Anxiety i"
type textarea "x"
type textarea "No problem Gena. We're glad you've joined us. Anxiety is"
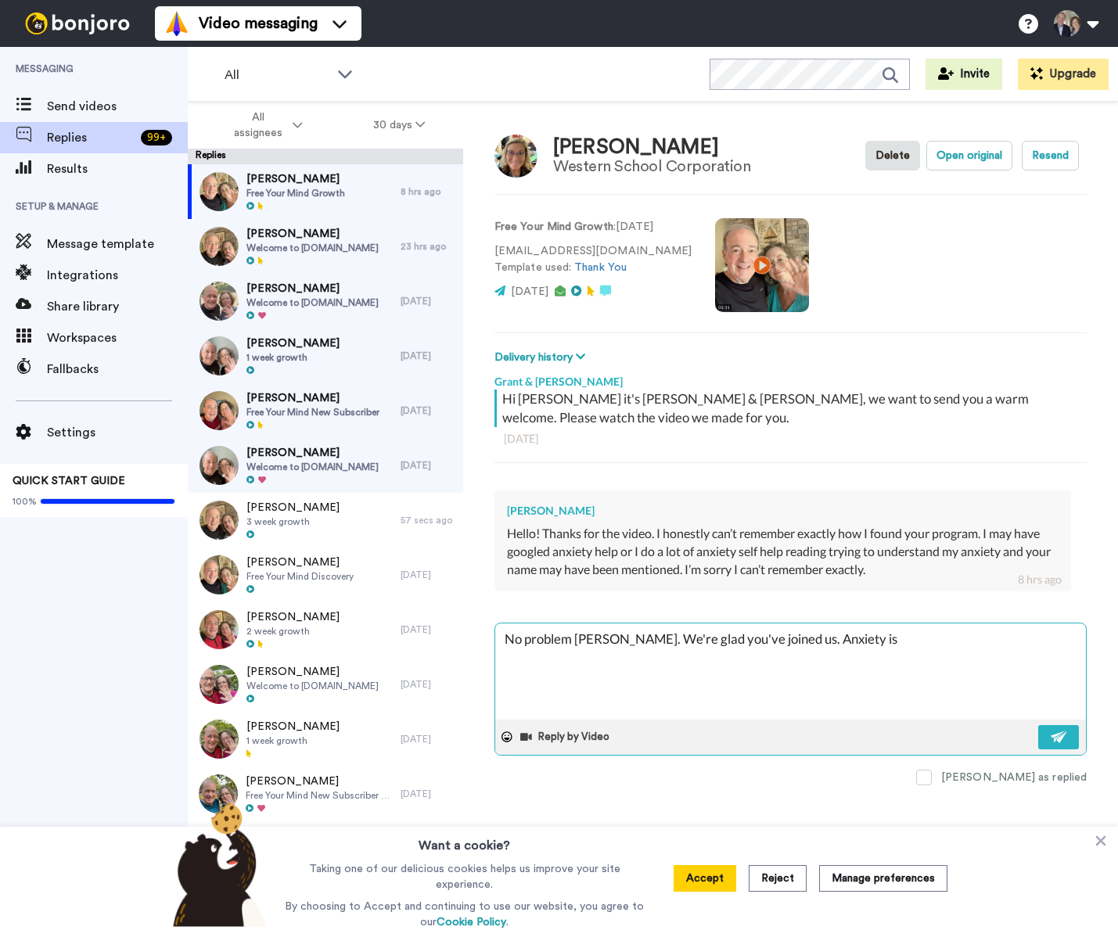
type textarea "x"
type textarea "No problem Gena. We're glad you've joined us. Anxiety is"
type textarea "x"
type textarea "No problem Gena. We're glad you've joined us. Anxiety is t"
type textarea "x"
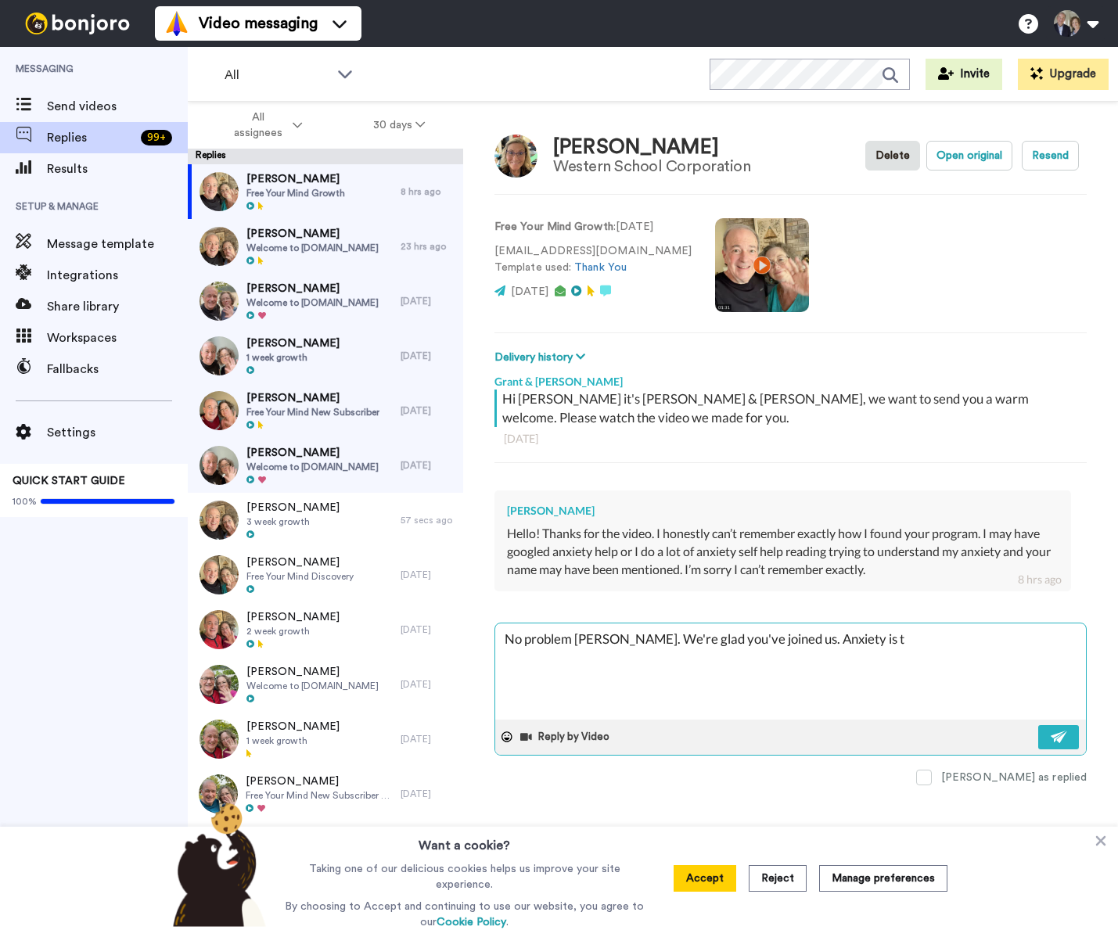
type textarea "No problem Gena. We're glad you've joined us. Anxiety is th"
type textarea "x"
type textarea "No problem Gena. We're glad you've joined us. Anxiety is the"
type textarea "x"
type textarea "No problem Gena. We're glad you've joined us. Anxiety is the"
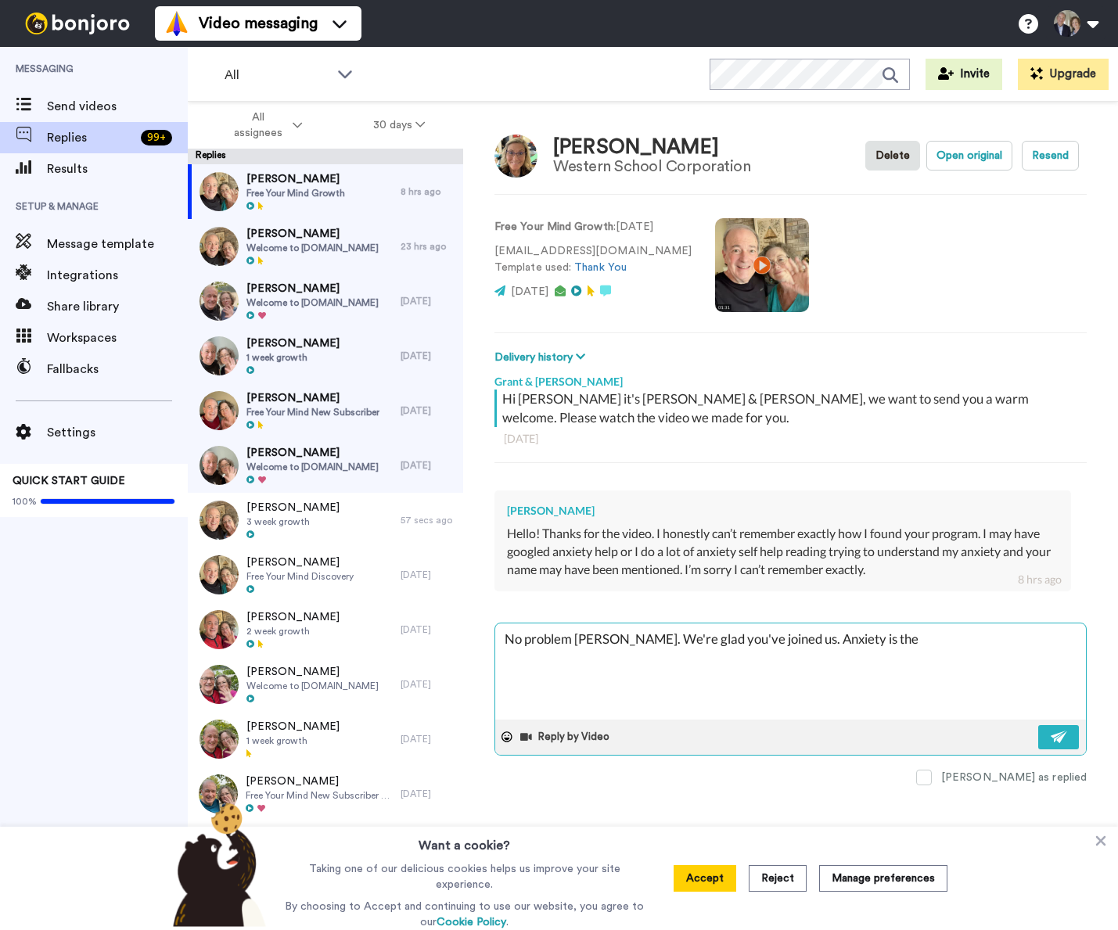
type textarea "x"
type textarea "No problem Gena. We're glad you've joined us. Anxiety is the o"
type textarea "x"
type textarea "No problem Gena. We're glad you've joined us. Anxiety is the os"
type textarea "x"
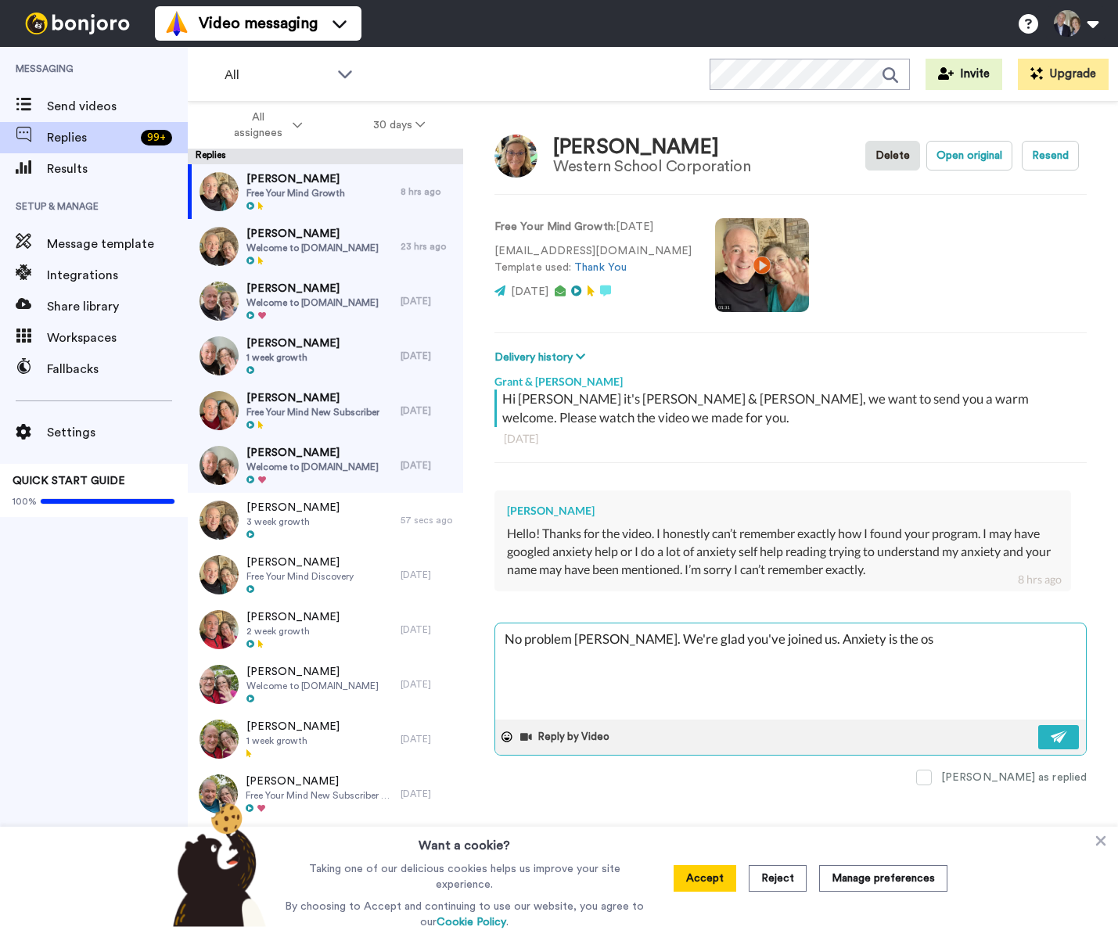
type textarea "No problem Gena. We're glad you've joined us. Anxiety is the ost"
type textarea "x"
type textarea "No problem Gena. We're glad you've joined us. Anxiety is the os"
type textarea "x"
type textarea "No problem Gena. We're glad you've joined us. Anxiety is the o"
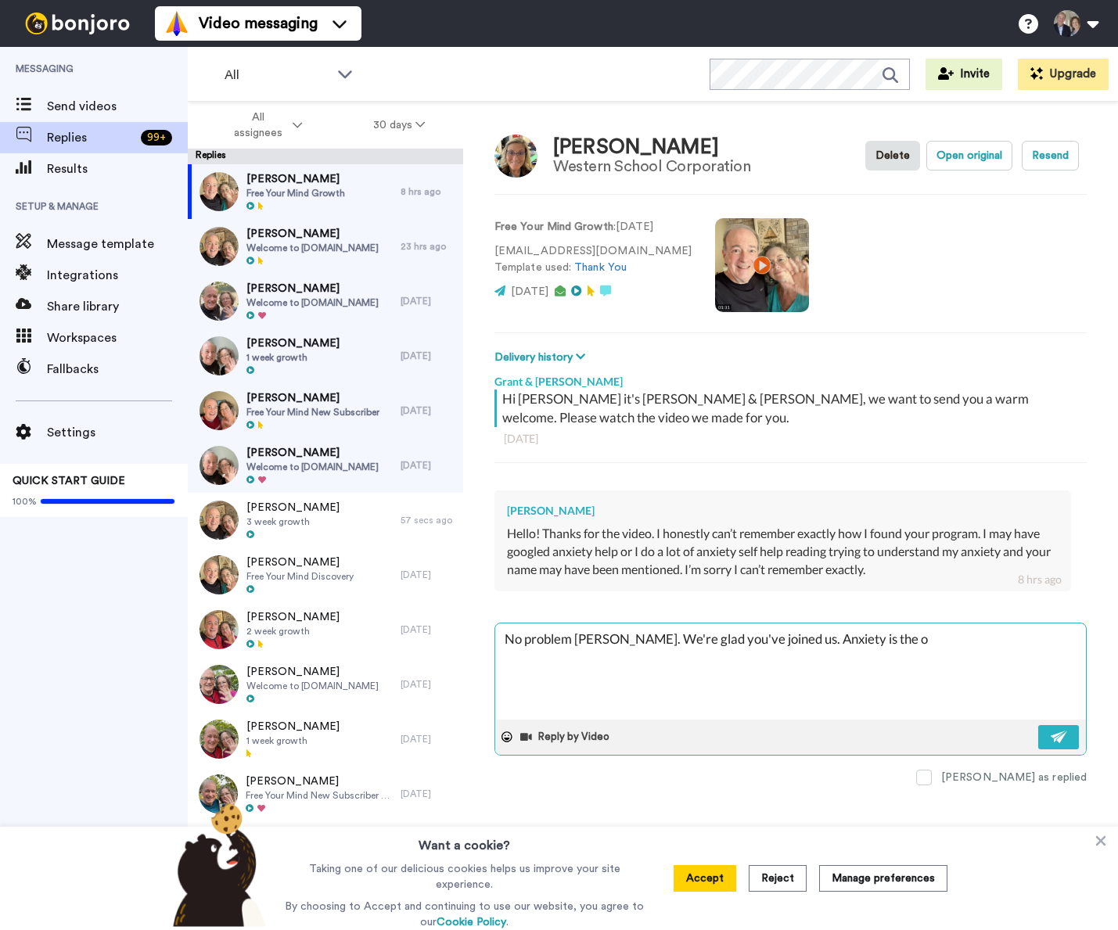
type textarea "x"
type textarea "No problem Gena. We're glad you've joined us. Anxiety is the"
type textarea "x"
type textarea "No problem Gena. We're glad you've joined us. Anxiety is the m"
type textarea "x"
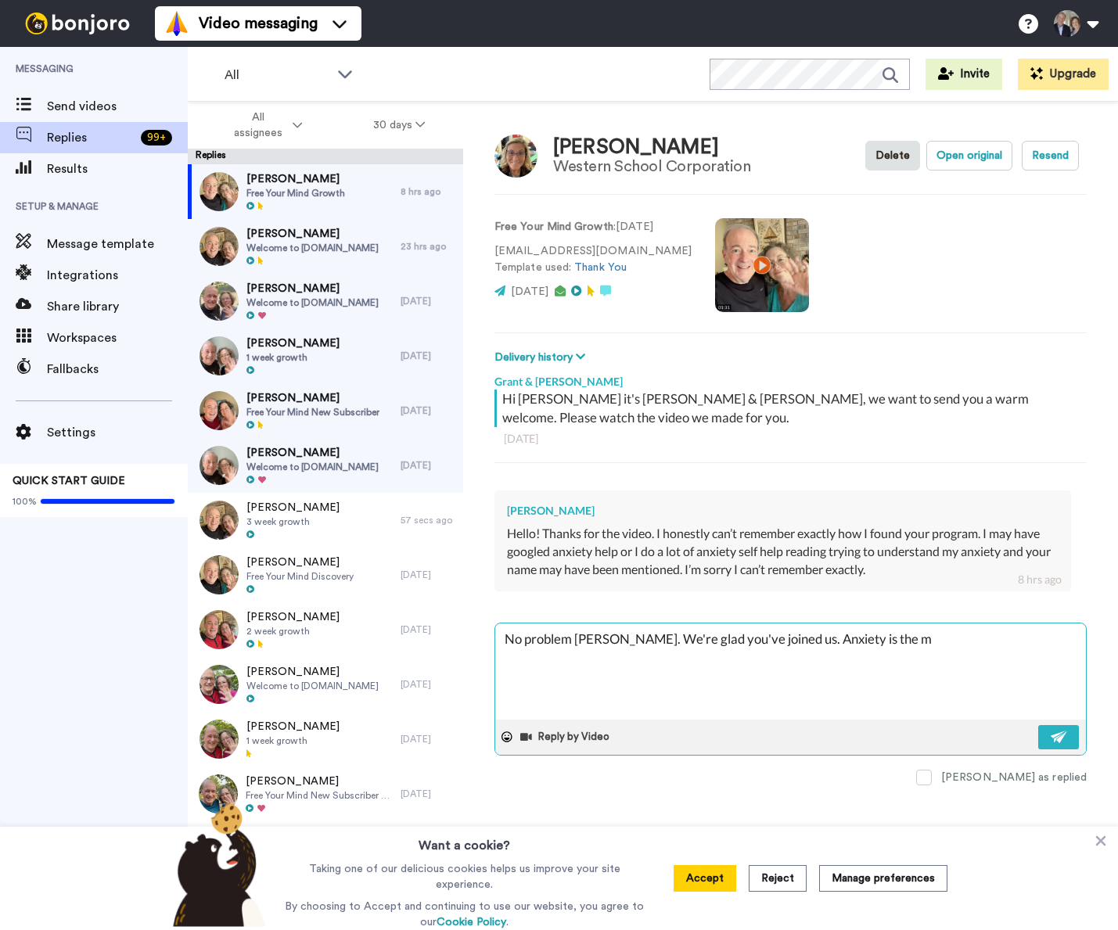
type textarea "No problem Gena. We're glad you've joined us. Anxiety is the mo"
type textarea "x"
type textarea "No problem Gena. We're glad you've joined us. Anxiety is the mos"
type textarea "x"
type textarea "No problem Gena. We're glad you've joined us. Anxiety is the most"
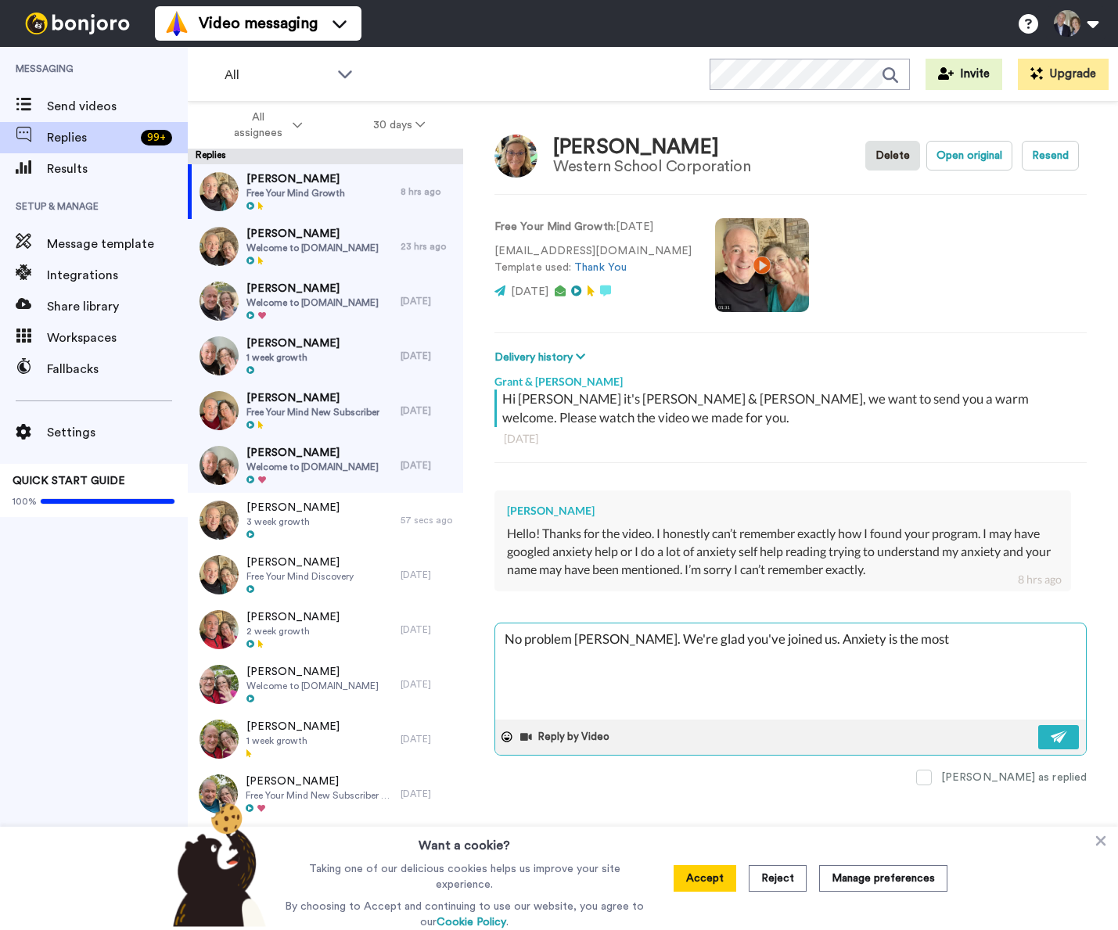
type textarea "x"
type textarea "No problem Gena. We're glad you've joined us. Anxiety is the most"
type textarea "x"
type textarea "No problem Gena. We're glad you've joined us. Anxiety is the most c"
type textarea "x"
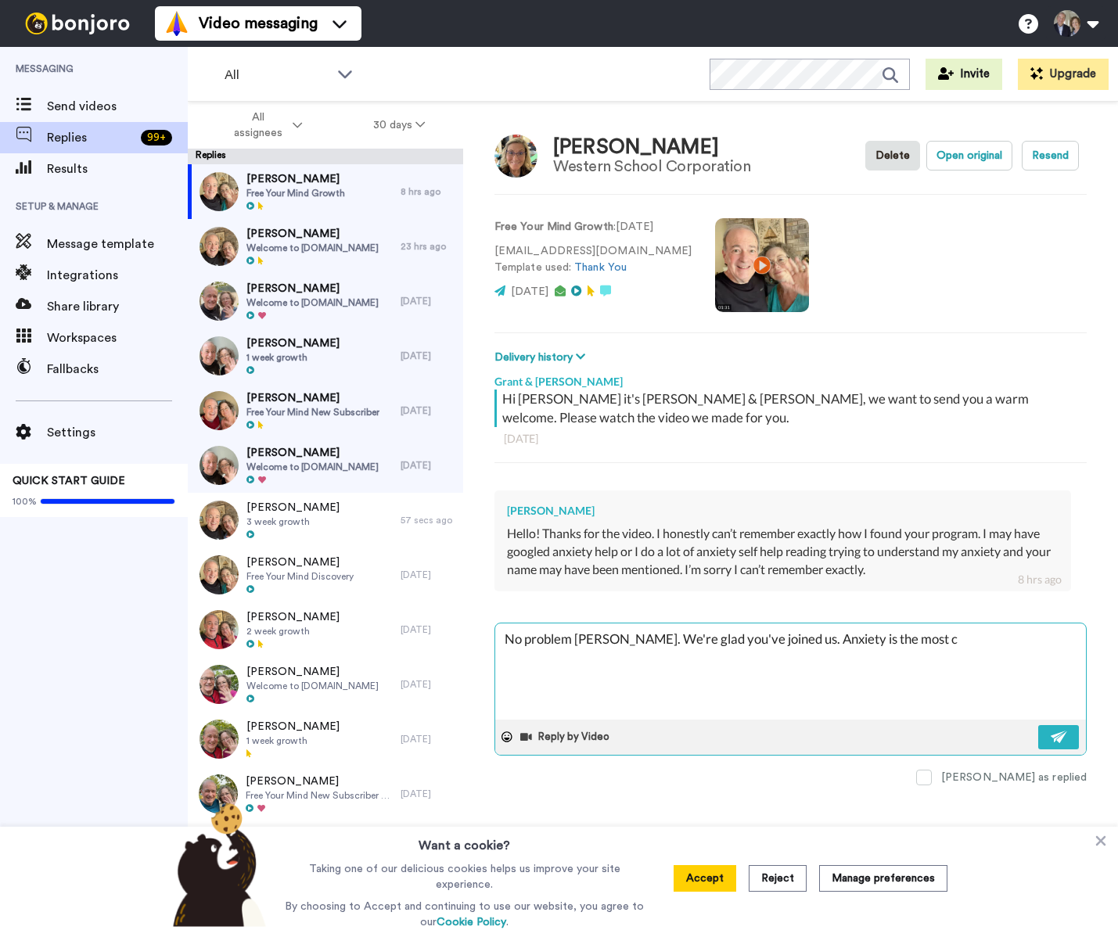
type textarea "No problem Gena. We're glad you've joined us. Anxiety is the most co"
type textarea "x"
type textarea "No problem Gena. We're glad you've joined us. Anxiety is the most com"
type textarea "x"
type textarea "No problem Gena. We're glad you've joined us. Anxiety is the most comm"
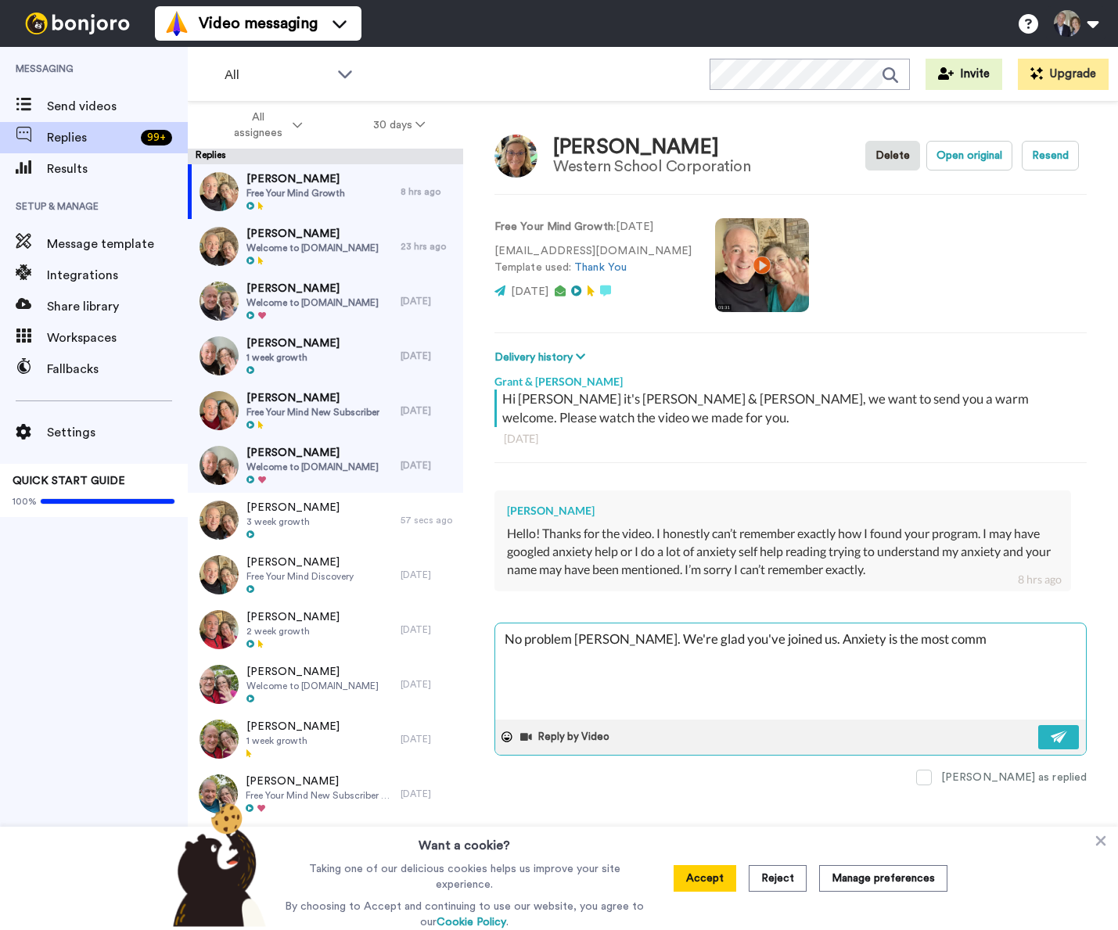
type textarea "x"
type textarea "No problem Gena. We're glad you've joined us. Anxiety is the most commo"
type textarea "x"
type textarea "No problem Gena. We're glad you've joined us. Anxiety is the most common"
type textarea "x"
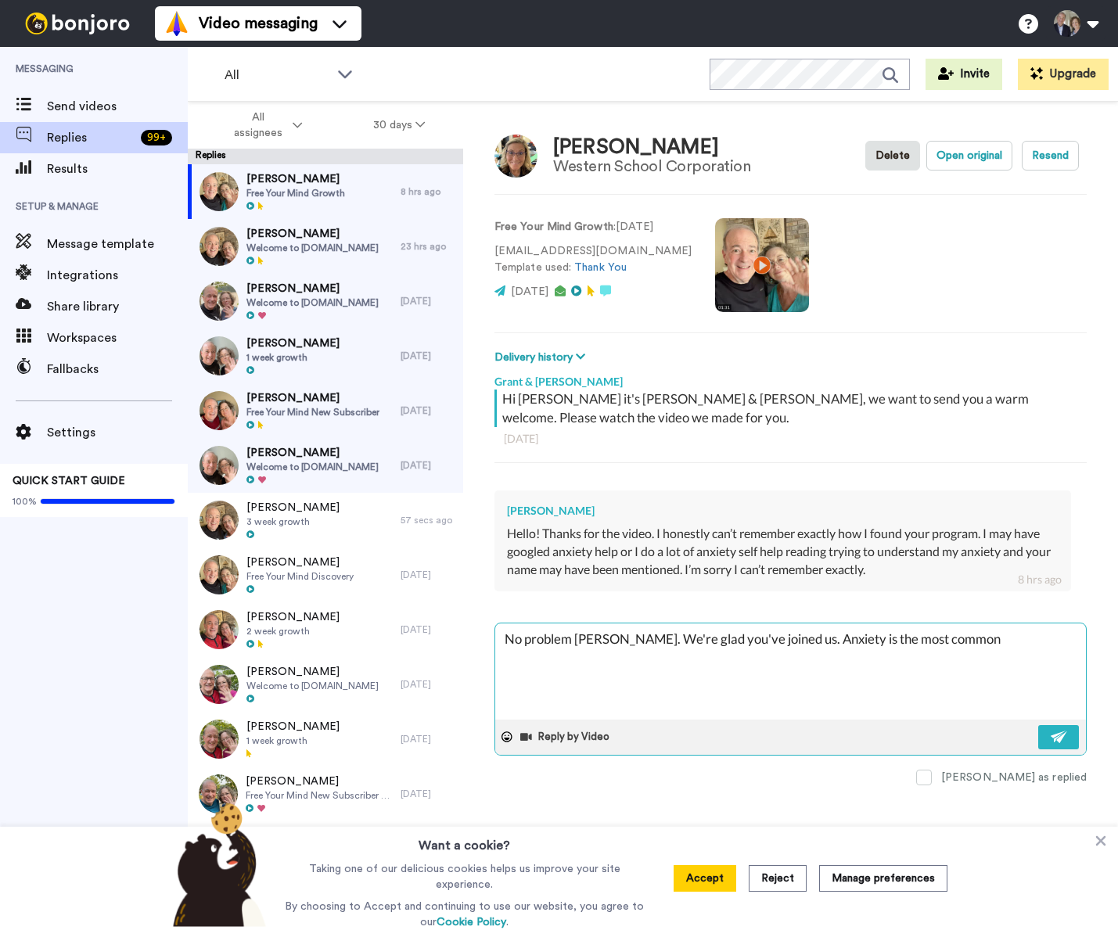
type textarea "No problem Gena. We're glad you've joined us. Anxiety is the most common"
type textarea "x"
type textarea "No problem Gena. We're glad you've joined us. Anxiety is the most common r"
type textarea "x"
type textarea "No problem Gena. We're glad you've joined us. Anxiety is the most common re"
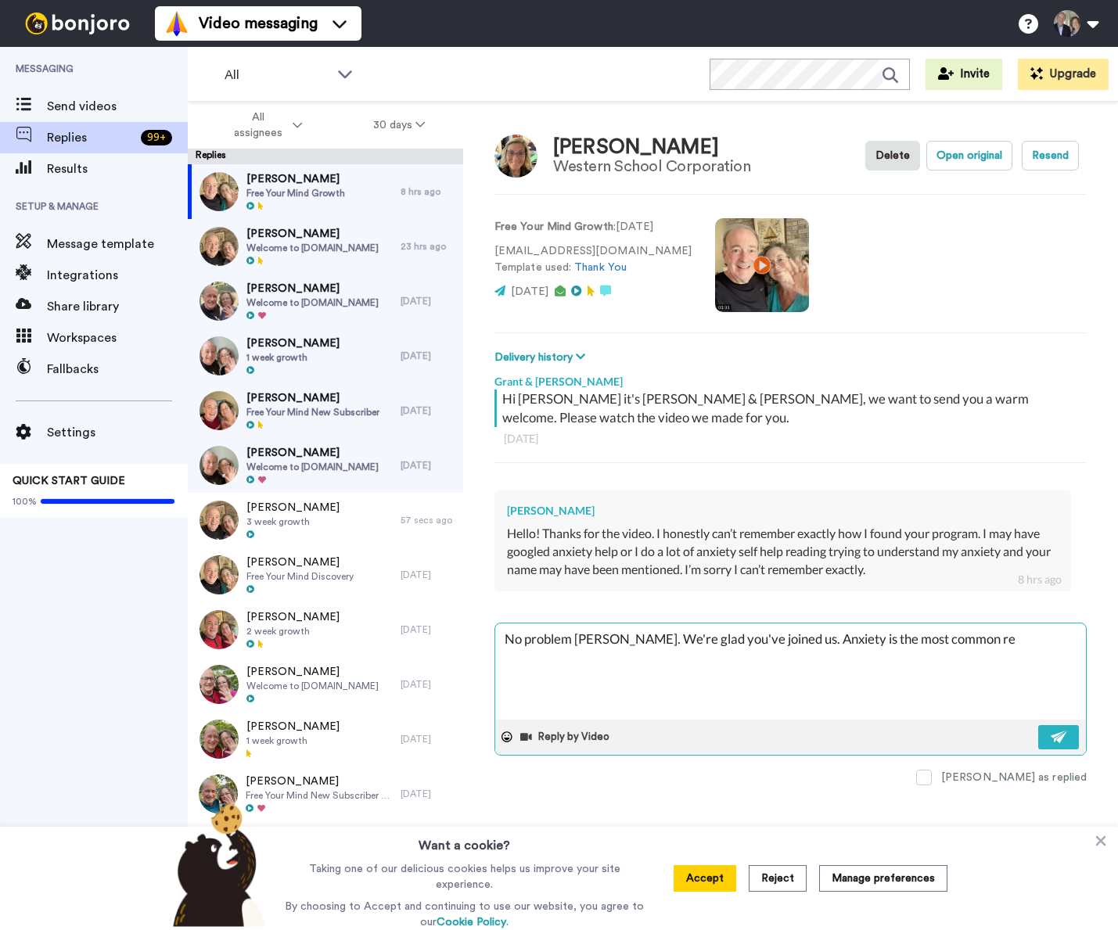
type textarea "x"
type textarea "No problem Gena. We're glad you've joined us. Anxiety is the most common rea"
type textarea "x"
type textarea "No problem Gena. We're glad you've joined us. Anxiety is the most common reas"
type textarea "x"
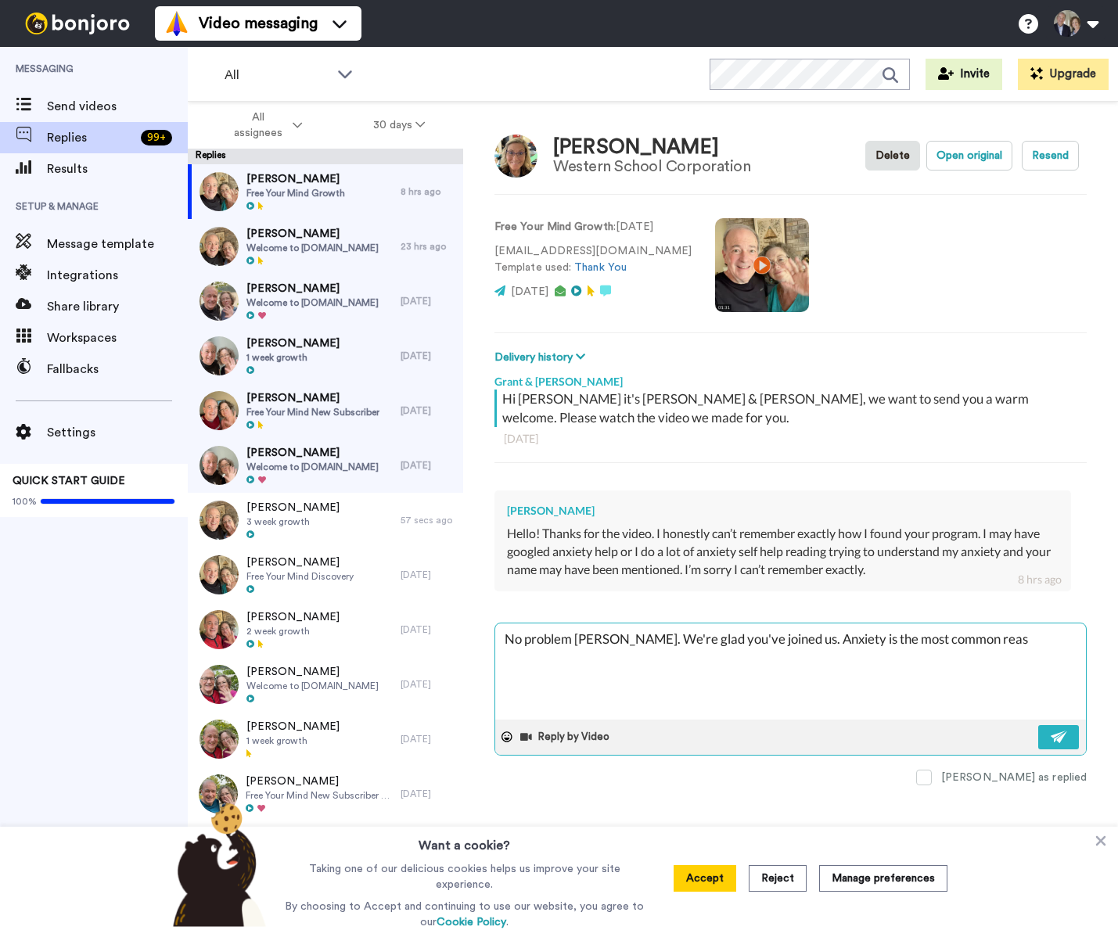
type textarea "No problem Gena. We're glad you've joined us. Anxiety is the most common reaso"
type textarea "x"
type textarea "No problem Gena. We're glad you've joined us. Anxiety is the most common reason"
type textarea "x"
type textarea "No problem Gena. We're glad you've joined us. Anxiety is the most common reason"
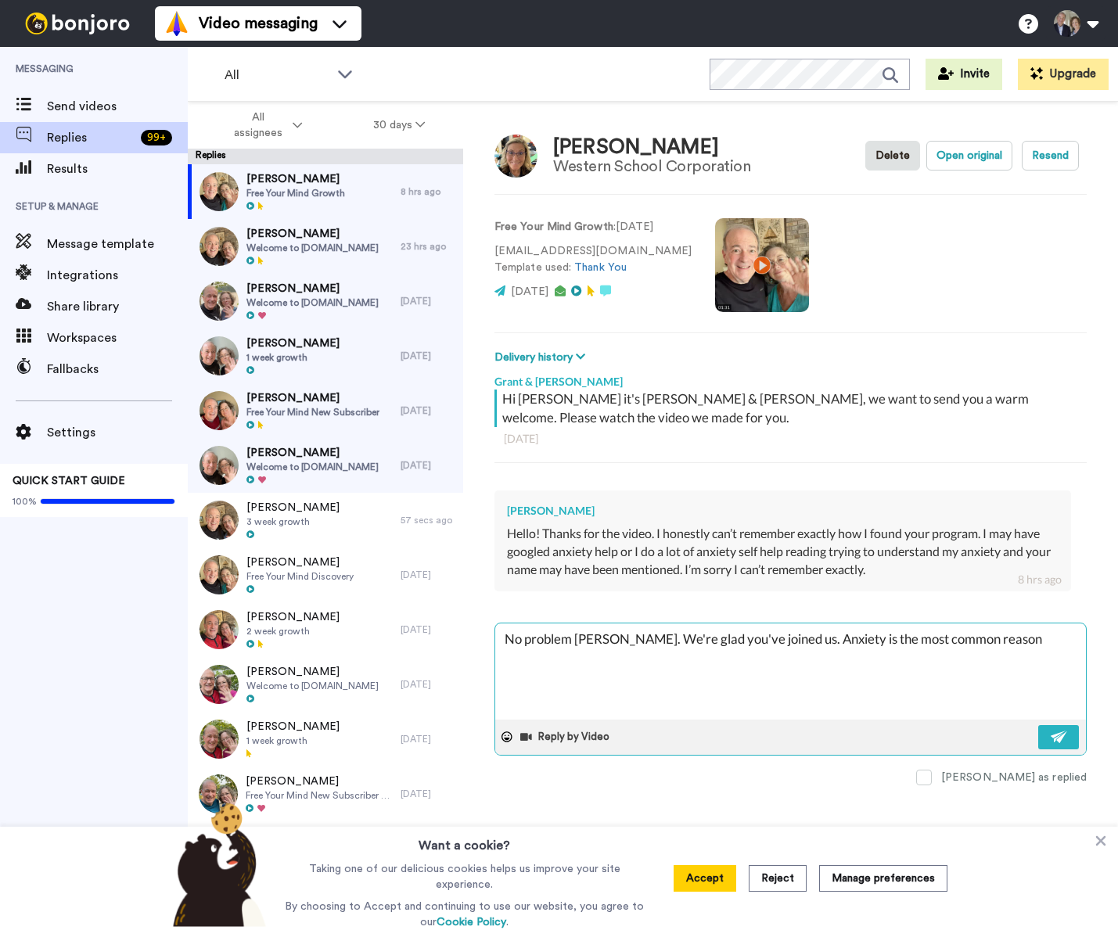
type textarea "x"
type textarea "No problem Gena. We're glad you've joined us. Anxiety is the most common reason…"
type textarea "x"
type textarea "No problem Gena. We're glad you've joined us. Anxiety is the most common reason…"
type textarea "x"
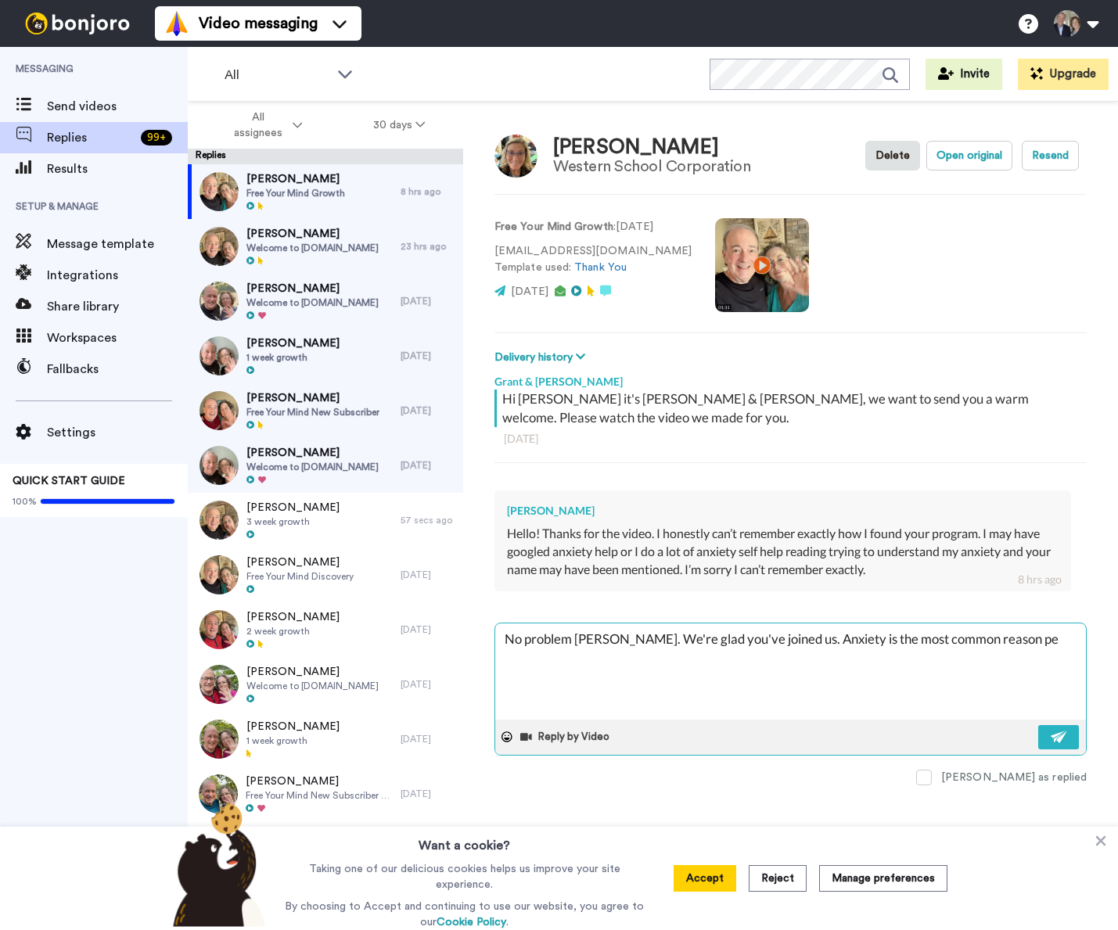
type textarea "No problem Gena. We're glad you've joined us. Anxiety is the most common reason…"
type textarea "x"
type textarea "No problem Gena. We're glad you've joined us. Anxiety is the most common reason…"
type textarea "x"
type textarea "No problem Gena. We're glad you've joined us. Anxiety is the most common reason…"
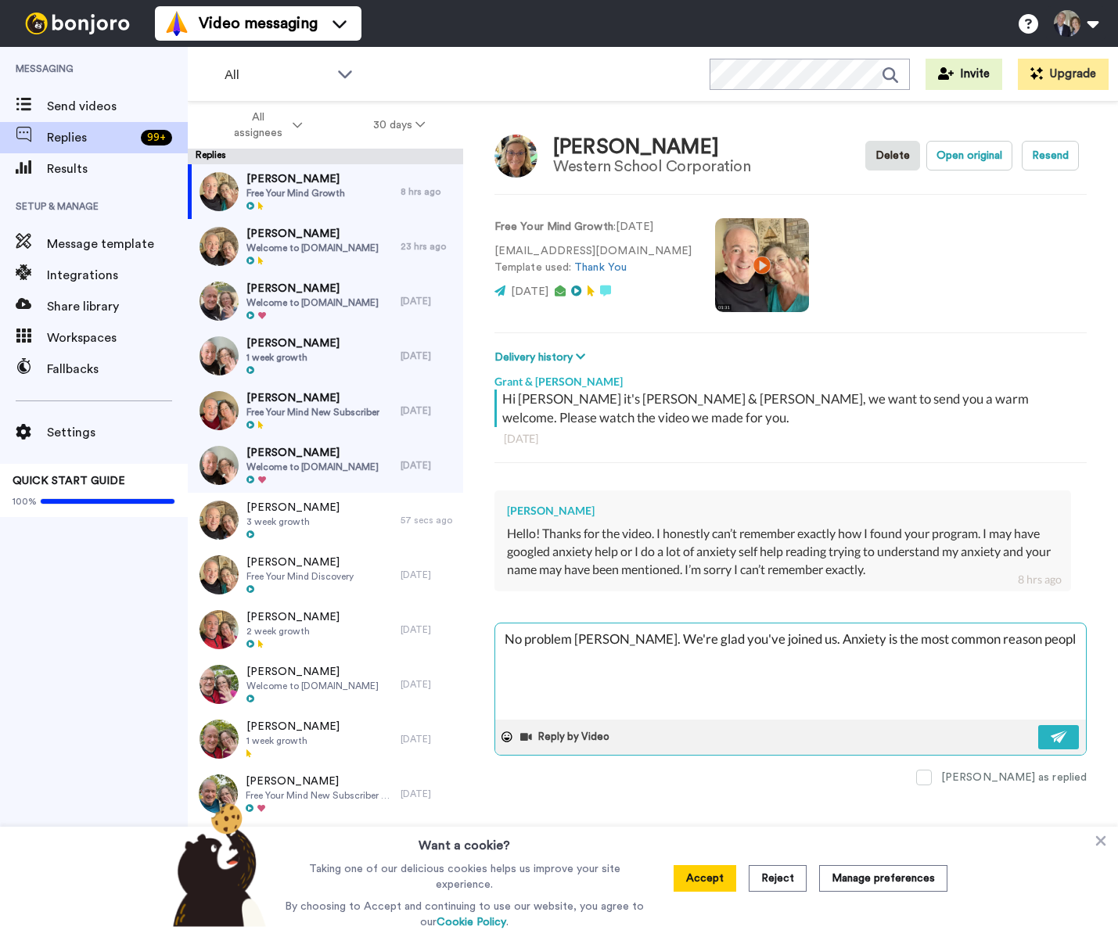
type textarea "x"
type textarea "No problem Gena. We're glad you've joined us. Anxiety is the most common reason…"
type textarea "x"
type textarea "No problem Gena. We're glad you've joined us. Anxiety is the most common reason…"
type textarea "x"
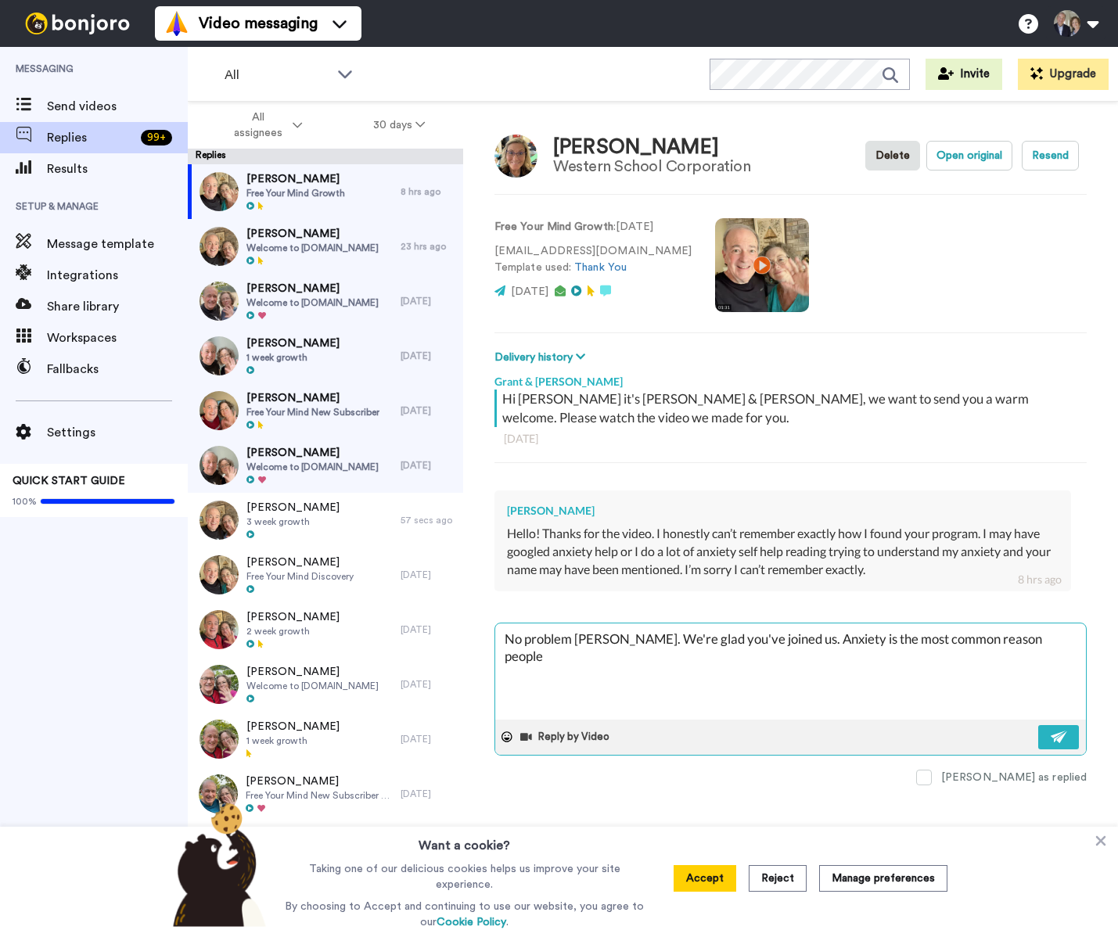
type textarea "No problem Gena. We're glad you've joined us. Anxiety is the most common reason…"
type textarea "x"
type textarea "No problem Gena. We're glad you've joined us. Anxiety is the most common reason…"
type textarea "x"
type textarea "No problem Gena. We're glad you've joined us. Anxiety is the most common reason…"
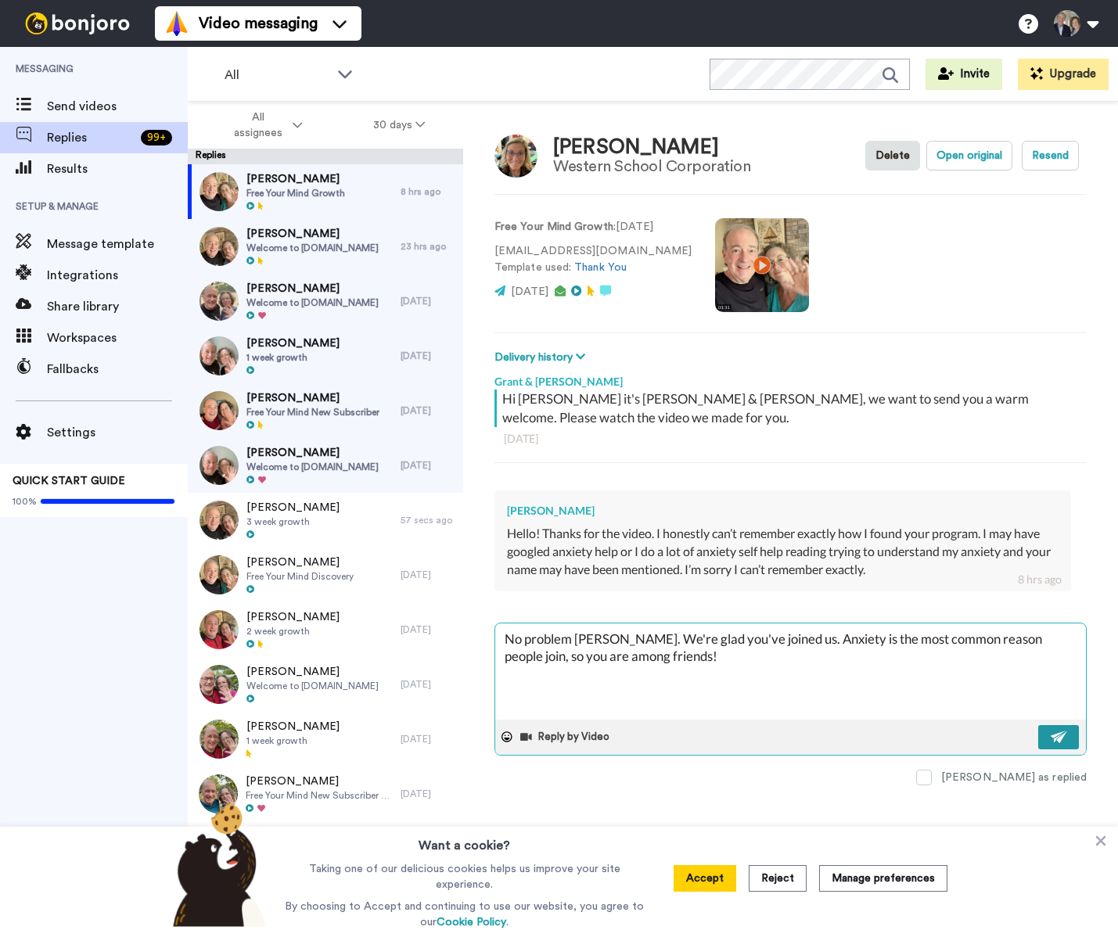
click at [1061, 738] on img at bounding box center [1058, 737] width 17 height 13
